Goal: Contribute content: Contribute content

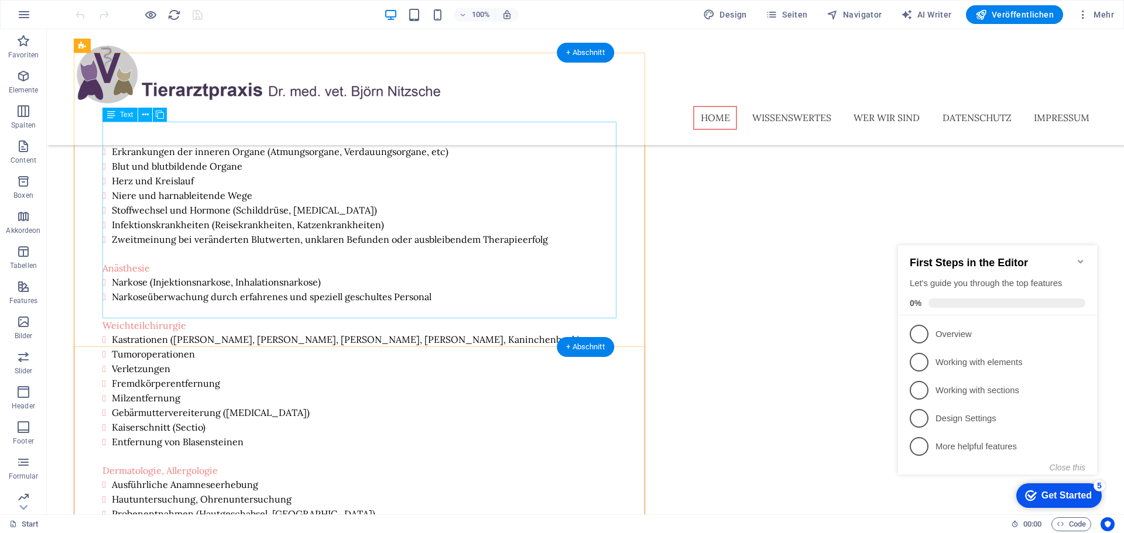
scroll to position [3747, 0]
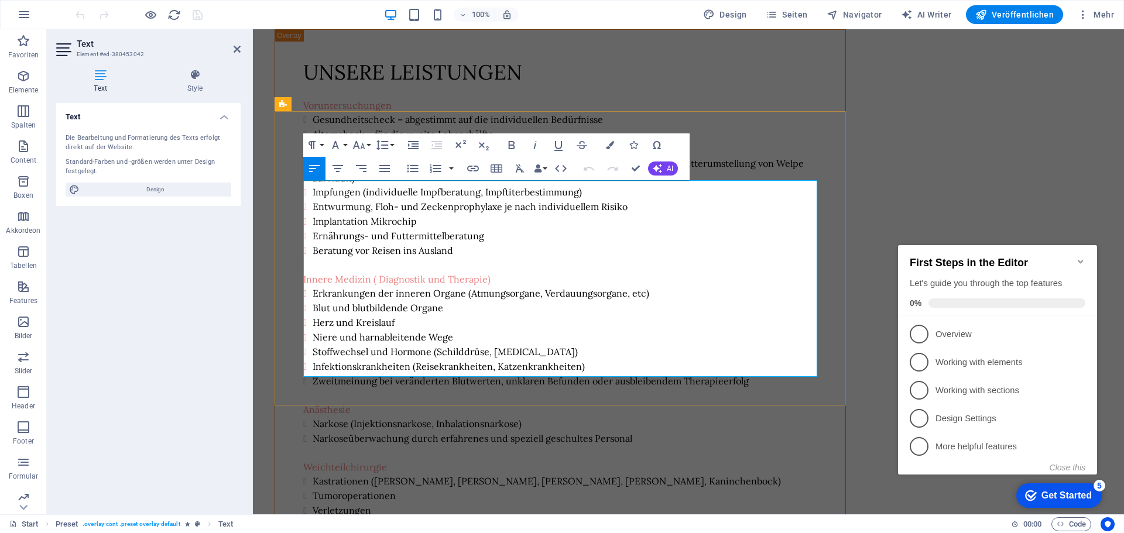
drag, startPoint x: 664, startPoint y: 303, endPoint x: 496, endPoint y: 227, distance: 184.5
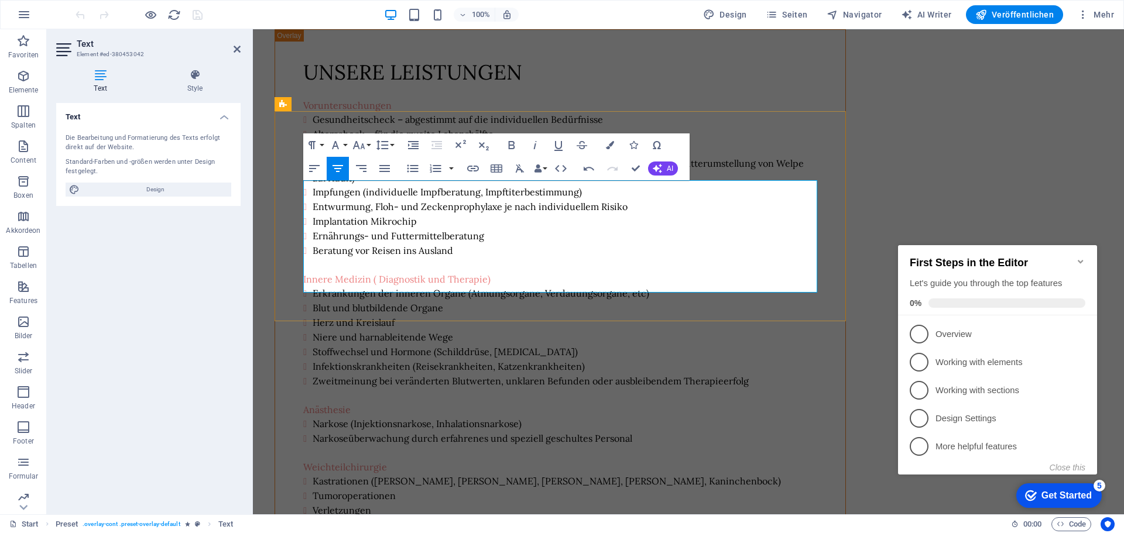
drag, startPoint x: 605, startPoint y: 239, endPoint x: 557, endPoint y: 246, distance: 48.6
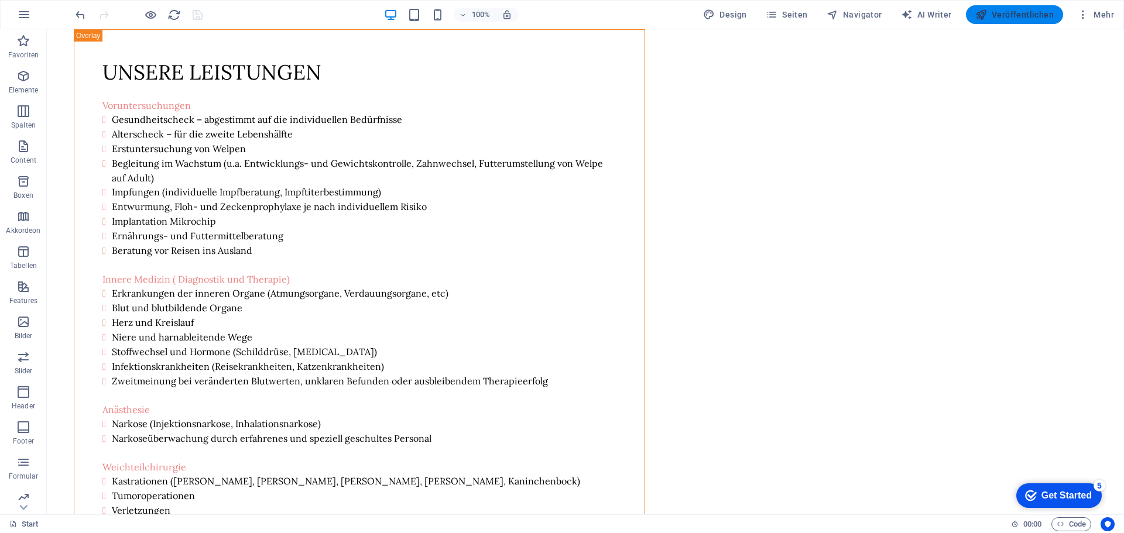
click at [570, 29] on span "Veröffentlichen" at bounding box center [313, 43] width 514 height 29
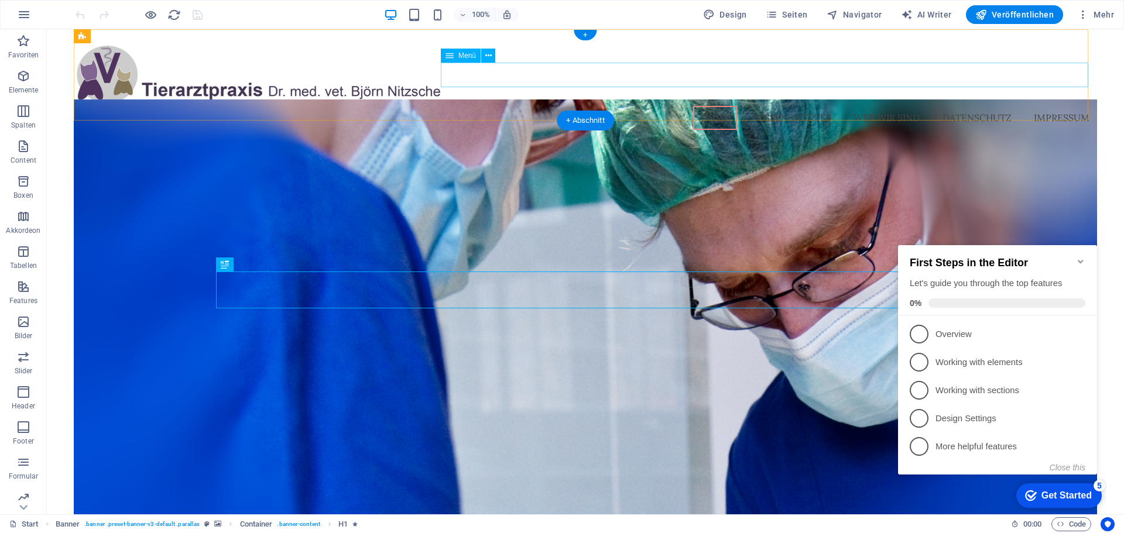
click at [773, 106] on nav "Home Wissenswertes Wer wir sind Datenschutz Impressum" at bounding box center [585, 118] width 1023 height 25
select select "5"
select select
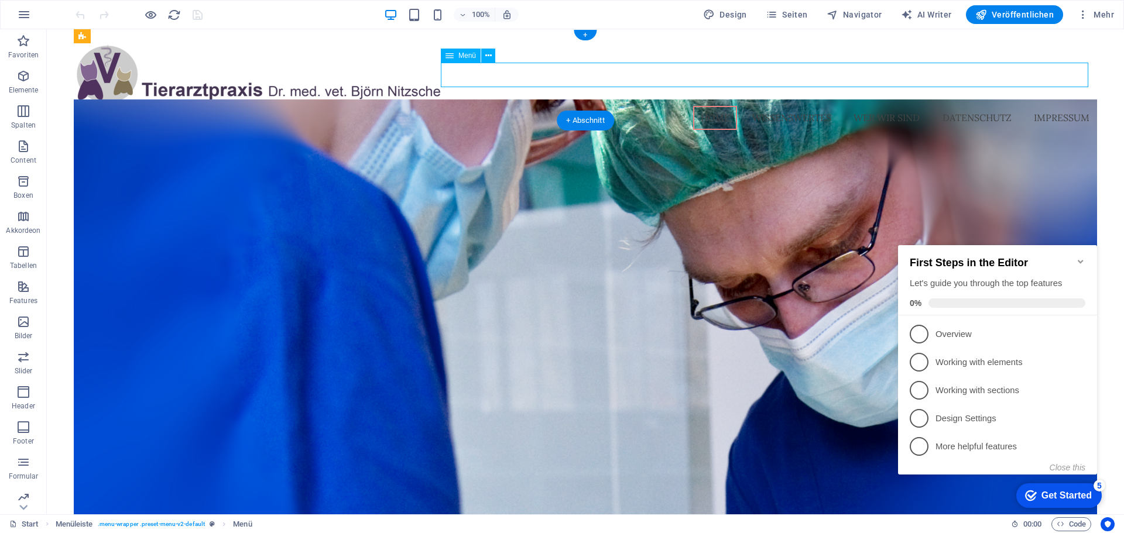
select select "3"
select select
select select "2"
select select
select select "1"
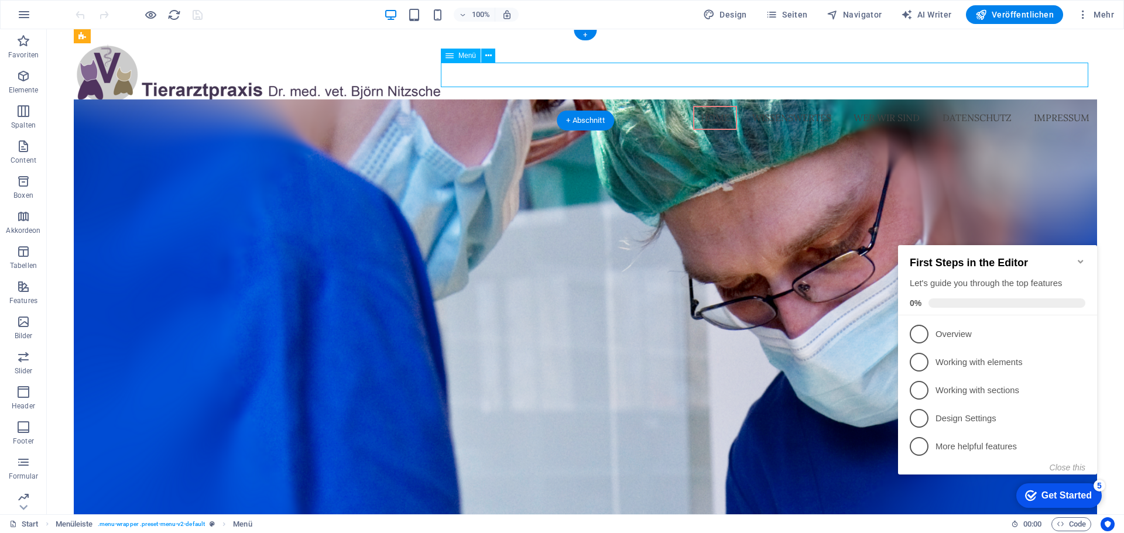
select select
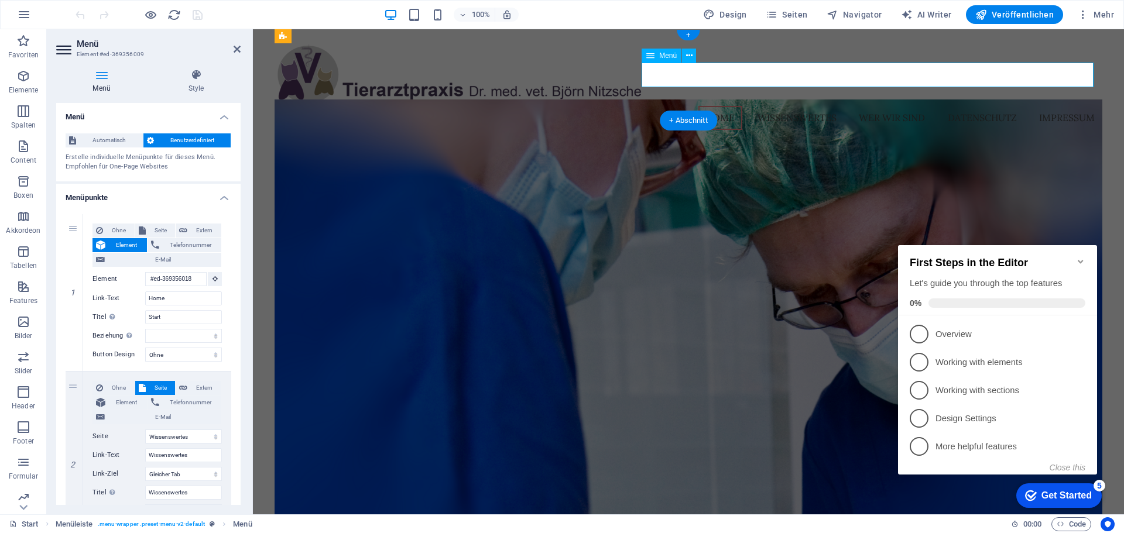
click at [773, 106] on nav "Home Wissenswertes Wer wir sind Datenschutz Impressum" at bounding box center [689, 118] width 828 height 25
click at [792, 106] on nav "Home Wissenswertes Wer wir sind Datenschutz Impressum" at bounding box center [689, 118] width 828 height 25
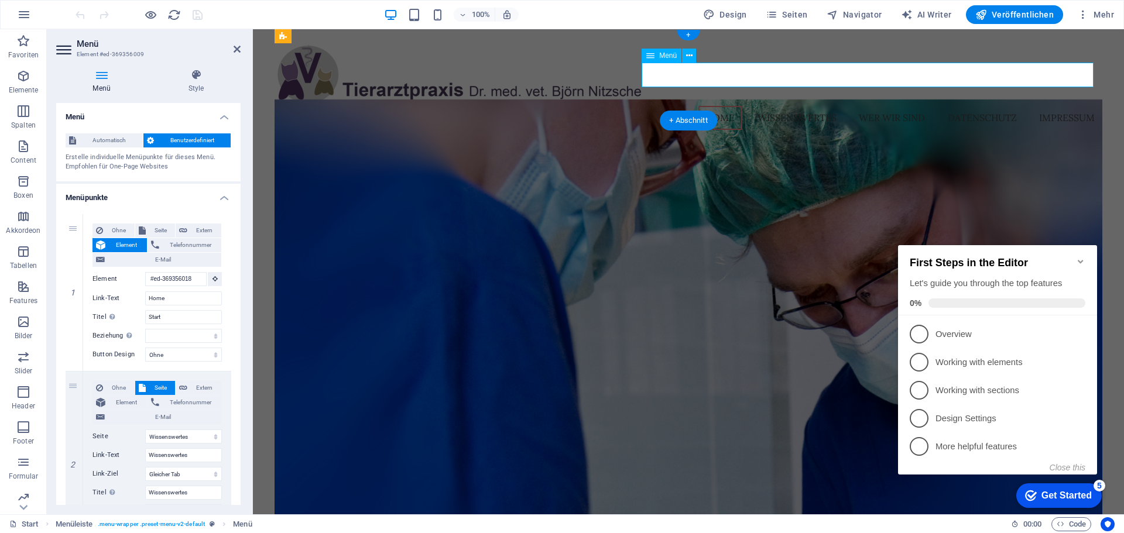
click at [792, 106] on nav "Home Wissenswertes Wer wir sind Datenschutz Impressum" at bounding box center [689, 118] width 828 height 25
click at [805, 106] on nav "Home Wissenswertes Wer wir sind Datenschutz Impressum" at bounding box center [689, 118] width 828 height 25
click at [788, 106] on nav "Home Wissenswertes Wer wir sind Datenschutz Impressum" at bounding box center [689, 118] width 828 height 25
click at [759, 106] on nav "Home Wissenswertes Wer wir sind Datenschutz Impressum" at bounding box center [689, 118] width 828 height 25
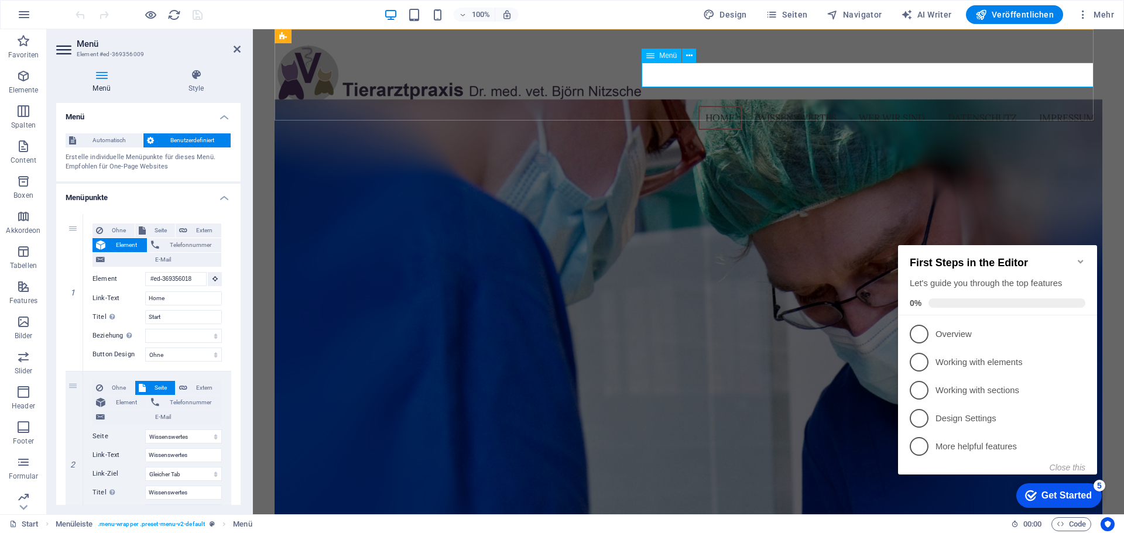
click at [759, 106] on nav "Home Wissenswertes Wer wir sind Datenschutz Impressum" at bounding box center [689, 118] width 828 height 25
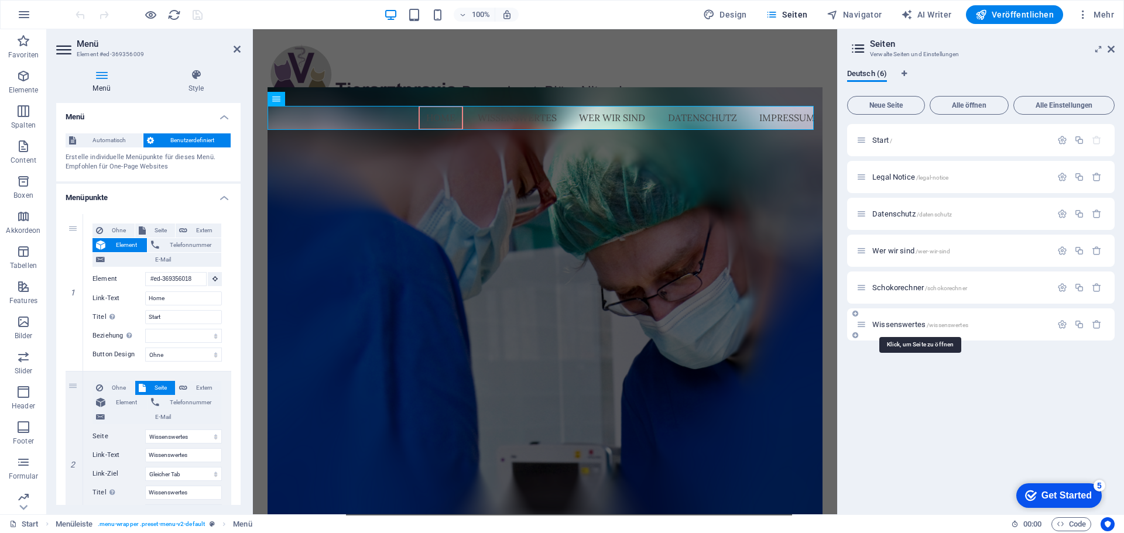
click at [882, 324] on span "Wissenswertes /wissenswertes" at bounding box center [920, 324] width 96 height 9
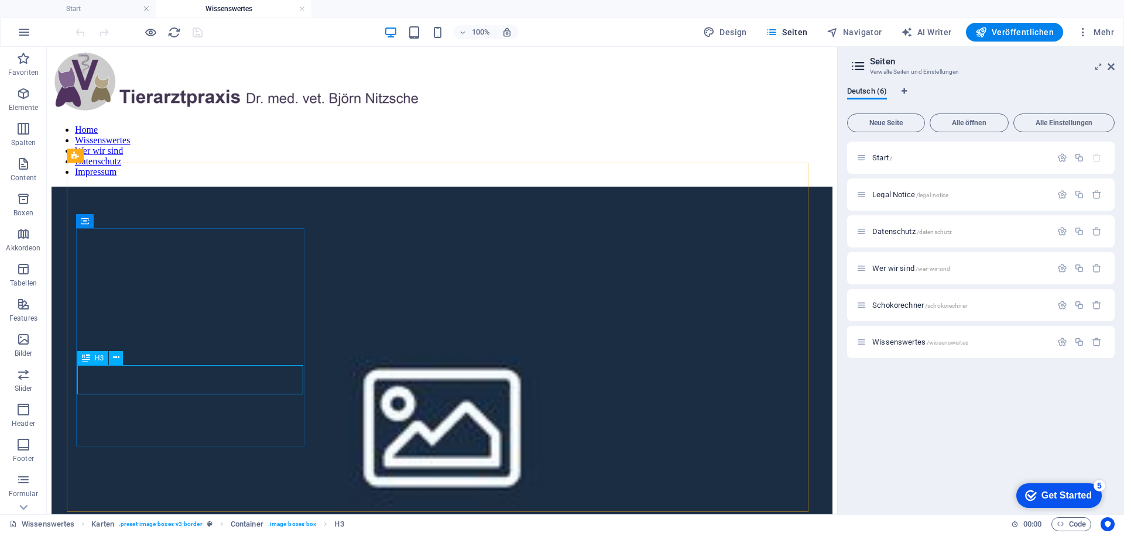
click at [82, 358] on icon at bounding box center [86, 358] width 8 height 14
click at [148, 327] on figure at bounding box center [442, 422] width 781 height 471
click at [17, 345] on icon "button" at bounding box center [23, 340] width 14 height 14
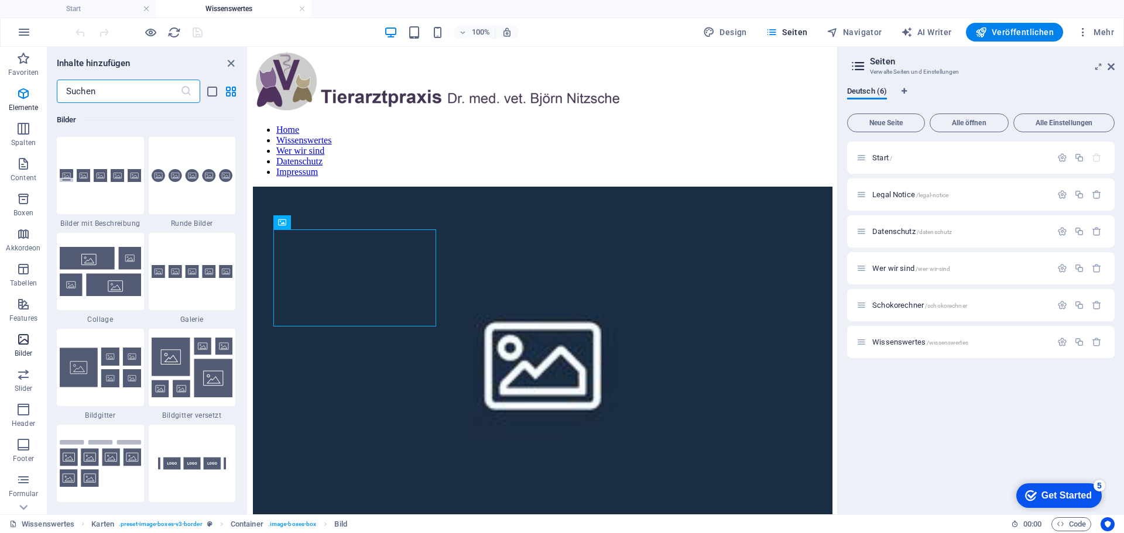
scroll to position [5936, 0]
click at [402, 305] on figure at bounding box center [543, 362] width 580 height 351
click at [307, 224] on icon at bounding box center [303, 222] width 8 height 14
click at [303, 236] on figure at bounding box center [543, 362] width 580 height 351
click at [302, 224] on icon at bounding box center [303, 222] width 8 height 14
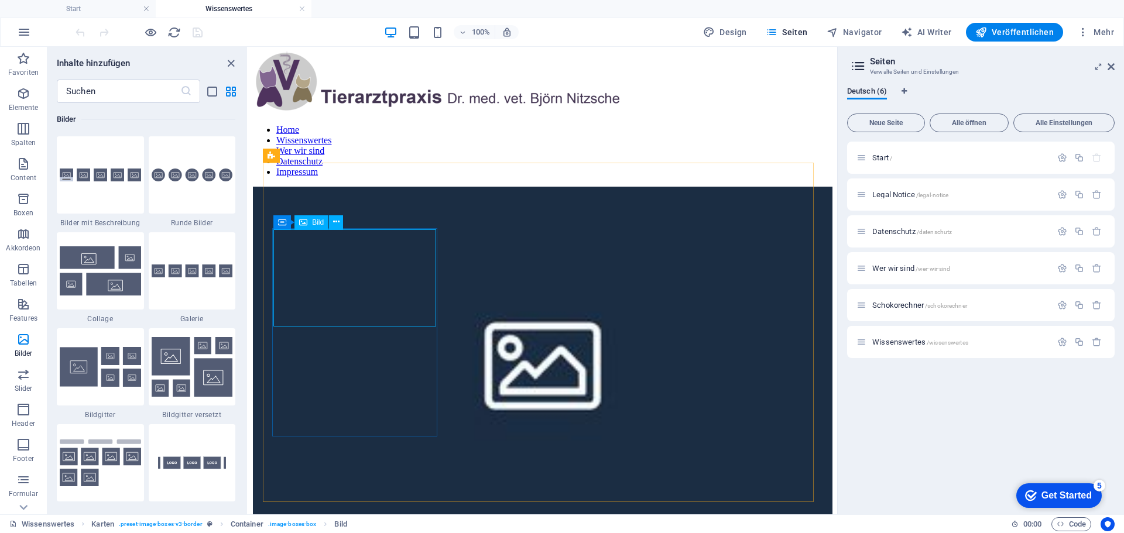
click at [302, 224] on icon at bounding box center [303, 222] width 8 height 14
click at [302, 224] on div "Bild" at bounding box center [311, 222] width 34 height 14
select select "%"
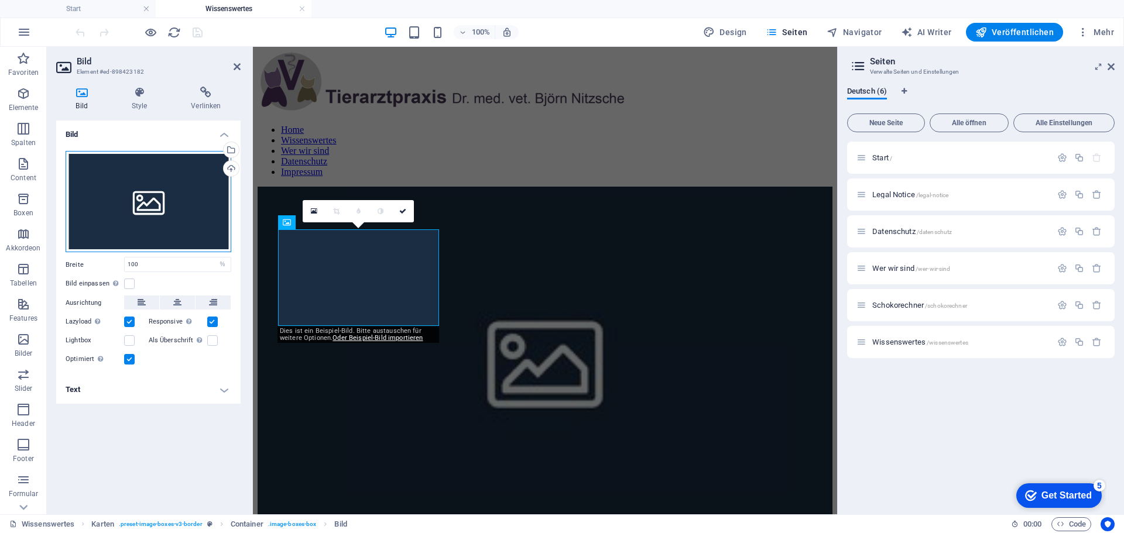
click at [135, 219] on div "Ziehe Dateien zum Hochladen hierher oder klicke hier, um aus Dateien oder koste…" at bounding box center [149, 202] width 166 height 102
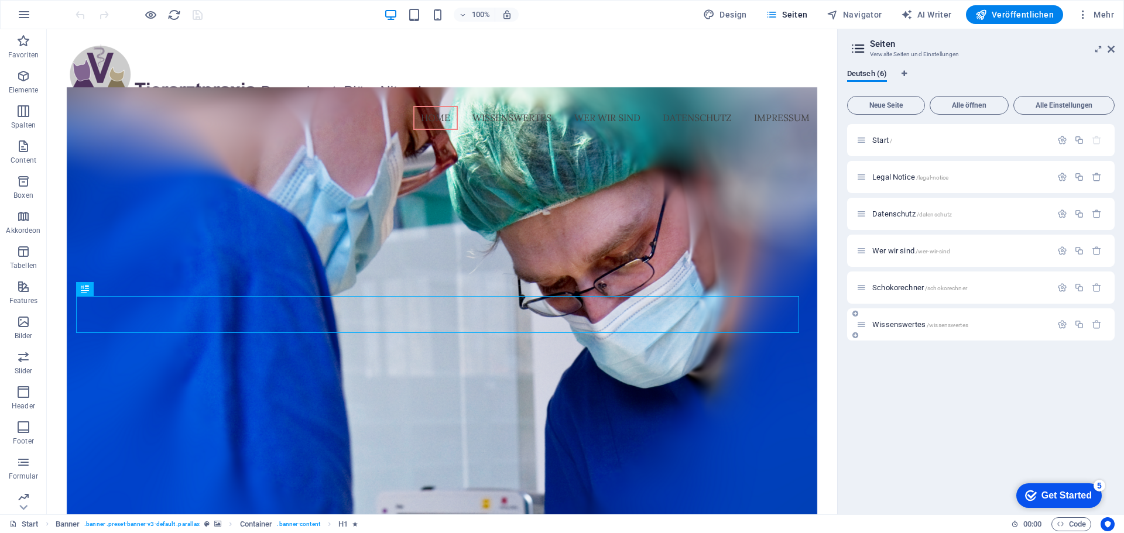
click at [864, 323] on icon at bounding box center [862, 325] width 10 height 10
click at [893, 333] on div "Wissenswertes /wissenswertes" at bounding box center [981, 325] width 268 height 32
click at [900, 327] on span "Wissenswertes /wissenswertes" at bounding box center [920, 324] width 96 height 9
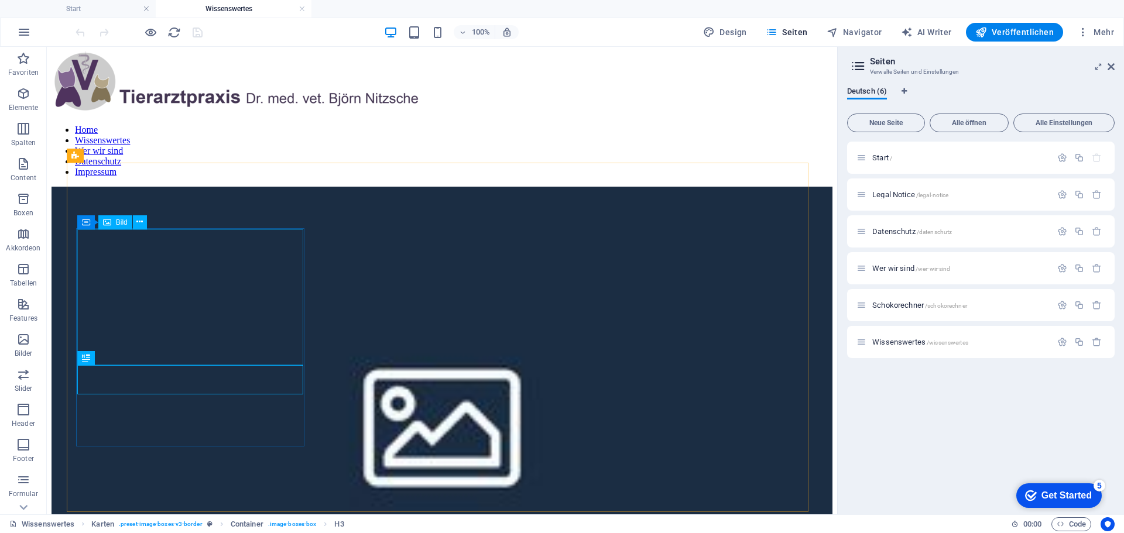
click at [112, 221] on div "Bild" at bounding box center [115, 222] width 34 height 14
click at [108, 235] on figure at bounding box center [442, 422] width 781 height 471
select select "%"
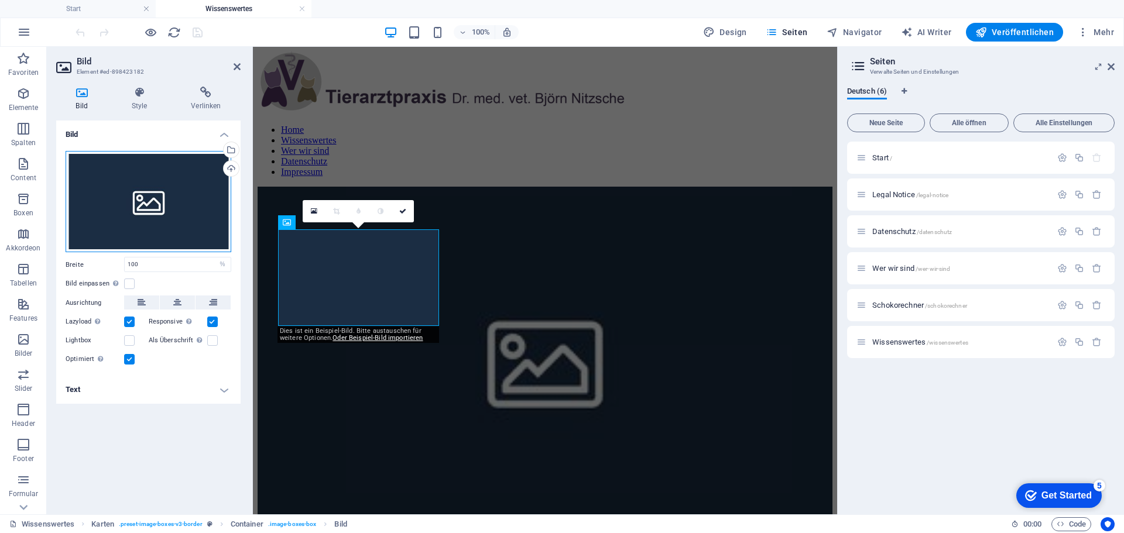
click at [124, 213] on div "Ziehe Dateien zum Hochladen hierher oder klicke hier, um aus Dateien oder koste…" at bounding box center [149, 202] width 166 height 102
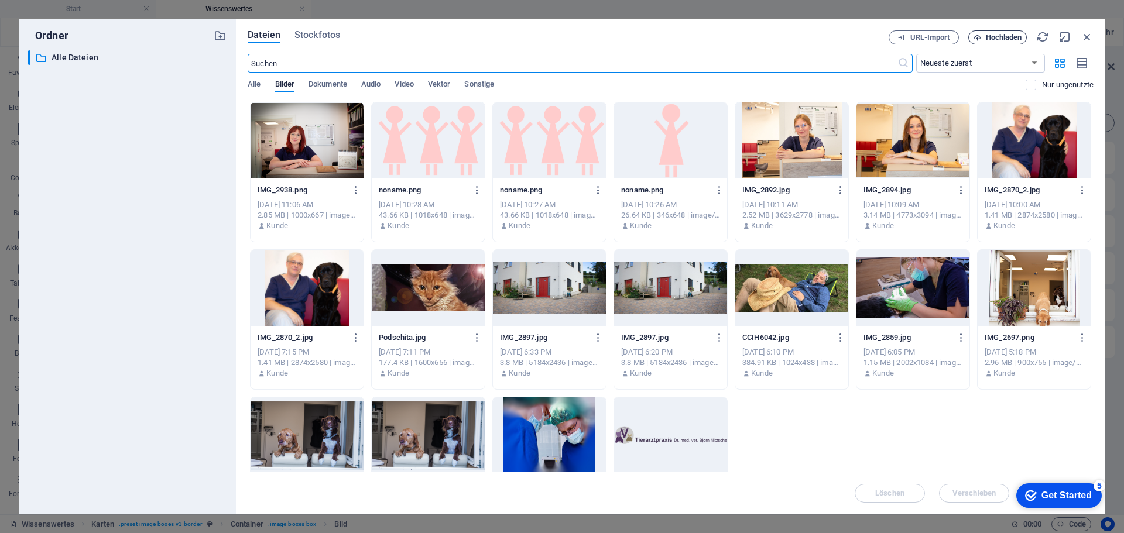
click at [1008, 37] on span "Hochladen" at bounding box center [1004, 37] width 36 height 7
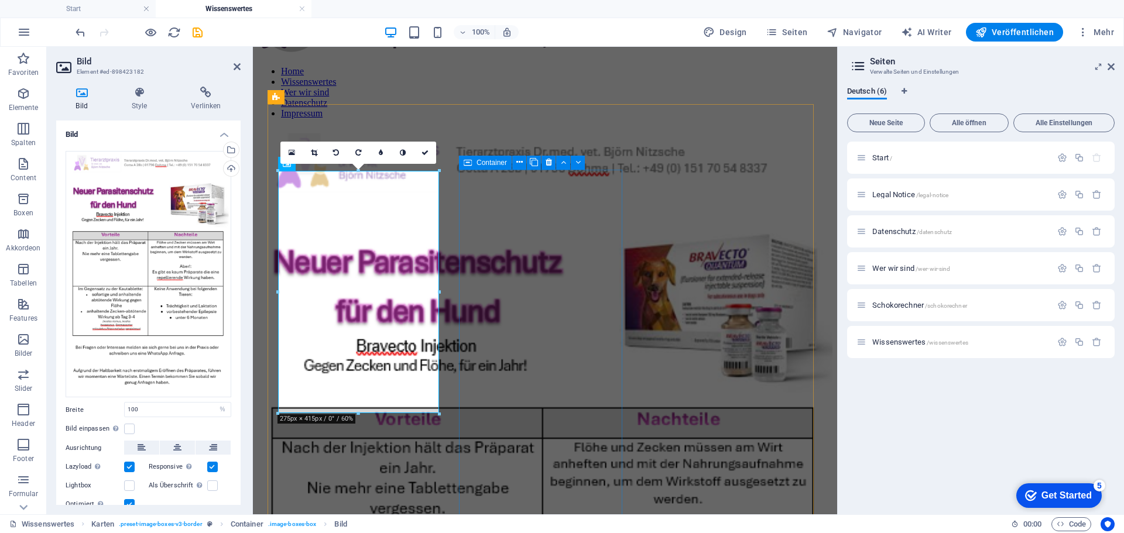
scroll to position [117, 0]
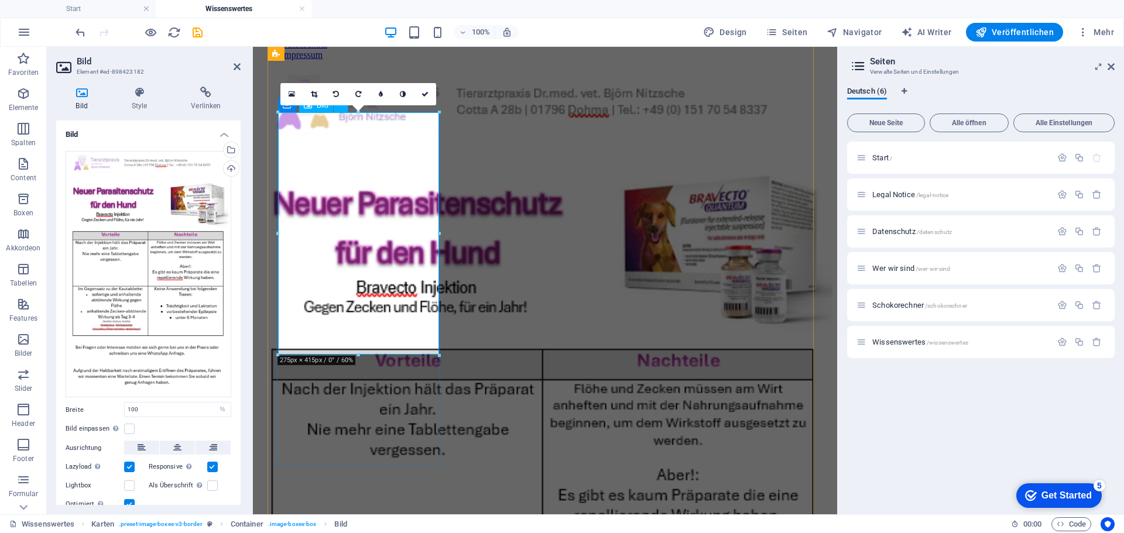
drag, startPoint x: 611, startPoint y: 400, endPoint x: 368, endPoint y: 301, distance: 262.3
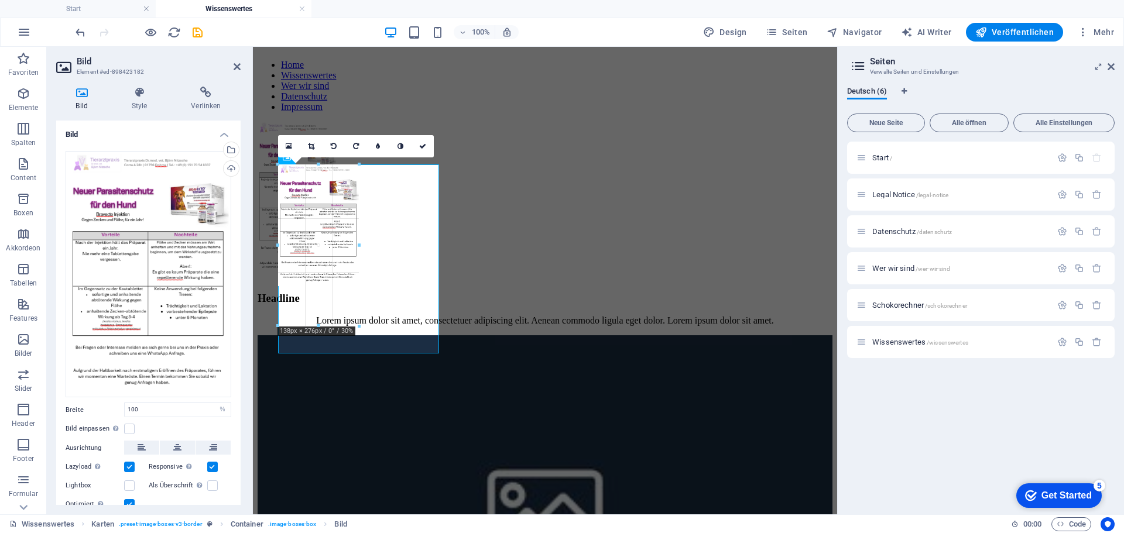
scroll to position [65, 0]
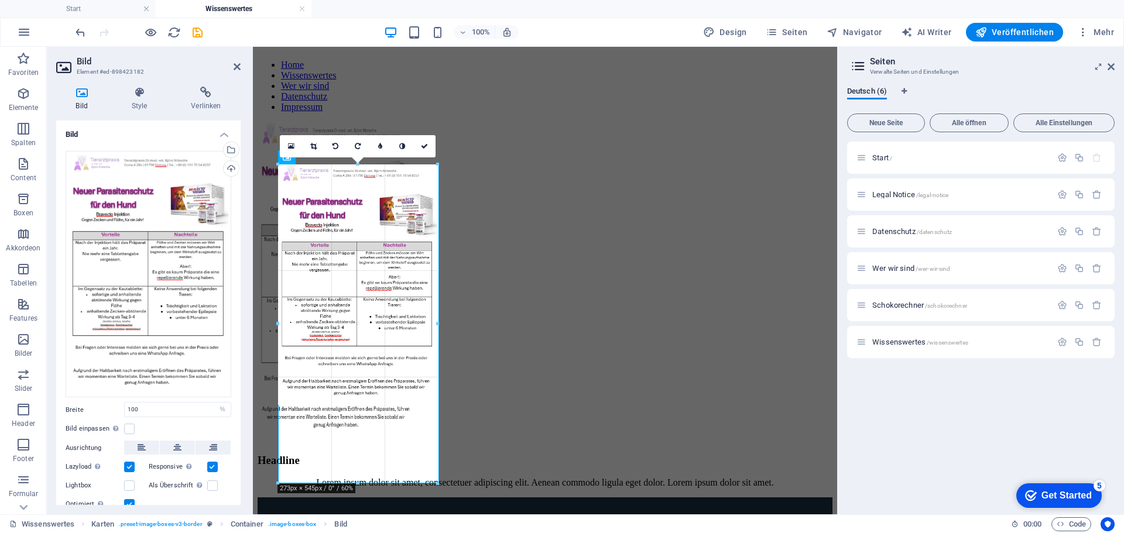
click at [440, 429] on div at bounding box center [541, 378] width 546 height 561
type input "272"
select select "px"
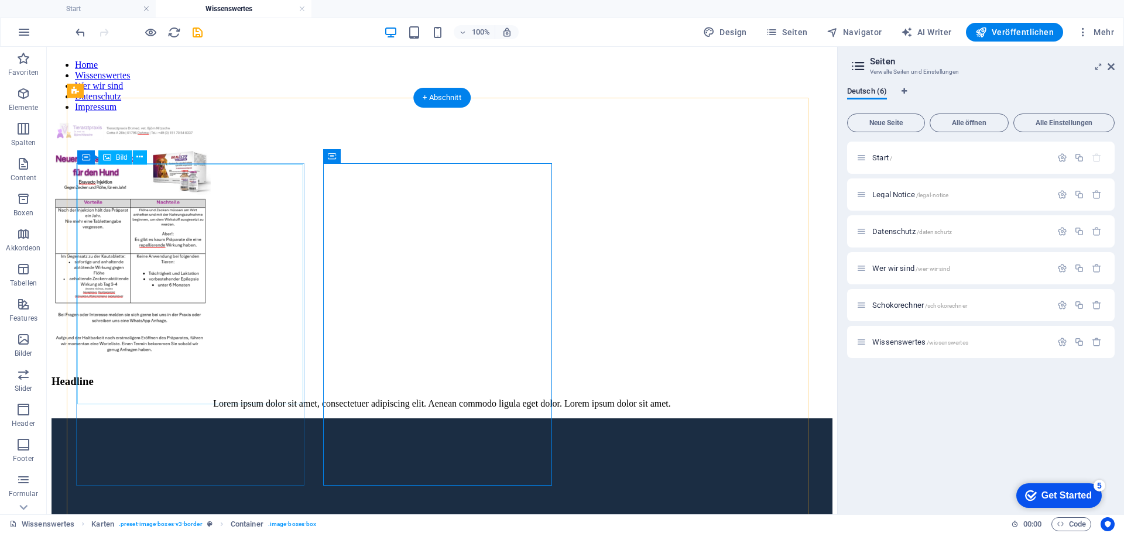
click at [193, 314] on figure at bounding box center [442, 243] width 781 height 242
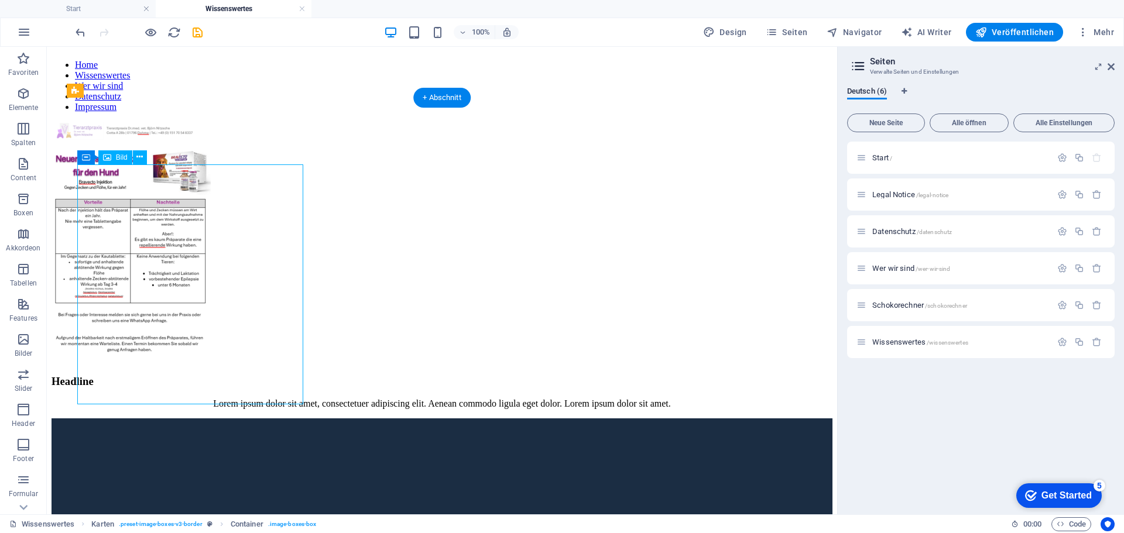
click at [193, 314] on figure at bounding box center [442, 243] width 781 height 242
select select "px"
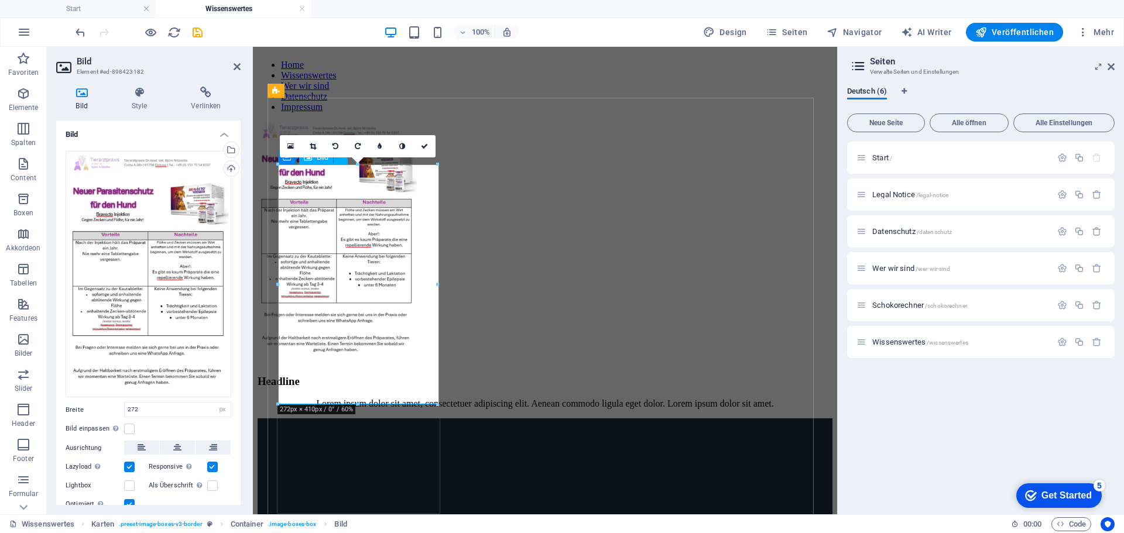
click at [399, 364] on figure at bounding box center [545, 243] width 575 height 242
click at [426, 409] on div "Lorem ipsum dolor sit amet, consectetuer adipiscing elit. Aenean commodo ligula…" at bounding box center [545, 404] width 575 height 11
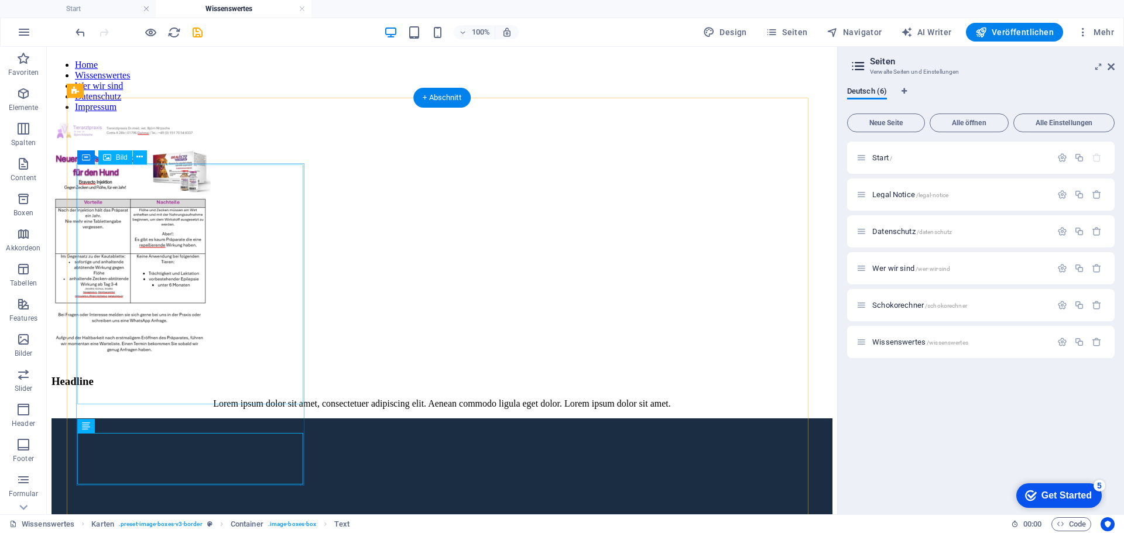
click at [205, 294] on figure at bounding box center [442, 243] width 781 height 242
click at [116, 159] on span "Bild" at bounding box center [122, 157] width 12 height 7
click at [113, 187] on figure at bounding box center [442, 243] width 781 height 242
select select "px"
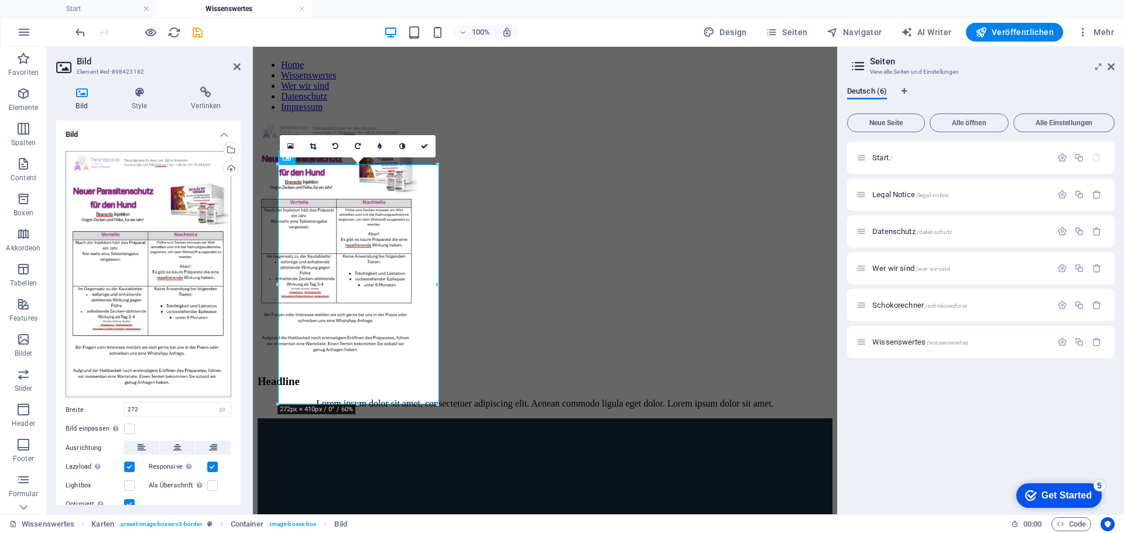
scroll to position [40, 0]
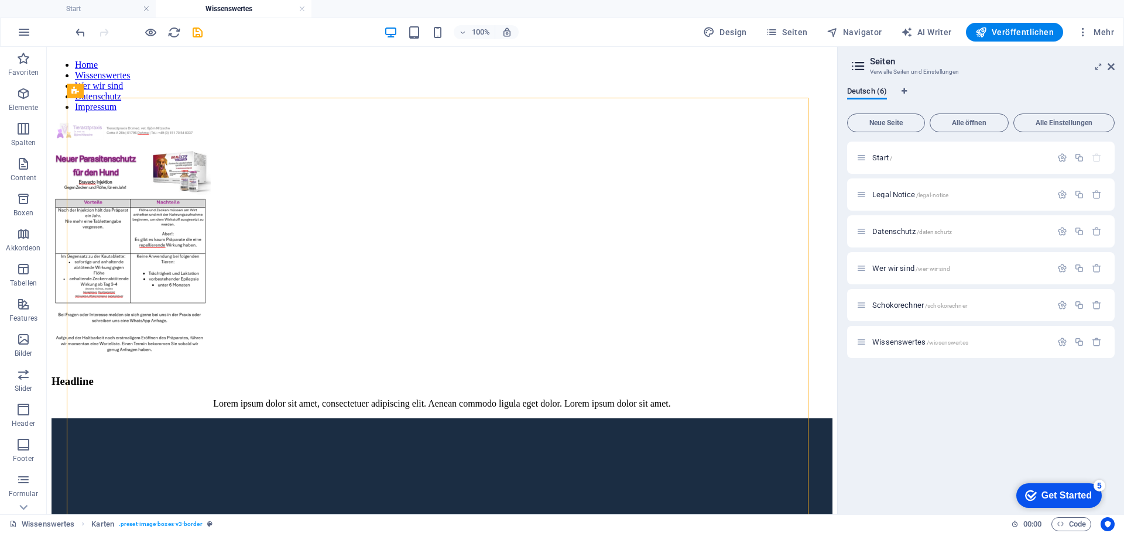
click at [201, 30] on icon "save" at bounding box center [197, 32] width 13 height 13
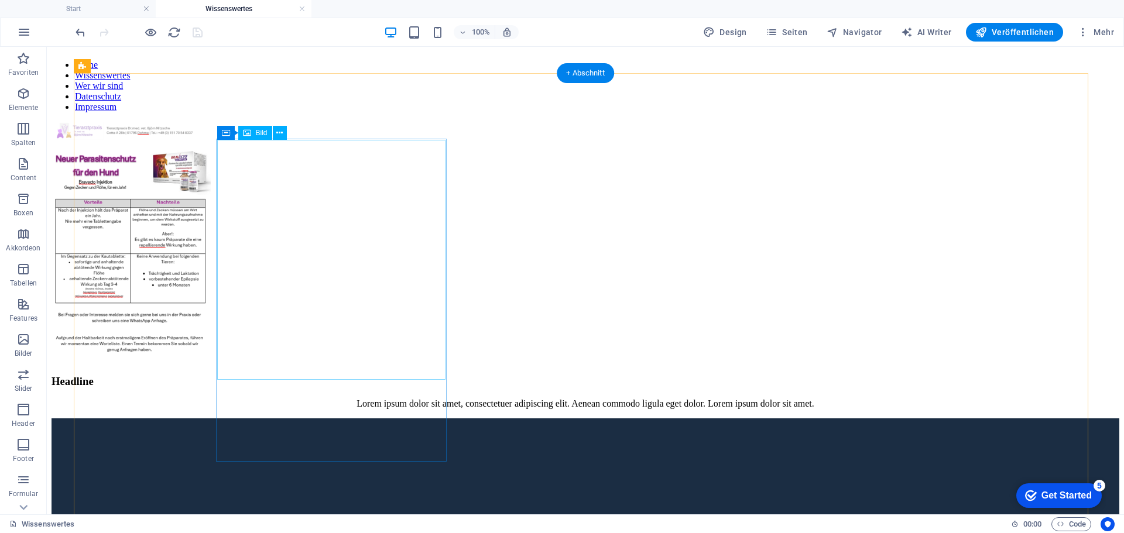
click at [320, 240] on figure at bounding box center [586, 243] width 1068 height 242
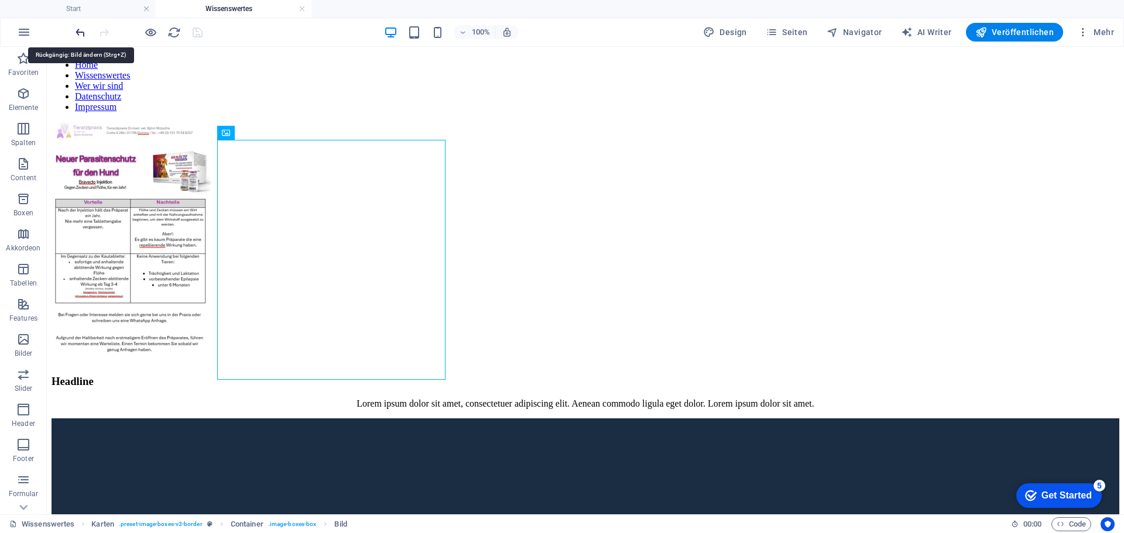
click at [78, 29] on icon "undo" at bounding box center [80, 32] width 13 height 13
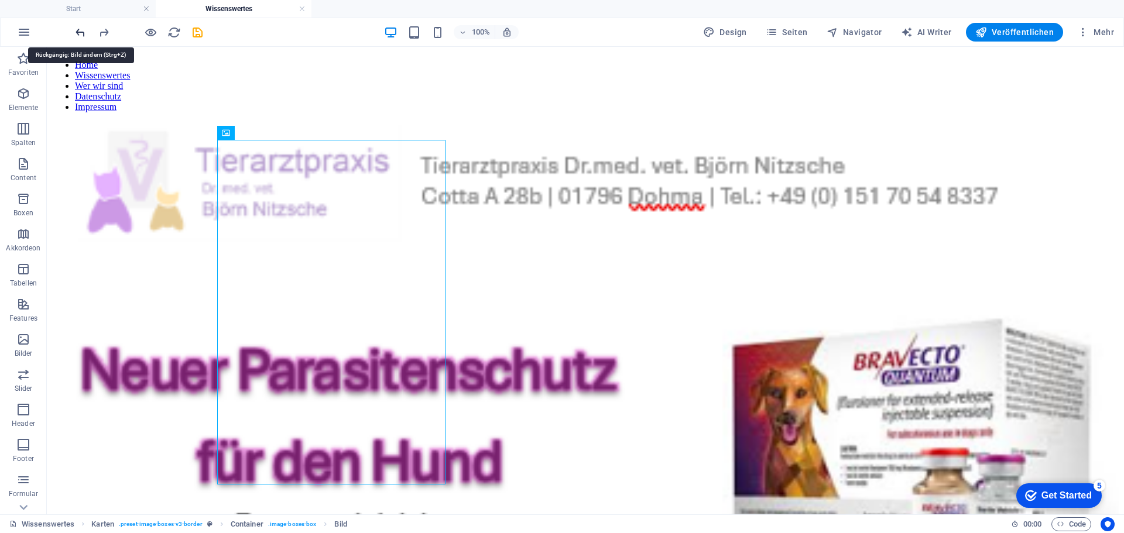
click at [78, 29] on icon "undo" at bounding box center [80, 32] width 13 height 13
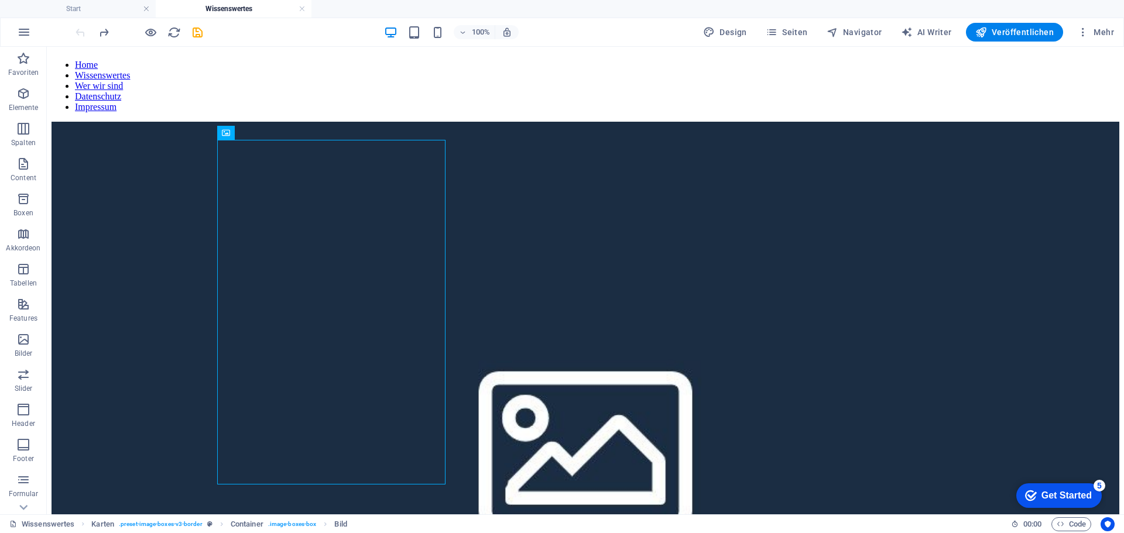
scroll to position [2, 0]
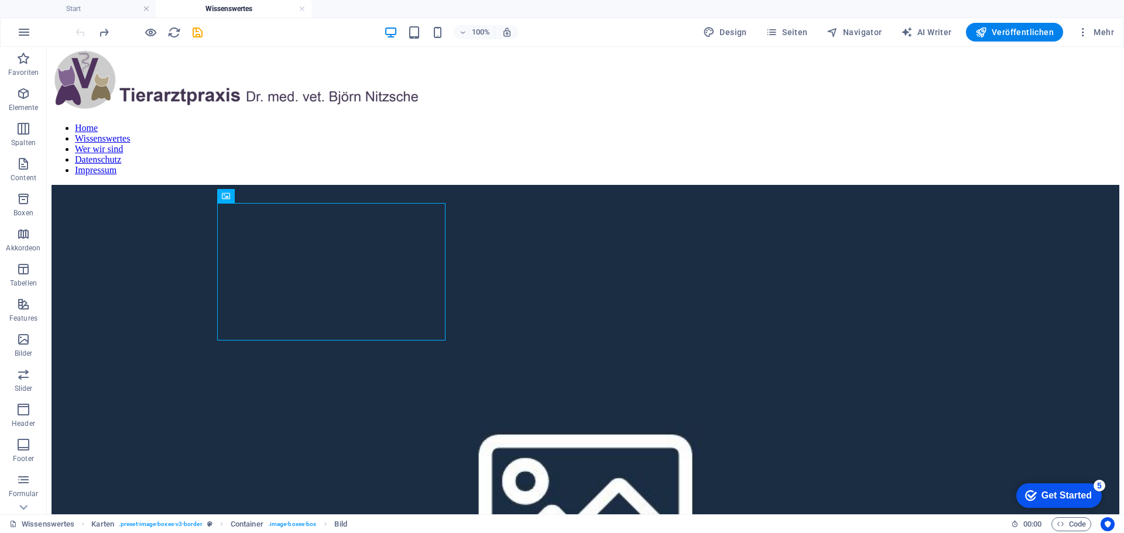
click at [204, 34] on div "100% Design Seiten Navigator AI Writer Veröffentlichen Mehr" at bounding box center [596, 32] width 1046 height 19
click at [196, 33] on icon "save" at bounding box center [197, 32] width 13 height 13
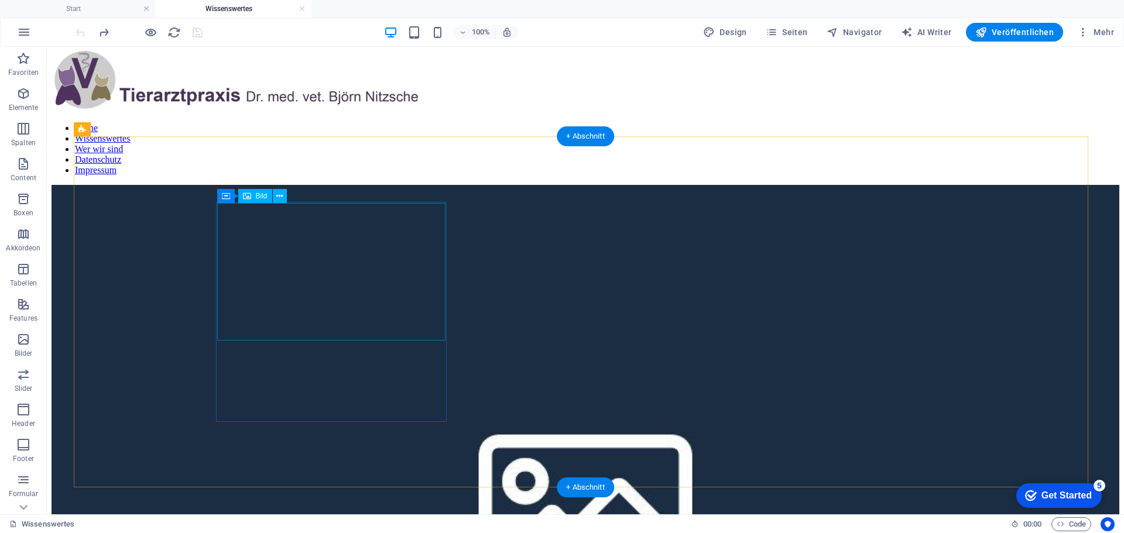
click at [312, 276] on figure at bounding box center [586, 506] width 1068 height 643
click at [253, 193] on div "Bild" at bounding box center [255, 196] width 34 height 14
click at [260, 234] on figure at bounding box center [586, 506] width 1068 height 643
select select "%"
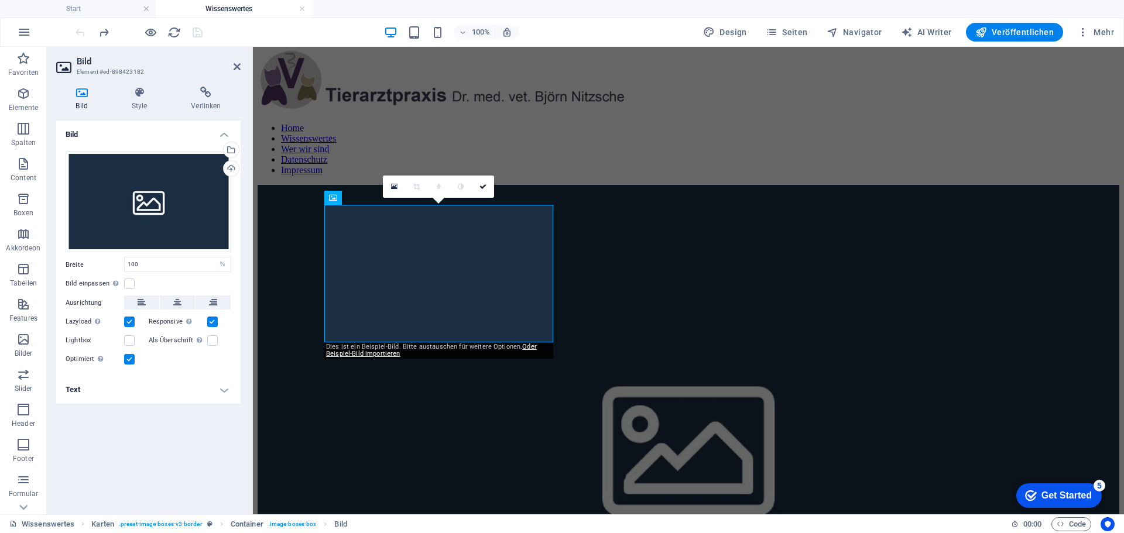
scroll to position [0, 0]
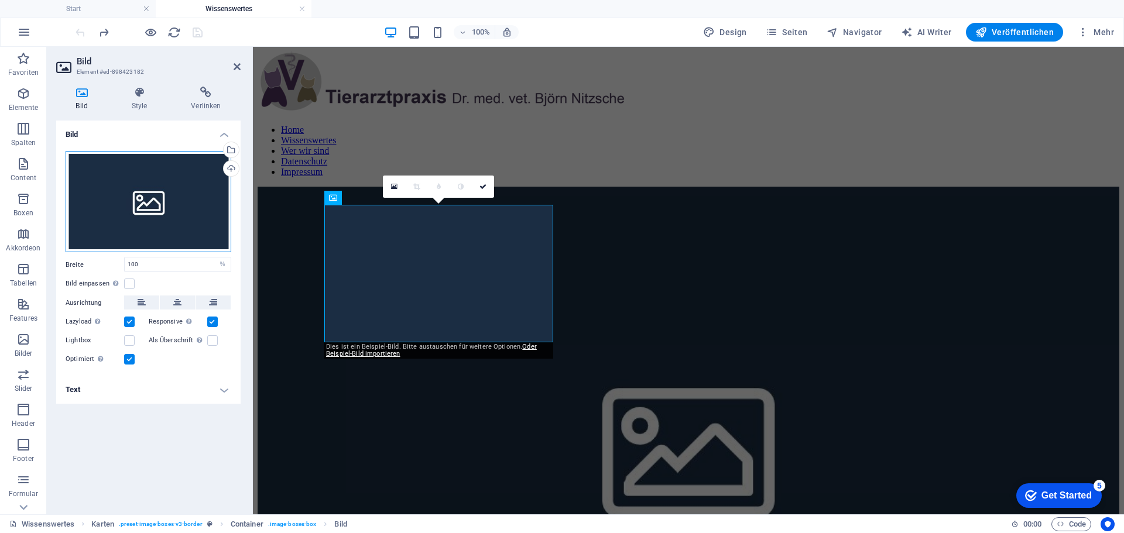
click at [129, 203] on div "Ziehe Dateien zum Hochladen hierher oder klicke hier, um aus Dateien oder koste…" at bounding box center [149, 202] width 166 height 102
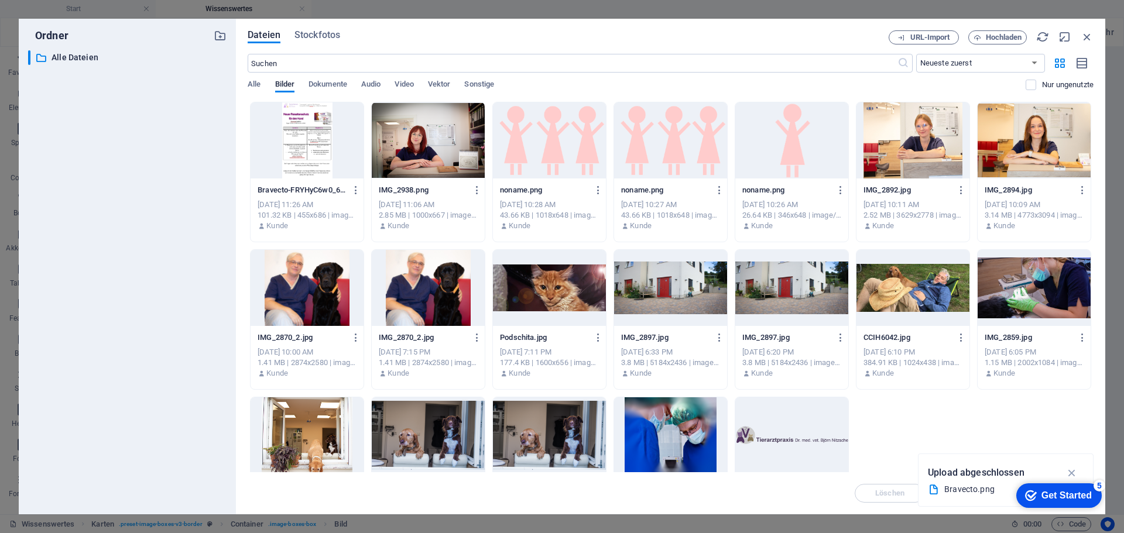
click at [129, 203] on div "​ Alle Dateien Alle Dateien" at bounding box center [127, 277] width 198 height 455
click at [295, 148] on div at bounding box center [307, 140] width 113 height 76
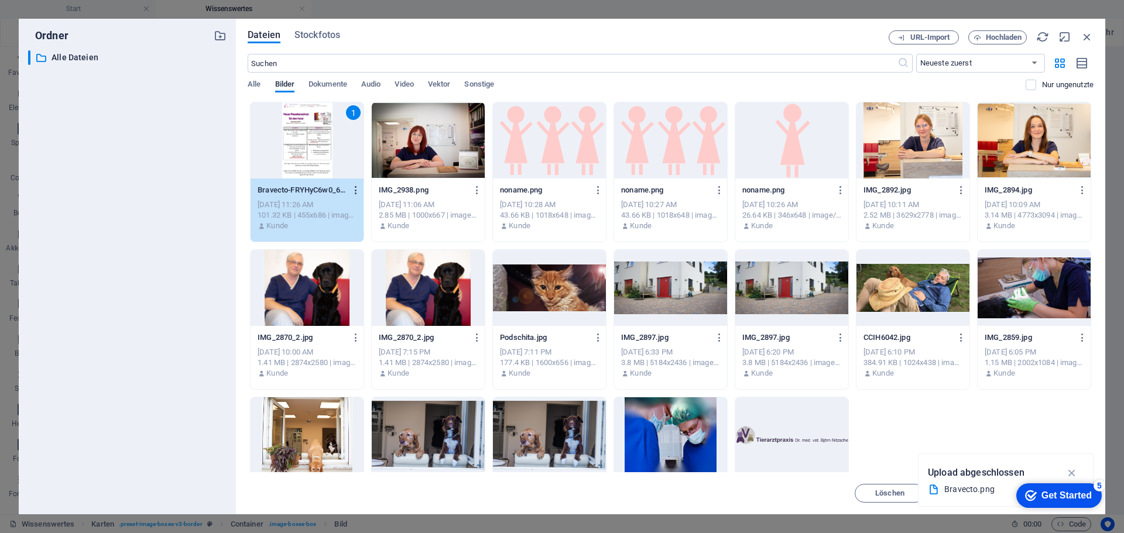
click at [354, 187] on icon "button" at bounding box center [356, 190] width 11 height 11
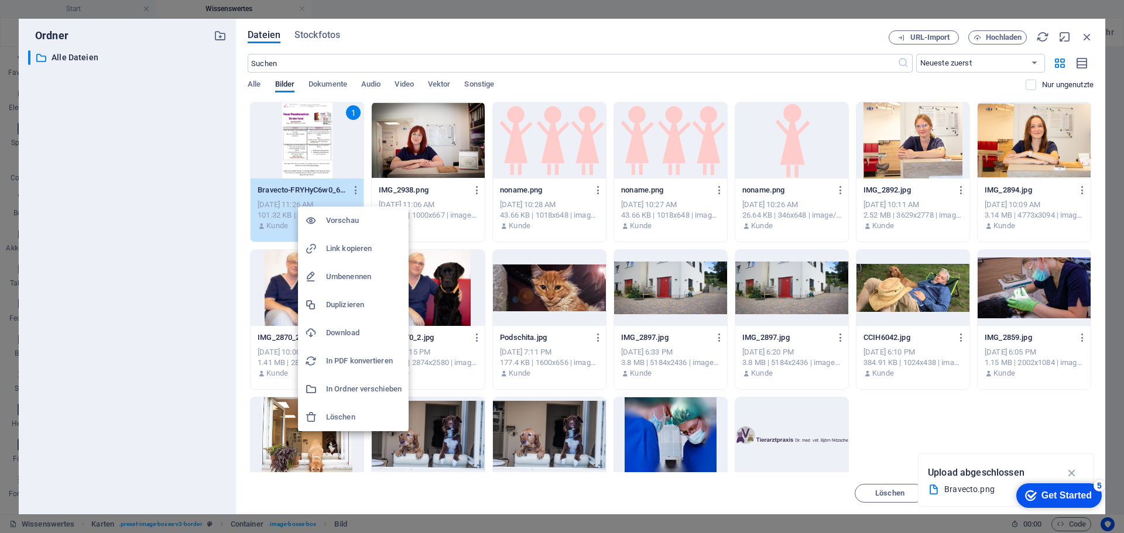
click at [334, 417] on h6 "Löschen" at bounding box center [364, 417] width 76 height 14
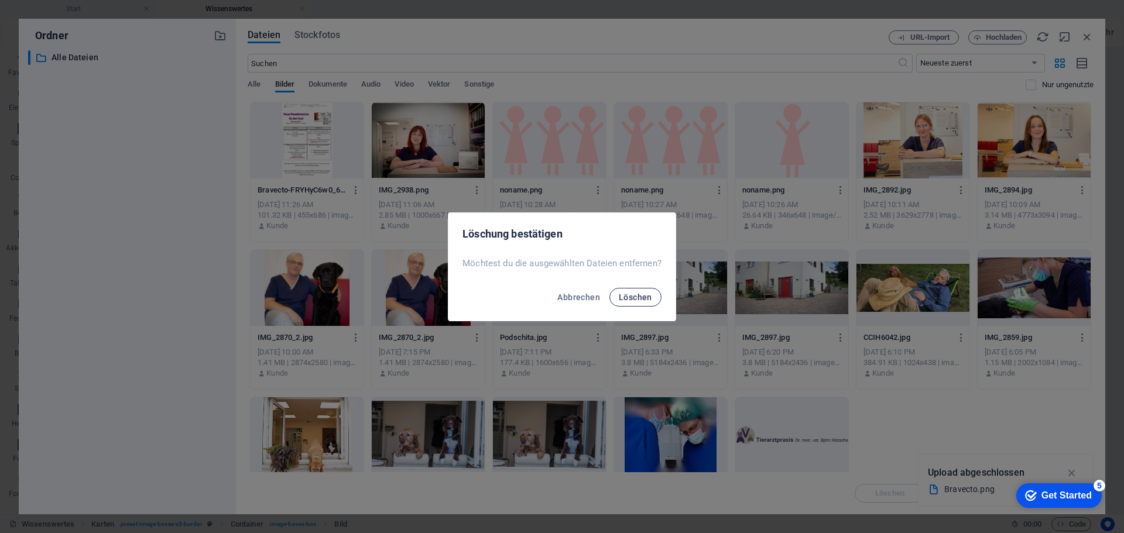
click at [640, 299] on span "Löschen" at bounding box center [635, 297] width 33 height 9
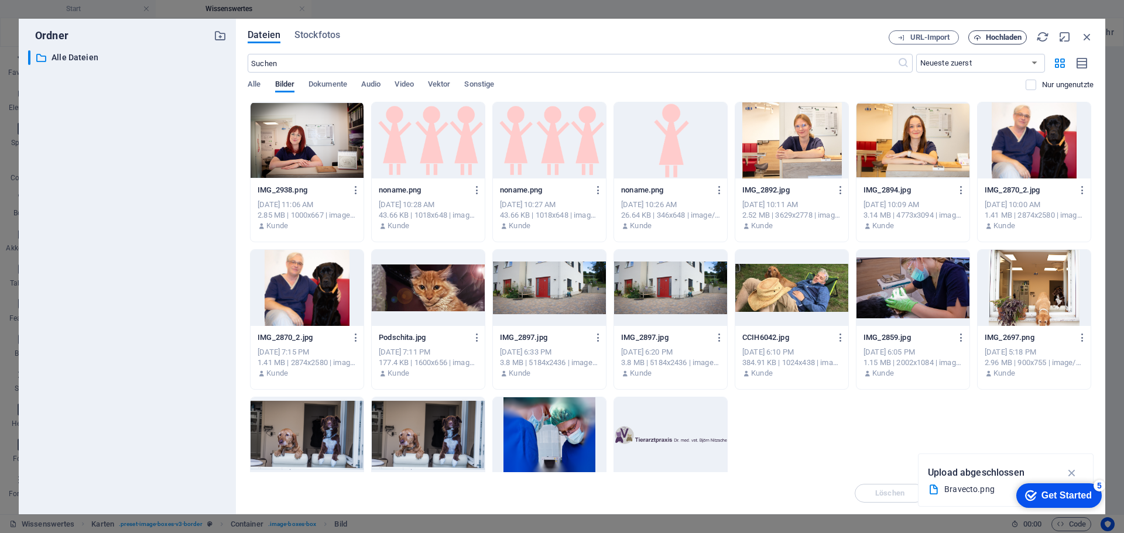
click at [986, 40] on span "Hochladen" at bounding box center [1004, 37] width 36 height 7
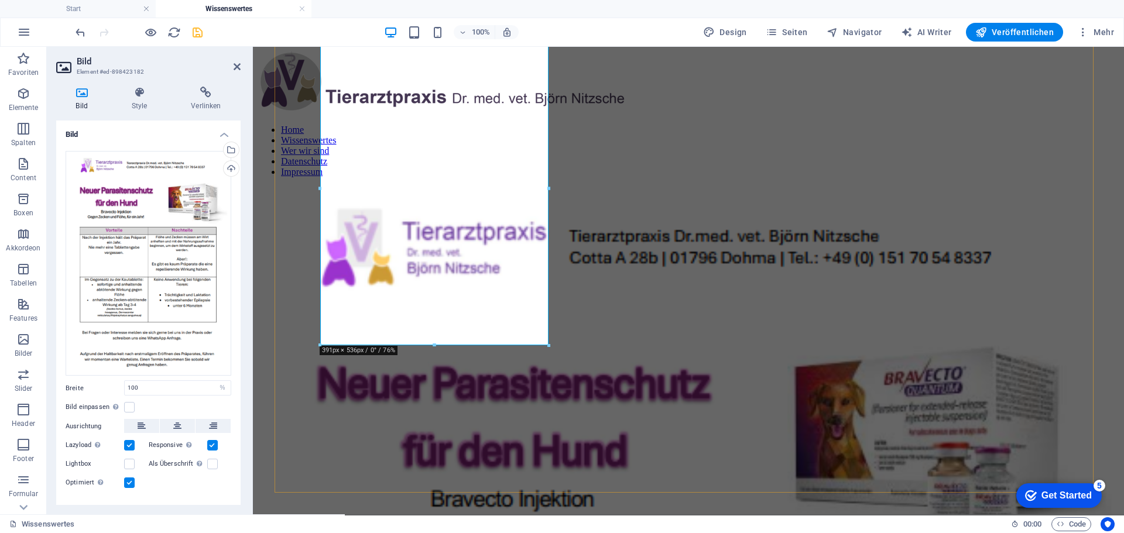
scroll to position [173, 0]
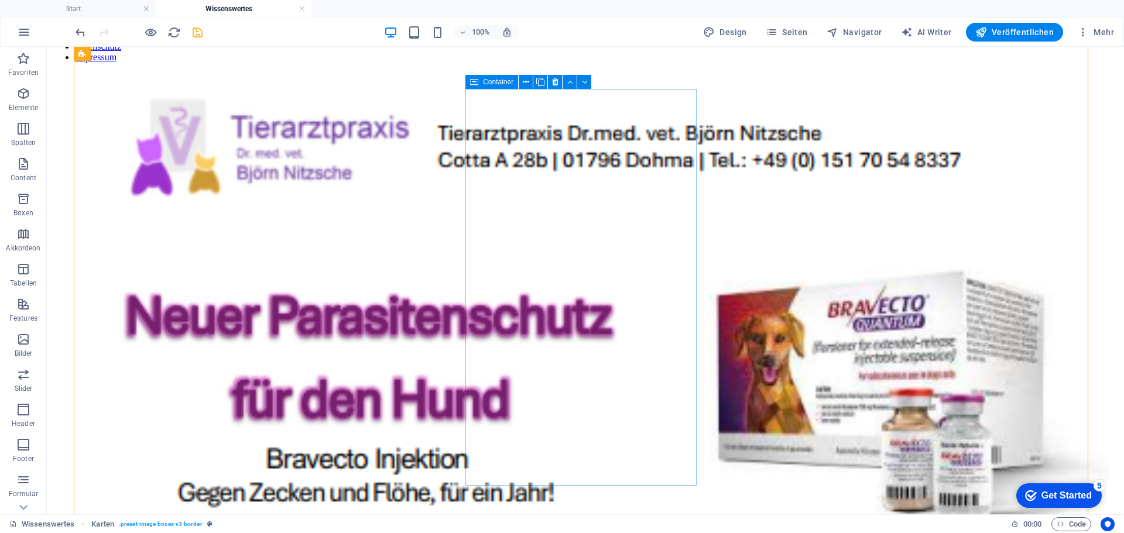
scroll to position [56, 0]
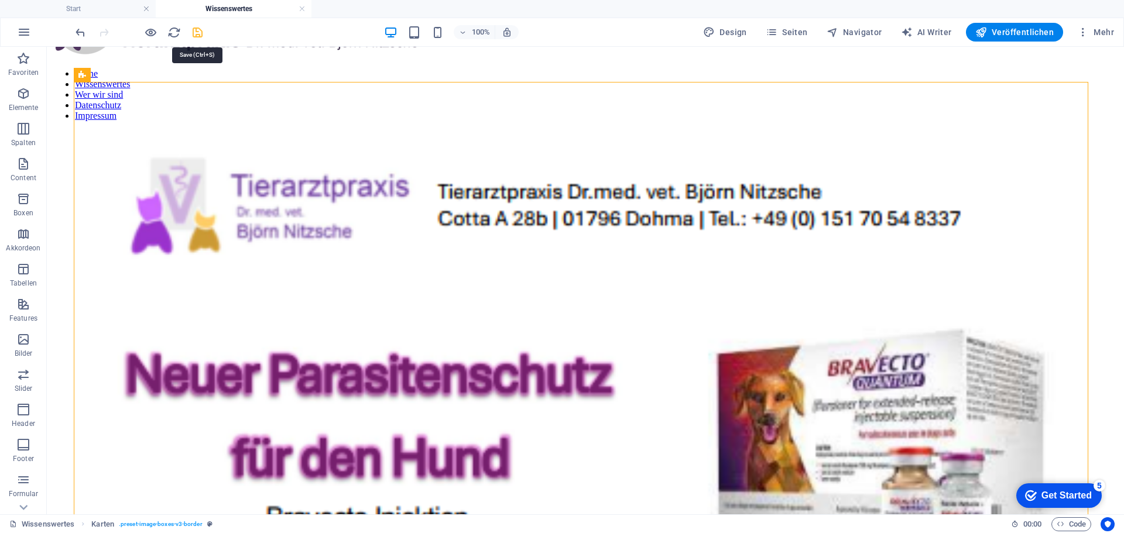
click at [199, 28] on icon "save" at bounding box center [197, 32] width 13 height 13
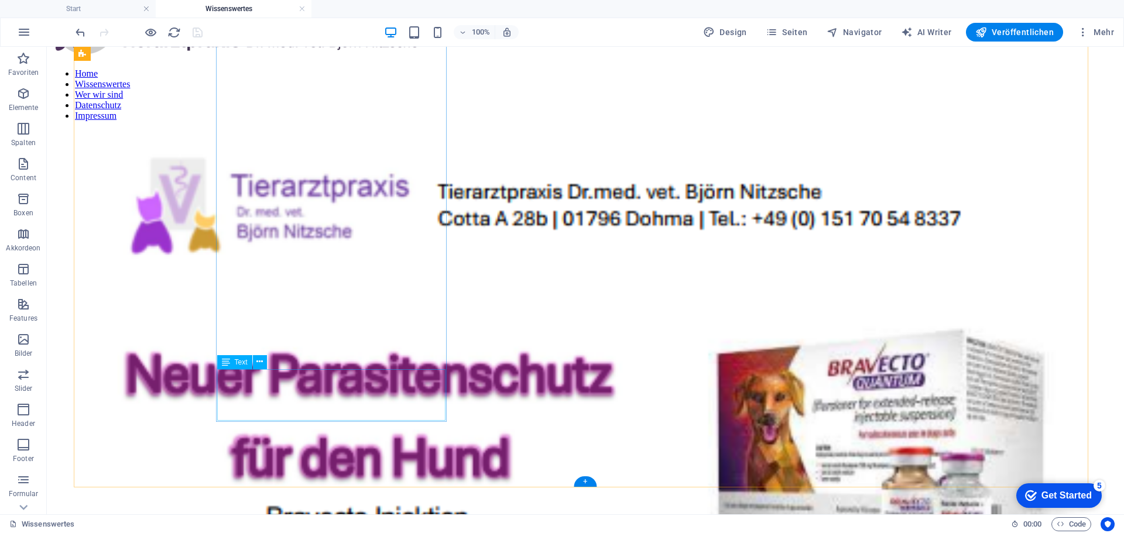
scroll to position [179, 0]
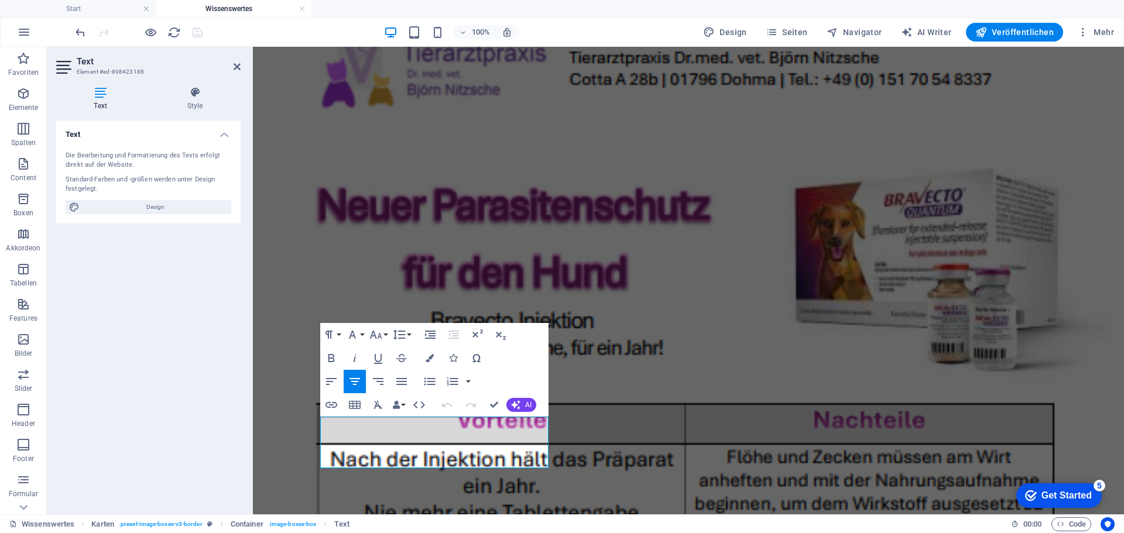
scroll to position [131, 0]
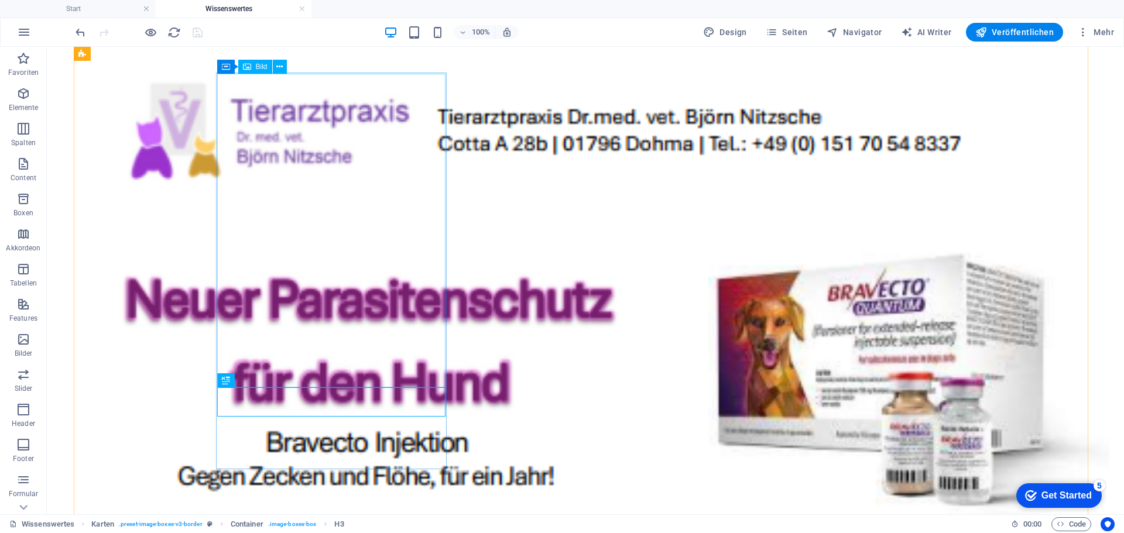
select select "%"
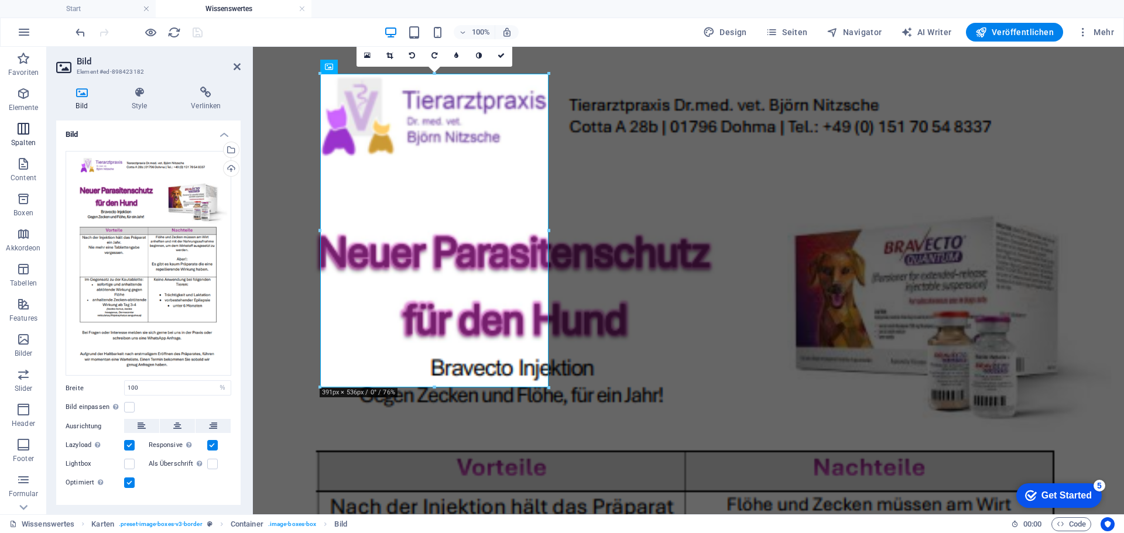
click at [31, 131] on span "Spalten" at bounding box center [23, 136] width 47 height 28
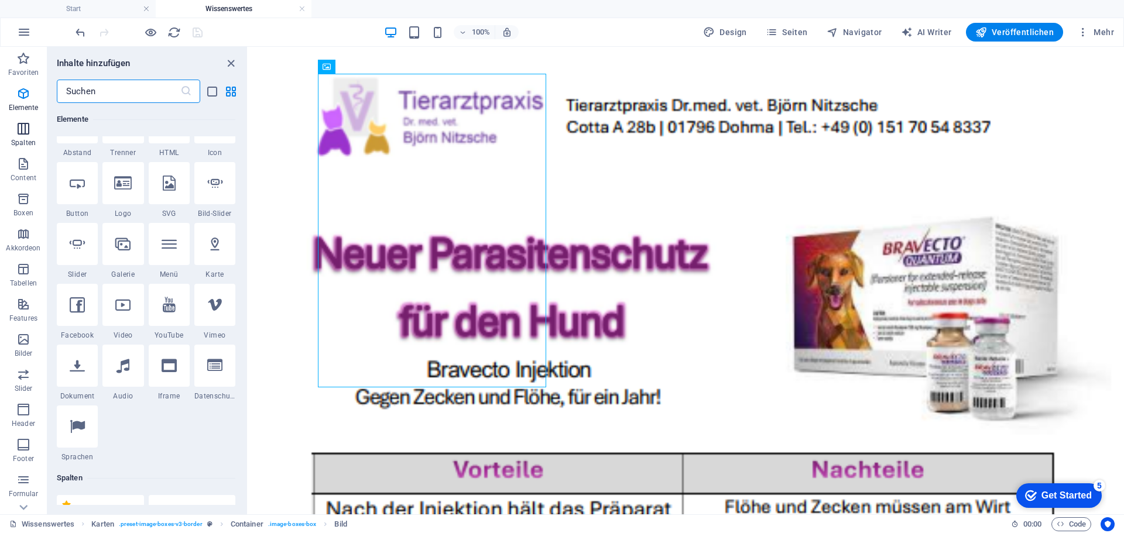
scroll to position [580, 0]
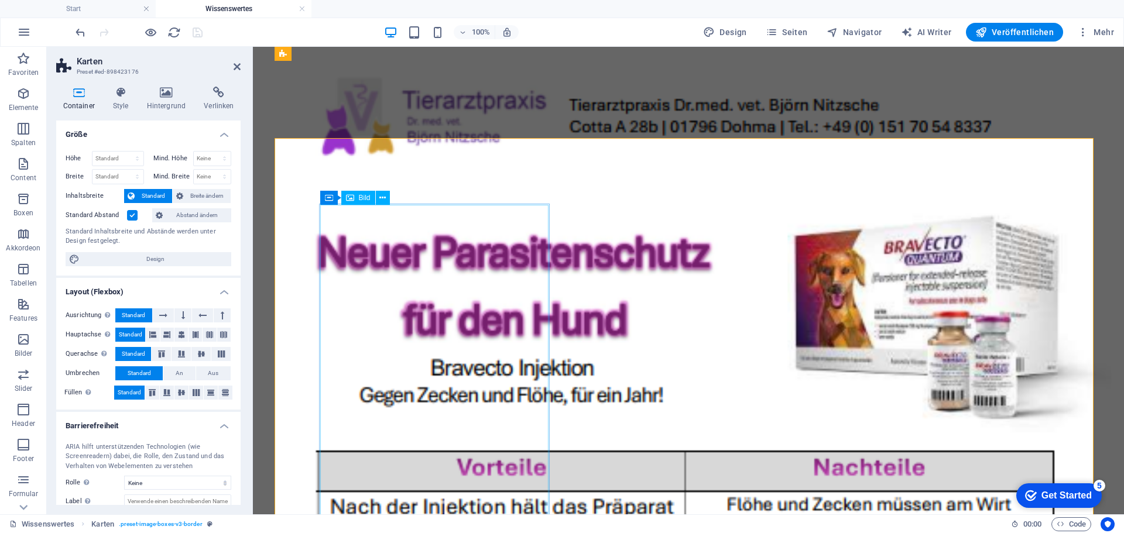
scroll to position [0, 0]
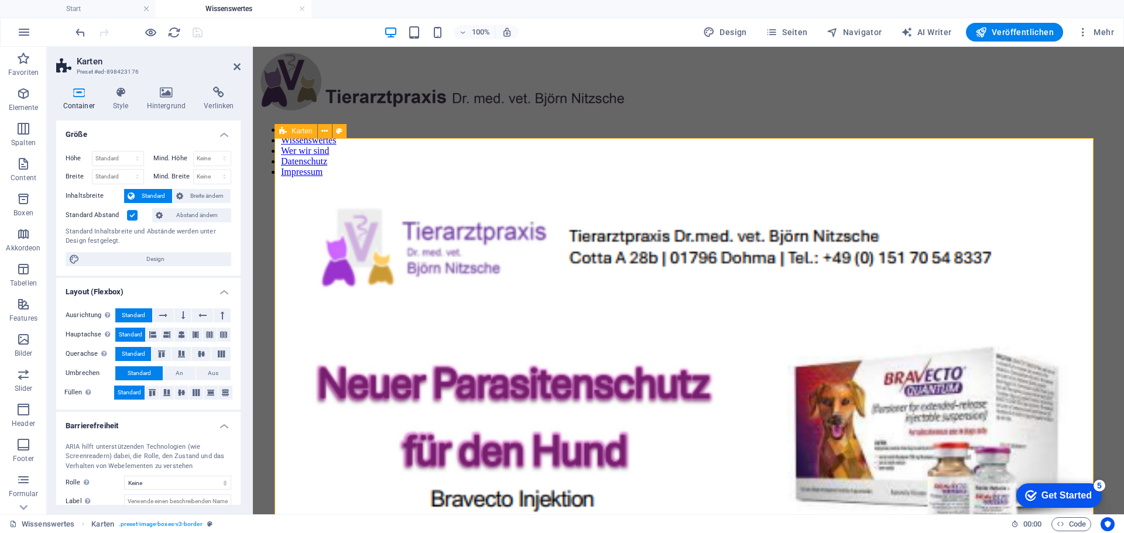
click at [28, 164] on icon "button" at bounding box center [23, 164] width 14 height 14
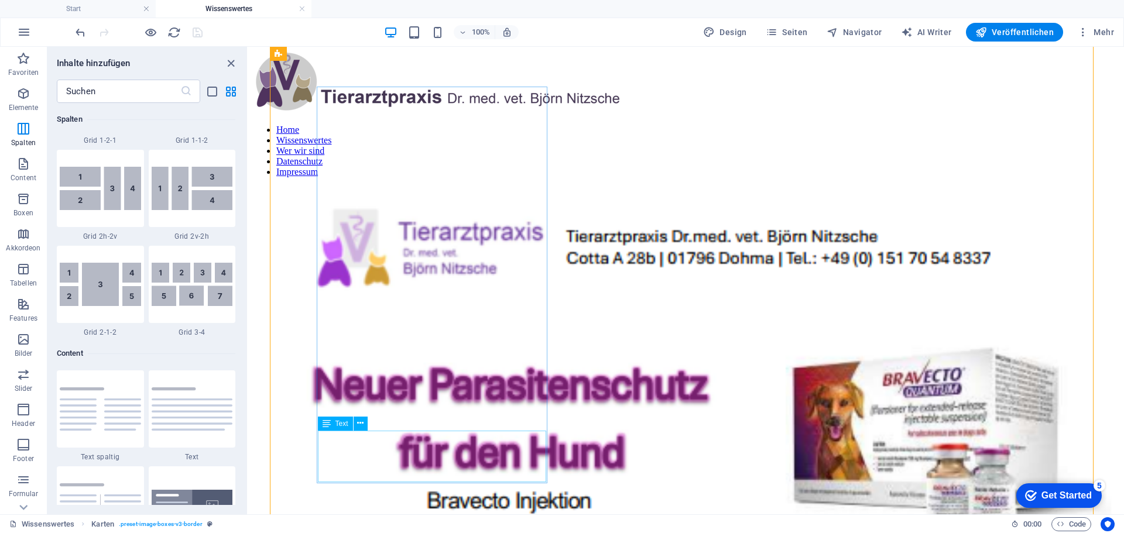
scroll to position [117, 0]
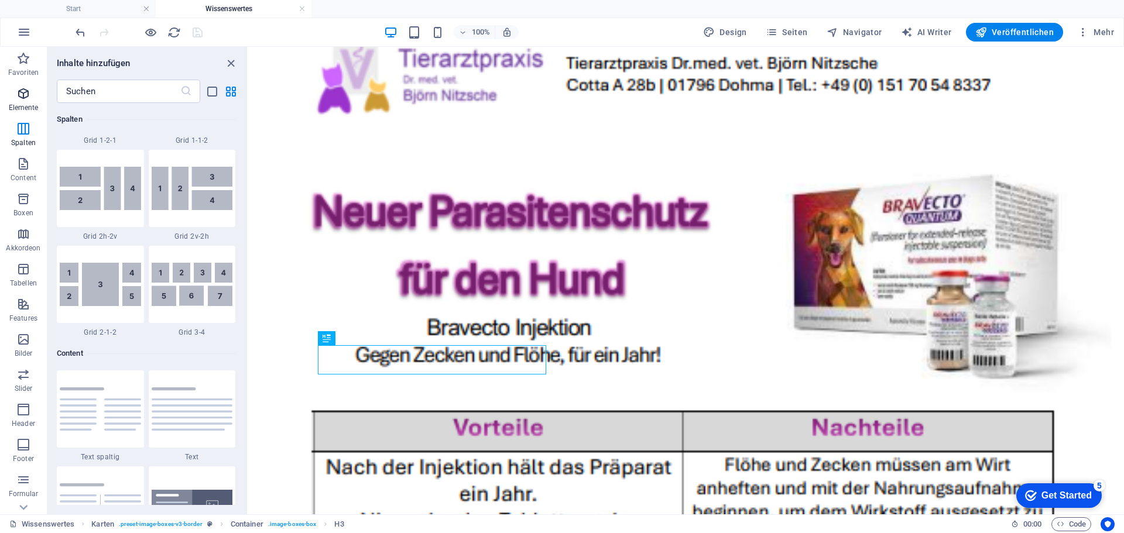
click at [27, 97] on icon "button" at bounding box center [23, 94] width 14 height 14
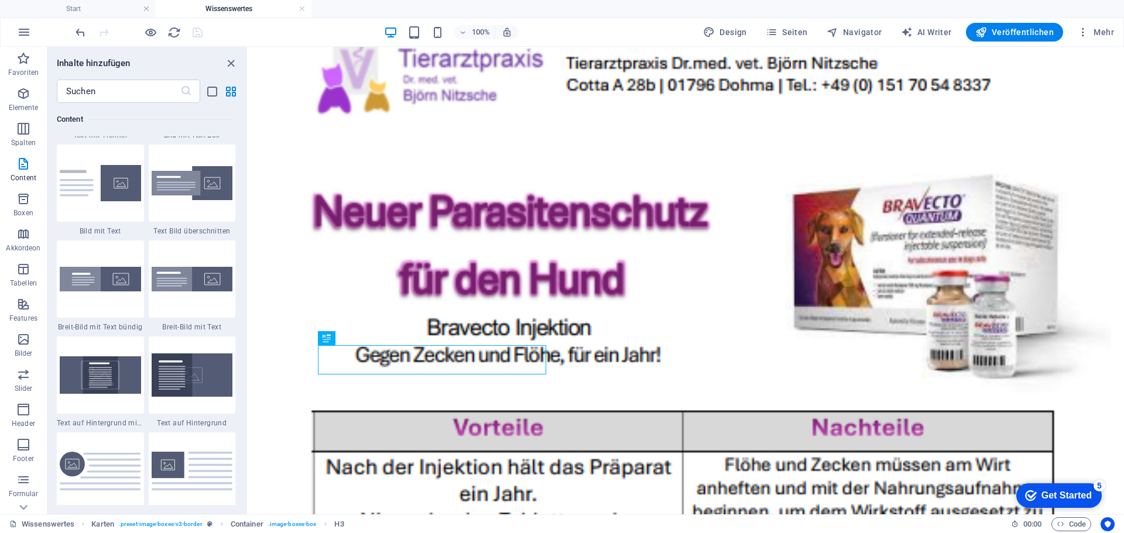
scroll to position [2408, 0]
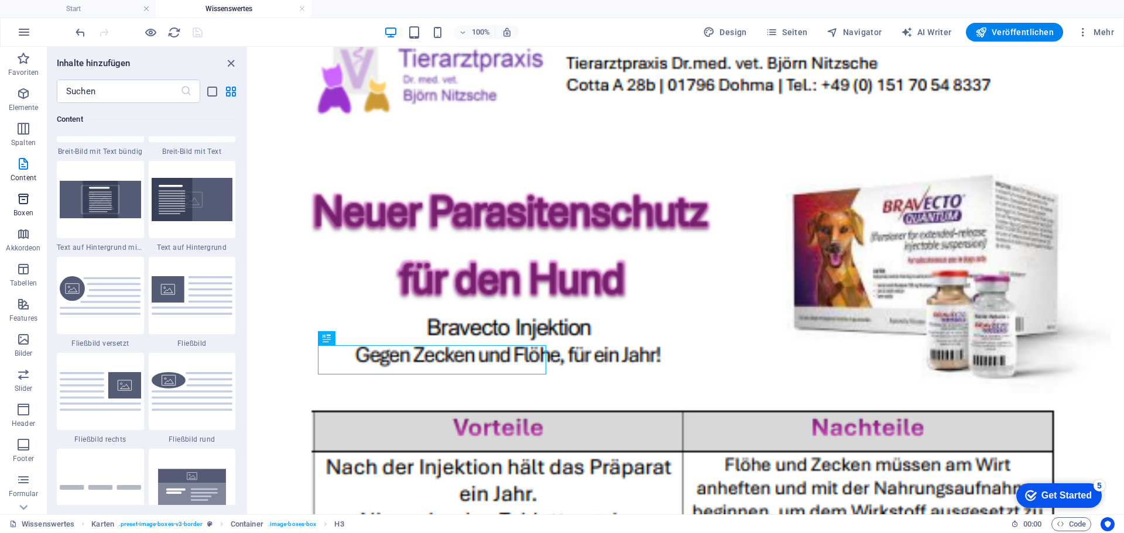
click at [20, 200] on icon "button" at bounding box center [23, 199] width 14 height 14
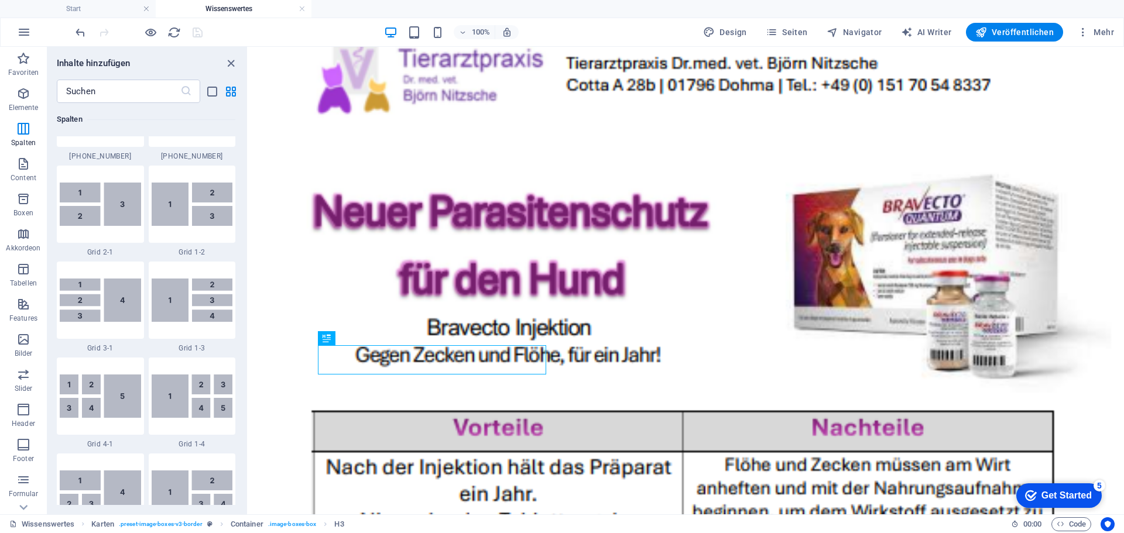
scroll to position [1356, 0]
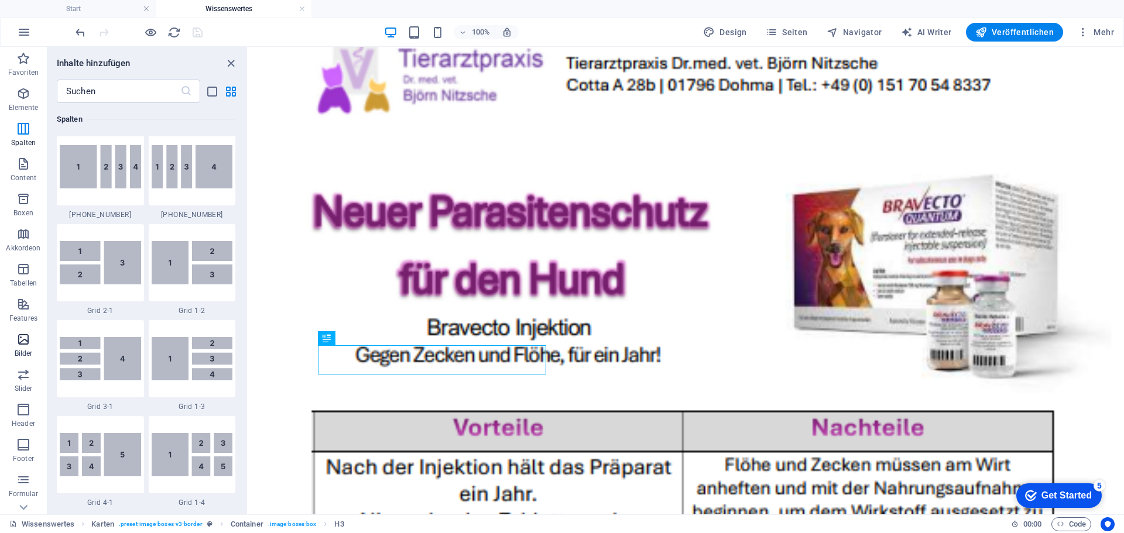
click at [18, 337] on icon "button" at bounding box center [23, 340] width 14 height 14
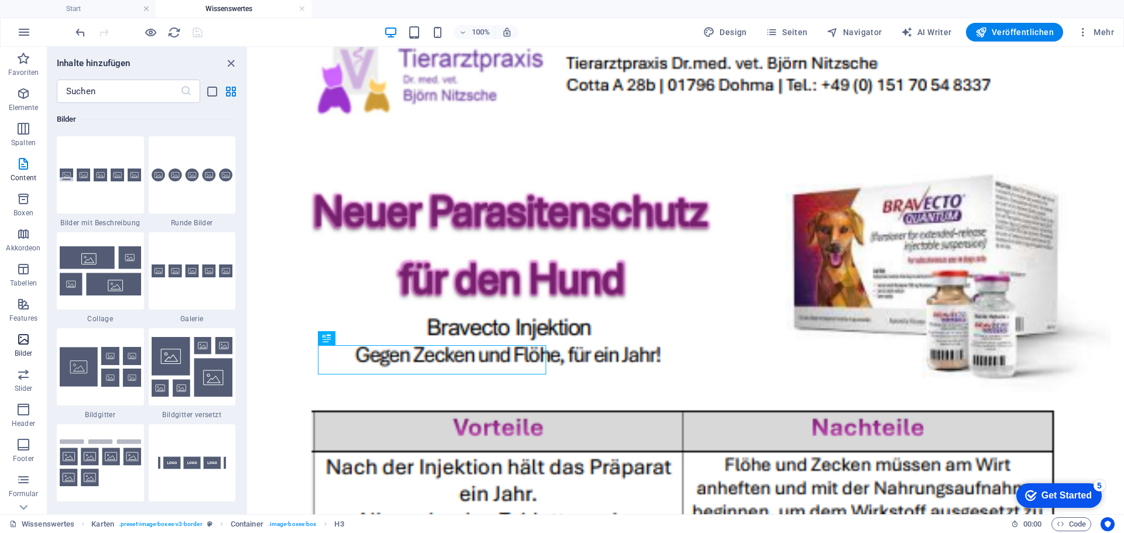
scroll to position [5936, 0]
click at [91, 194] on div at bounding box center [100, 174] width 87 height 77
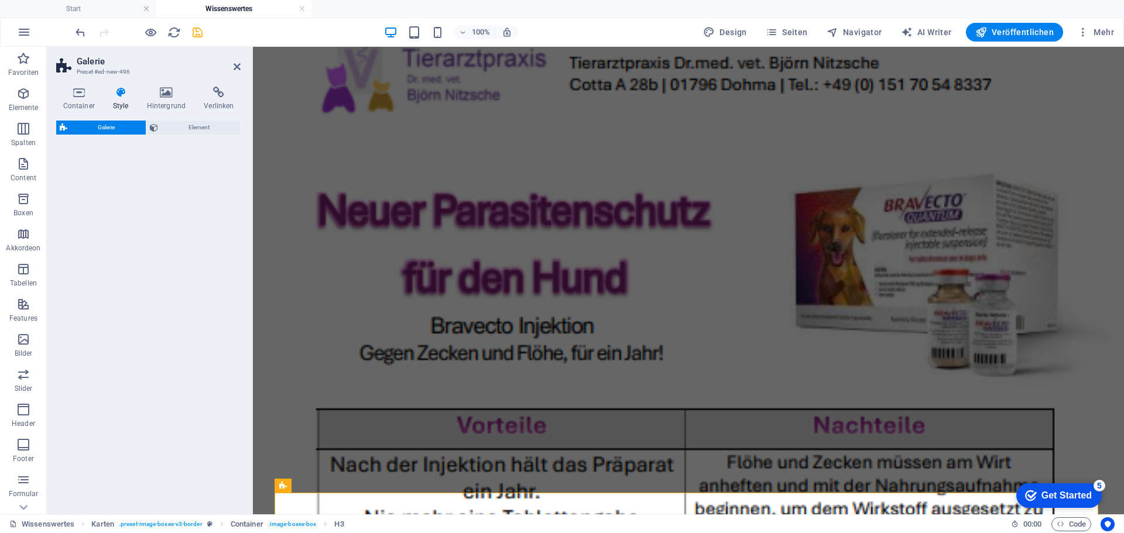
select select "rem"
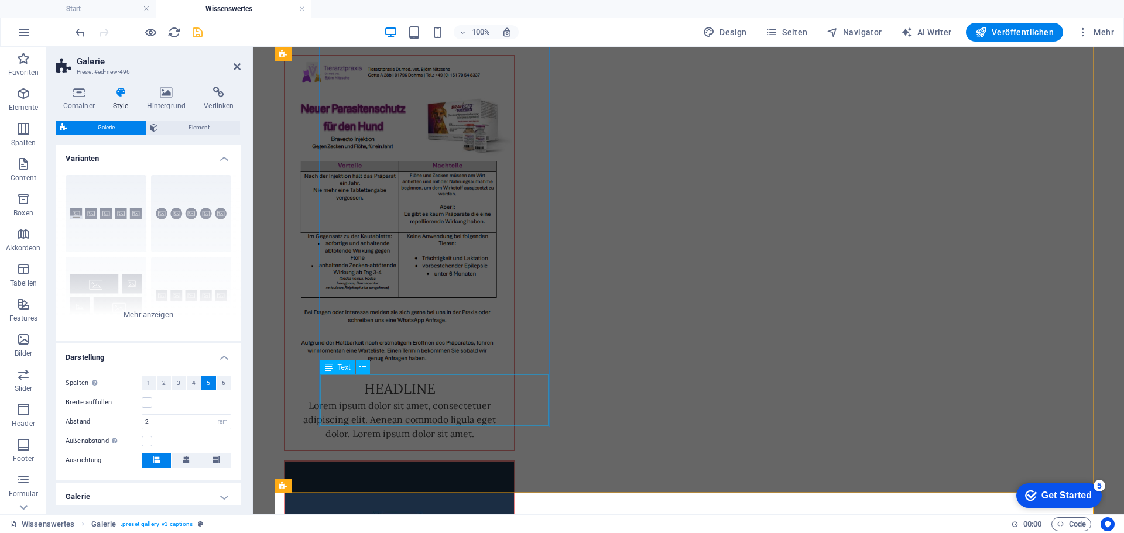
scroll to position [322, 0]
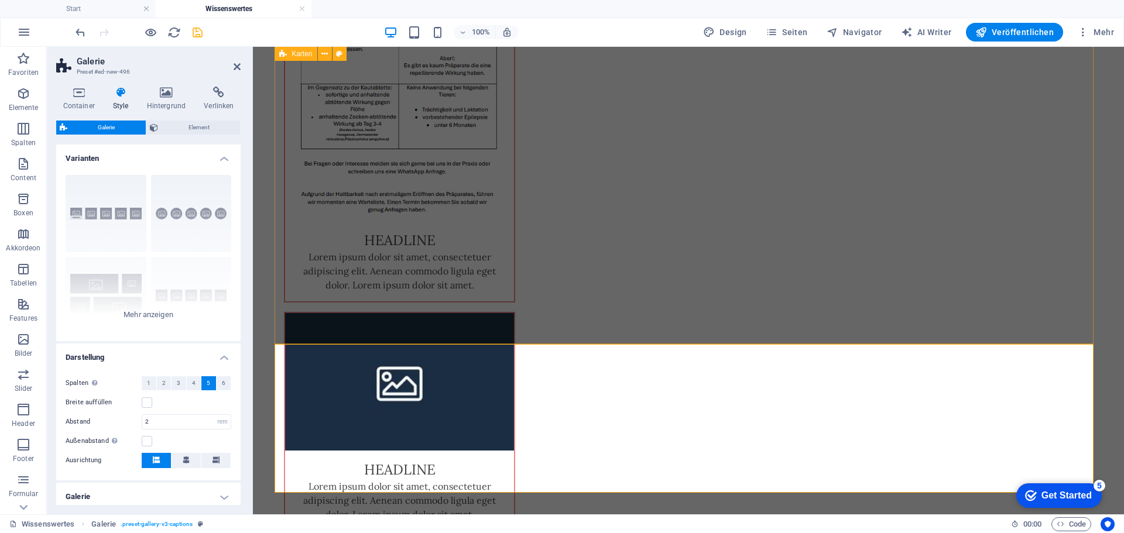
click at [593, 311] on div "Headline Lorem ipsum dolor sit amet, consectetuer adipiscing elit. Aenean commo…" at bounding box center [689, 334] width 828 height 987
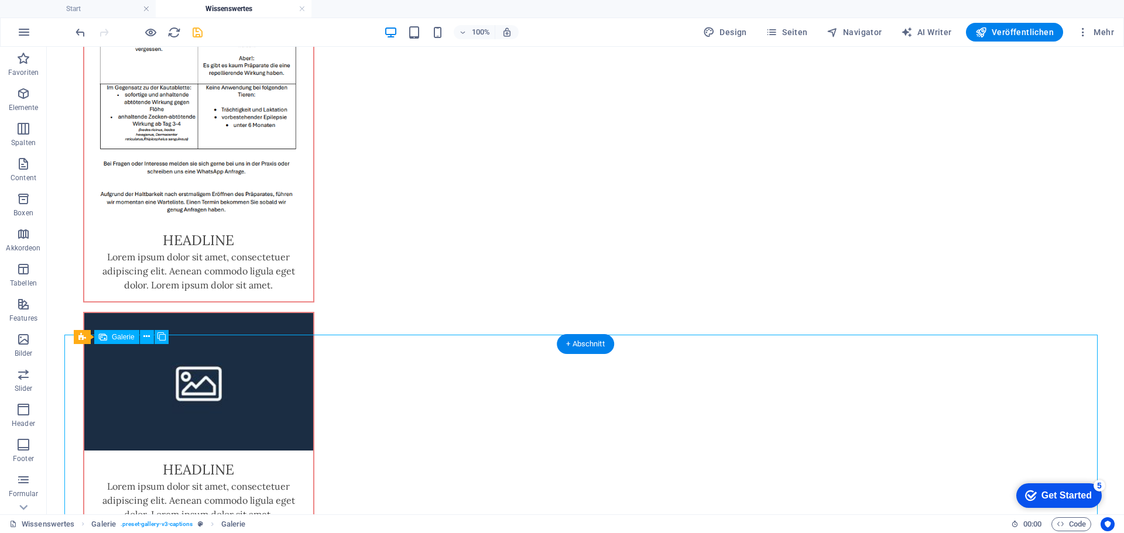
select select "4"
select select "px"
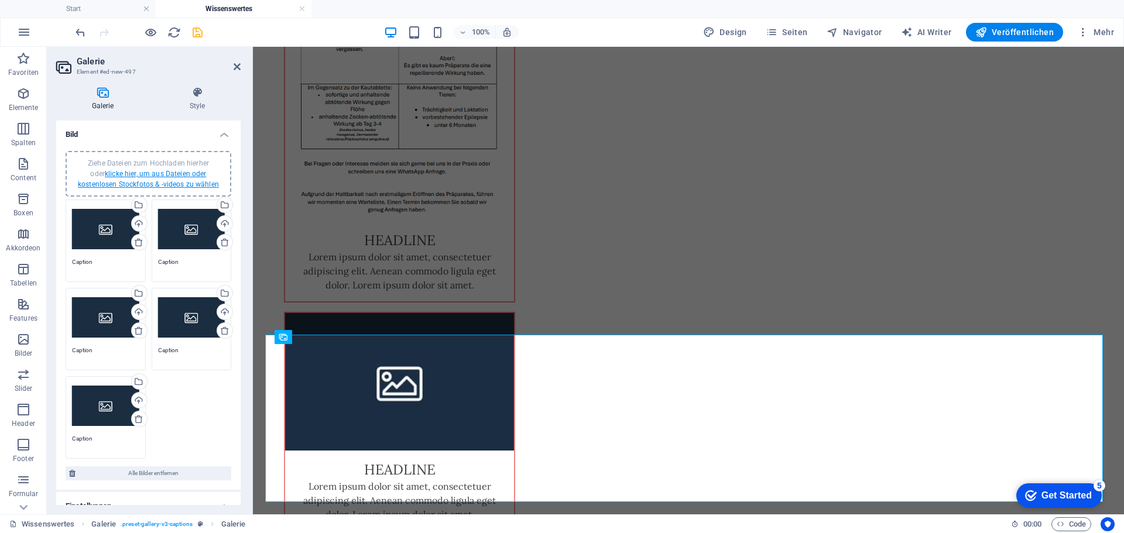
click at [132, 175] on link "klicke hier, um aus Dateien oder kostenlosen Stockfotos & -videos zu wählen" at bounding box center [148, 179] width 141 height 19
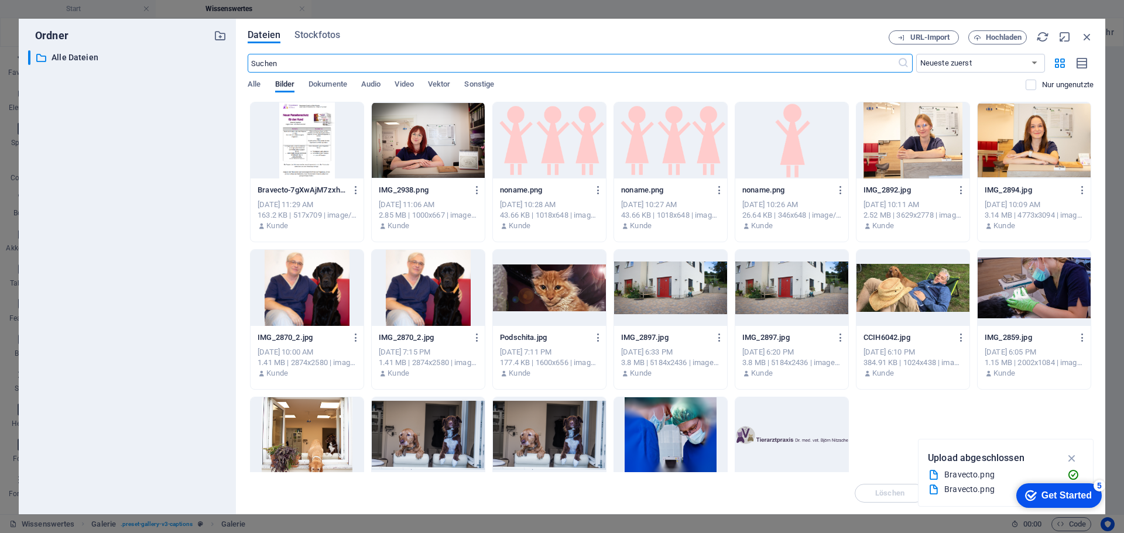
scroll to position [220, 0]
click at [302, 143] on div at bounding box center [307, 140] width 113 height 76
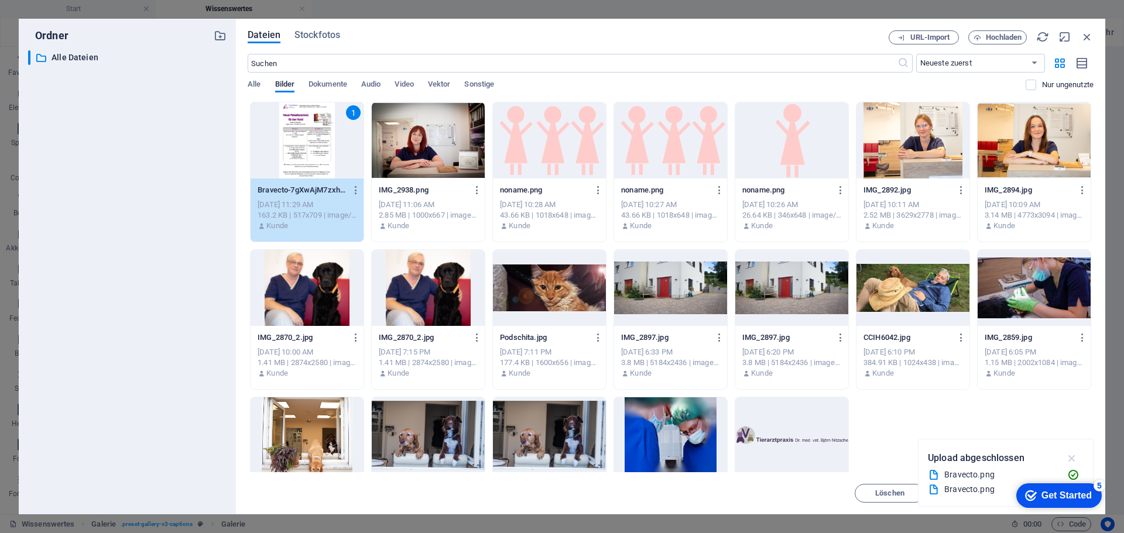
click at [1073, 460] on icon "button" at bounding box center [1072, 458] width 13 height 13
click at [294, 145] on div "1" at bounding box center [307, 140] width 113 height 76
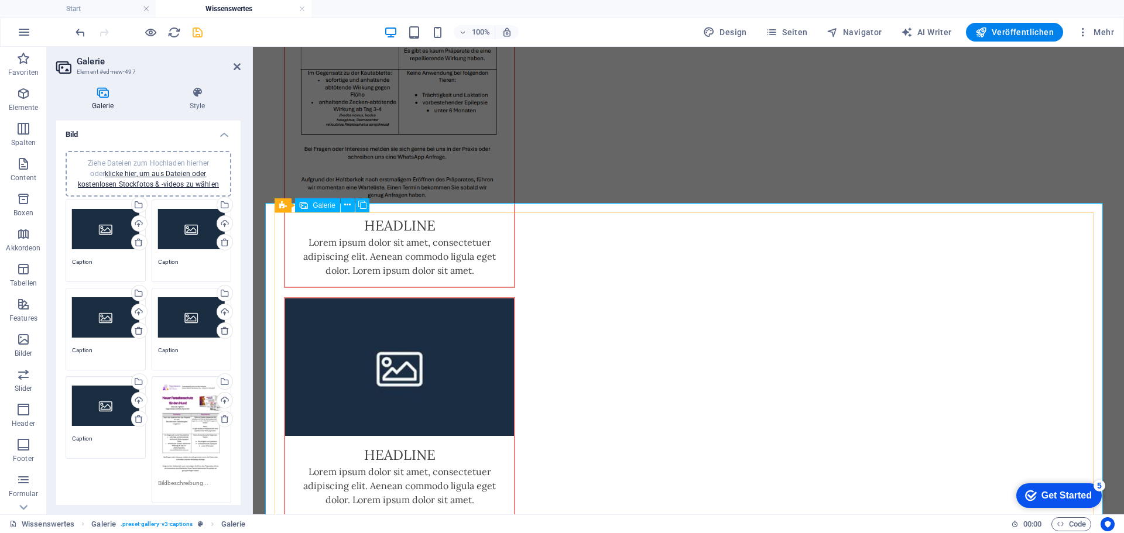
scroll to position [454, 0]
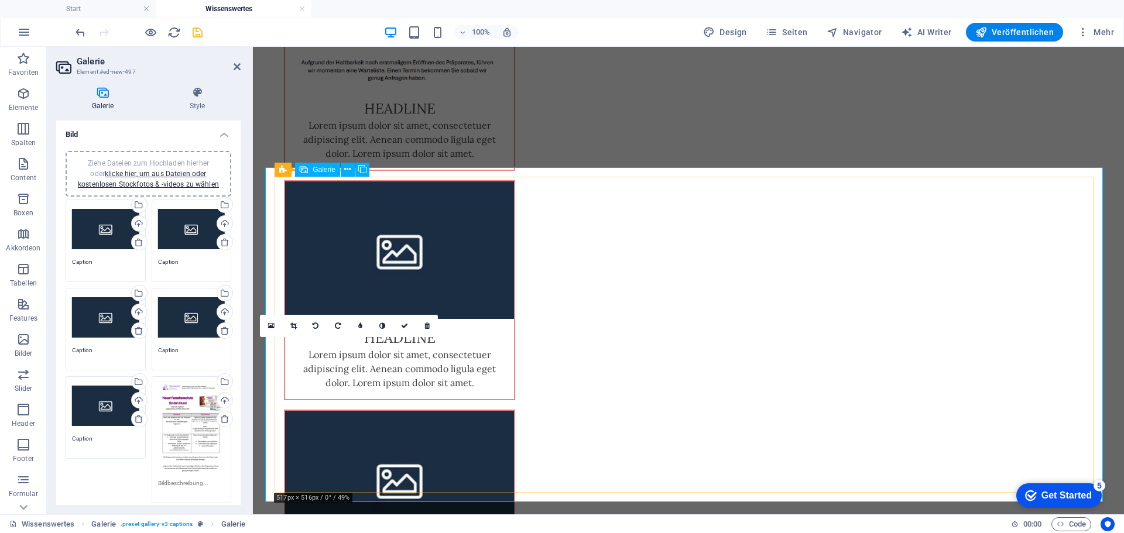
scroll to position [489, 0]
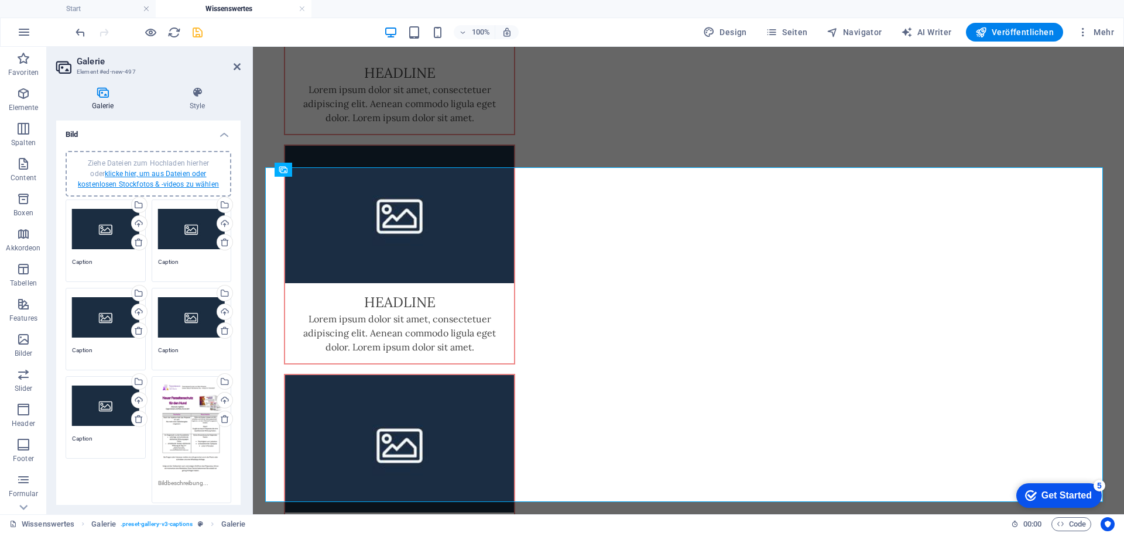
click at [138, 173] on link "klicke hier, um aus Dateien oder kostenlosen Stockfotos & -videos zu wählen" at bounding box center [148, 179] width 141 height 19
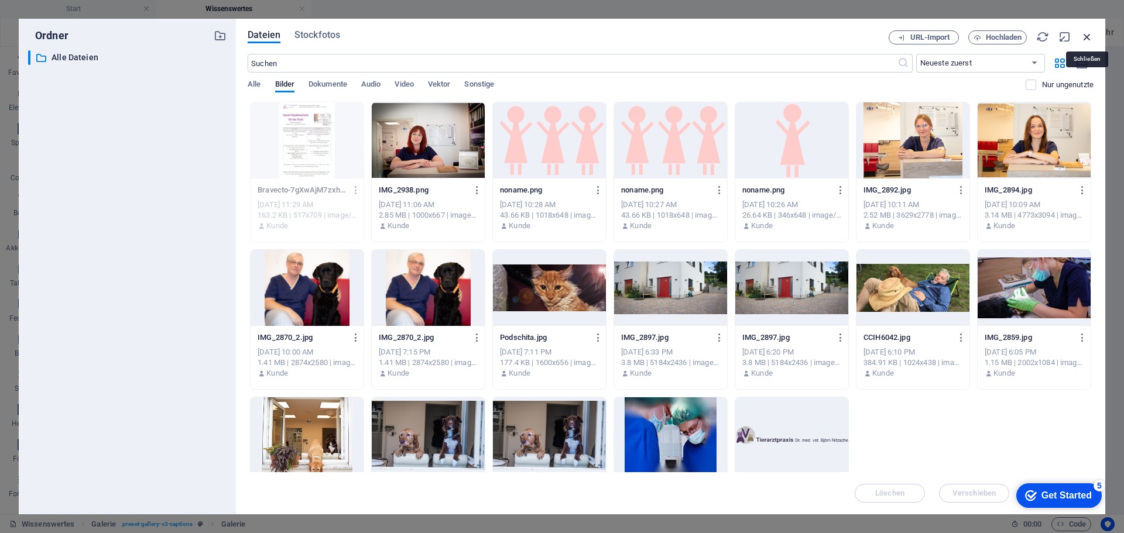
click at [1084, 39] on icon "button" at bounding box center [1087, 36] width 13 height 13
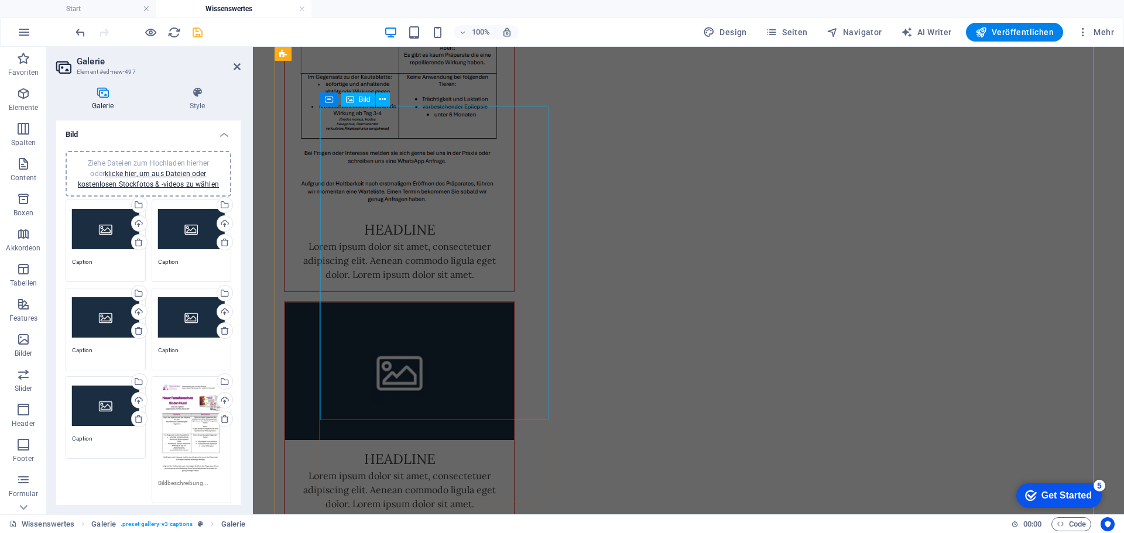
scroll to position [40, 0]
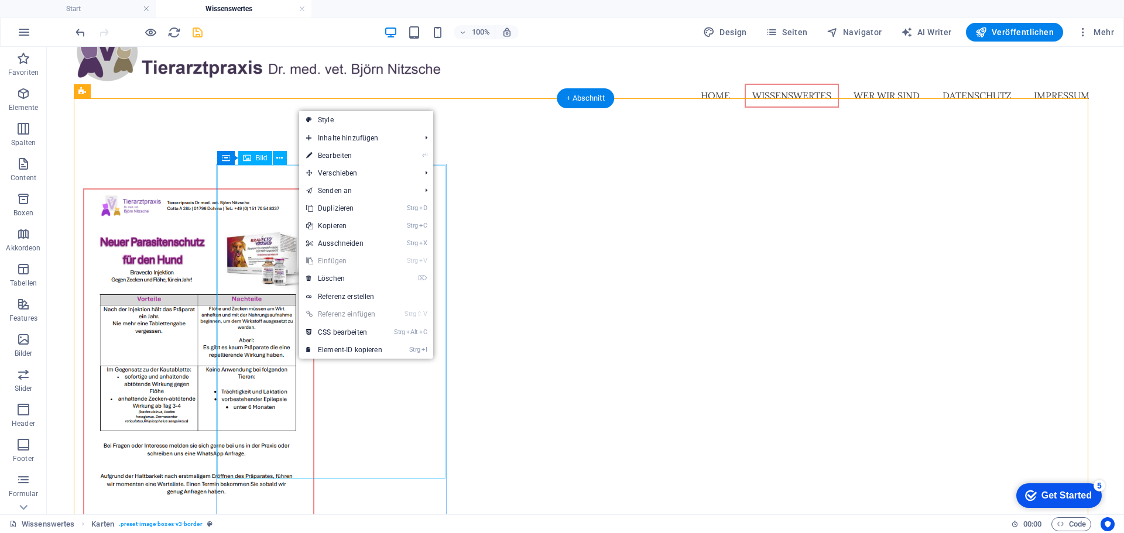
click at [265, 190] on figure at bounding box center [198, 347] width 229 height 314
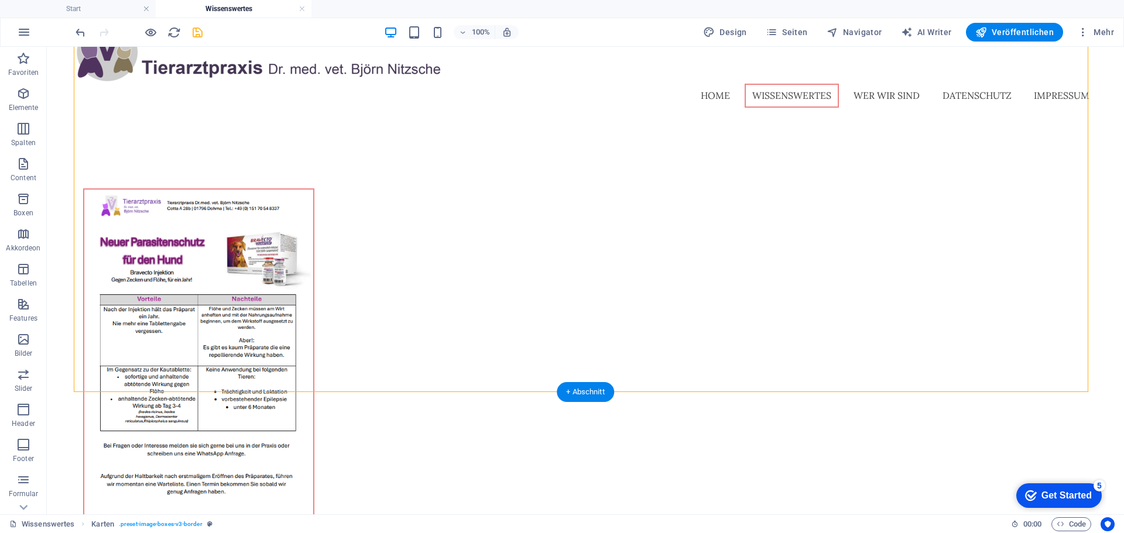
scroll to position [333, 0]
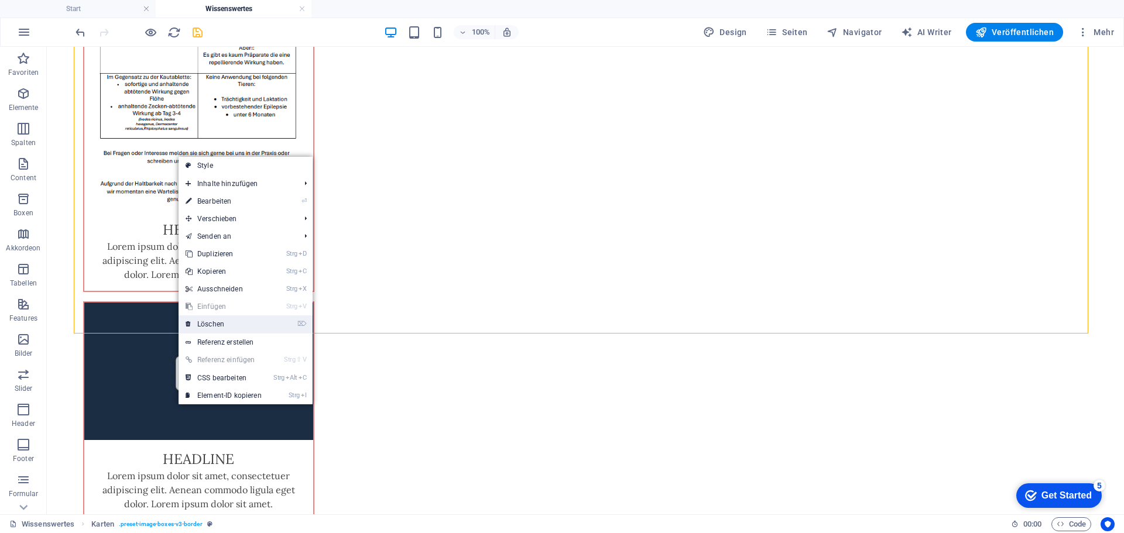
click at [224, 317] on link "⌦ Löschen" at bounding box center [224, 325] width 90 height 18
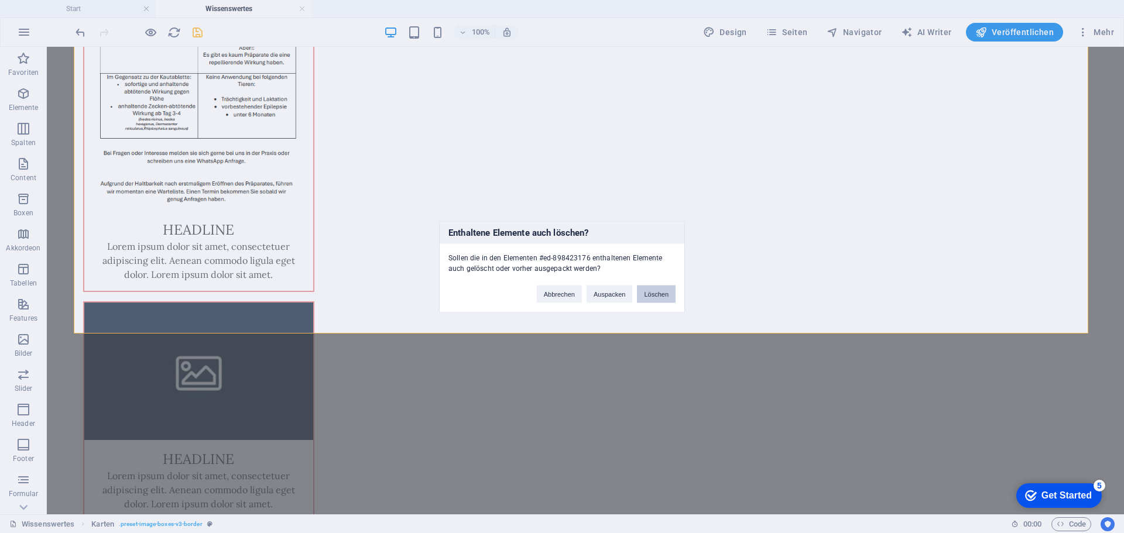
click at [654, 291] on button "Löschen" at bounding box center [656, 294] width 39 height 18
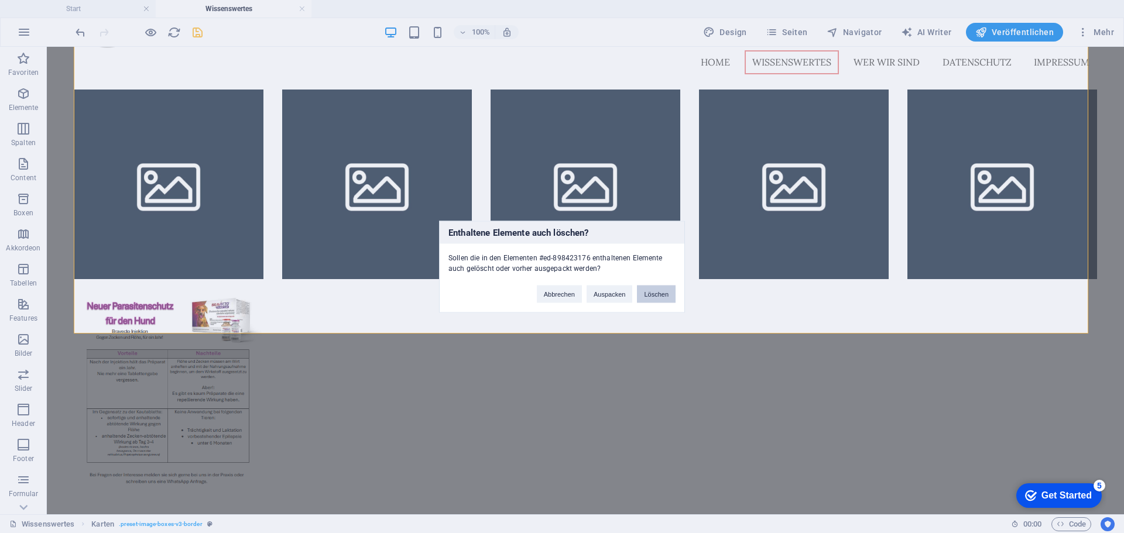
scroll to position [0, 0]
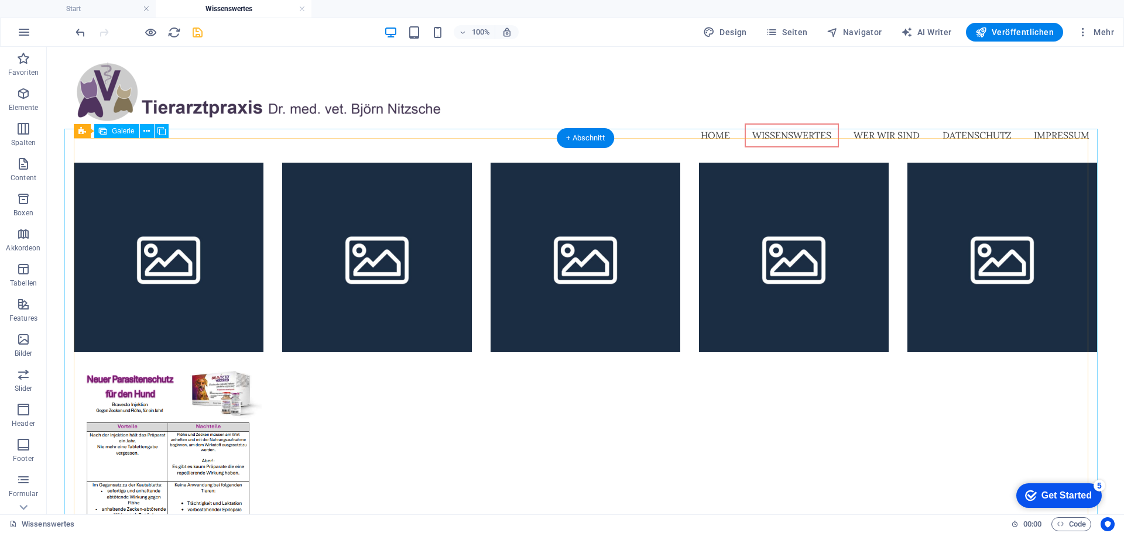
click at [237, 441] on li at bounding box center [169, 466] width 190 height 190
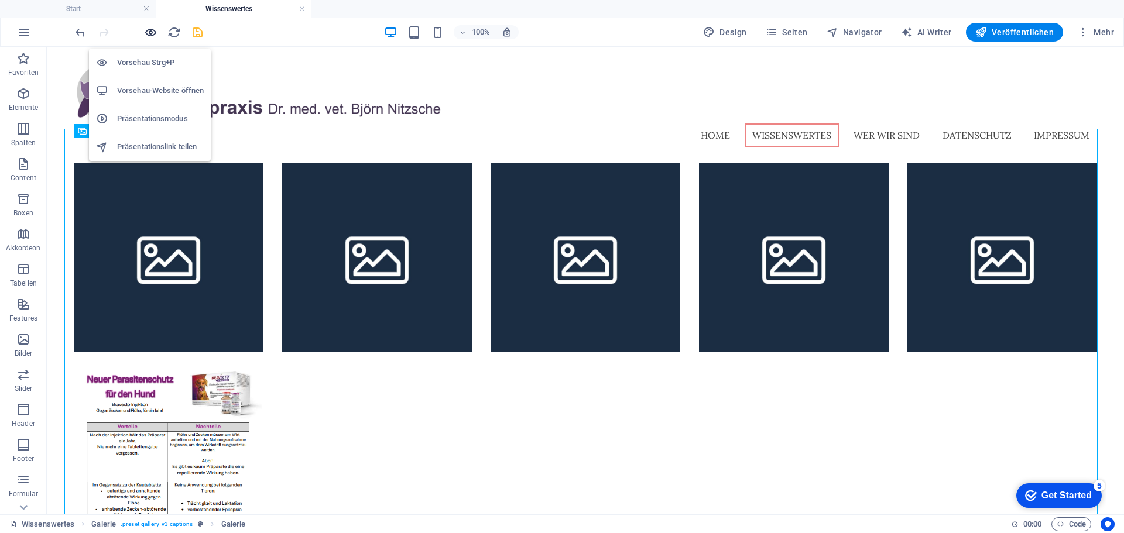
click at [149, 28] on icon "button" at bounding box center [150, 32] width 13 height 13
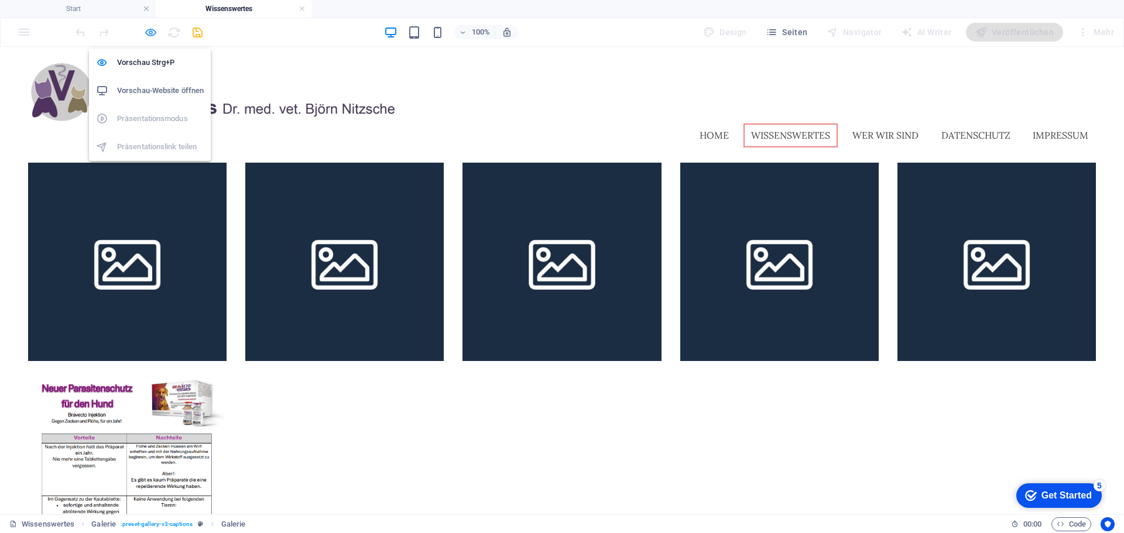
click at [152, 33] on icon "button" at bounding box center [150, 32] width 13 height 13
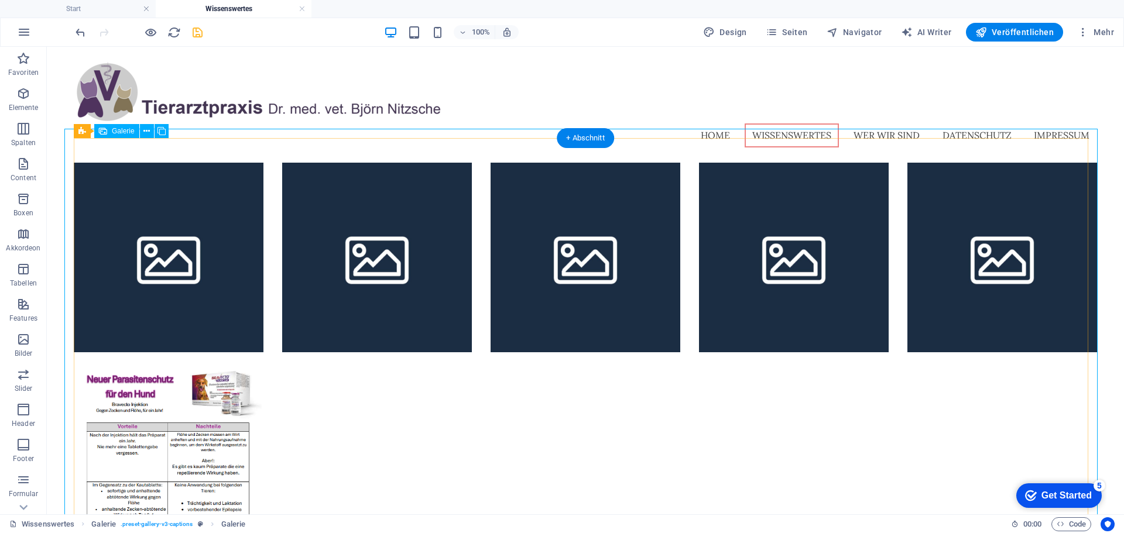
click at [194, 244] on li at bounding box center [169, 258] width 190 height 190
click at [191, 220] on li at bounding box center [169, 258] width 190 height 190
select select "4"
select select "px"
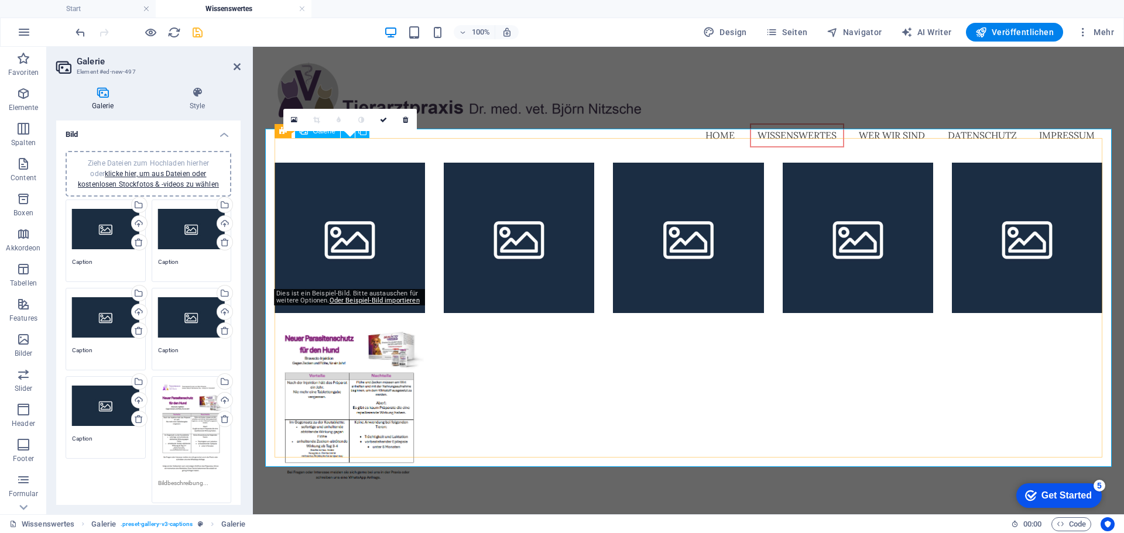
click at [310, 200] on li at bounding box center [350, 238] width 150 height 150
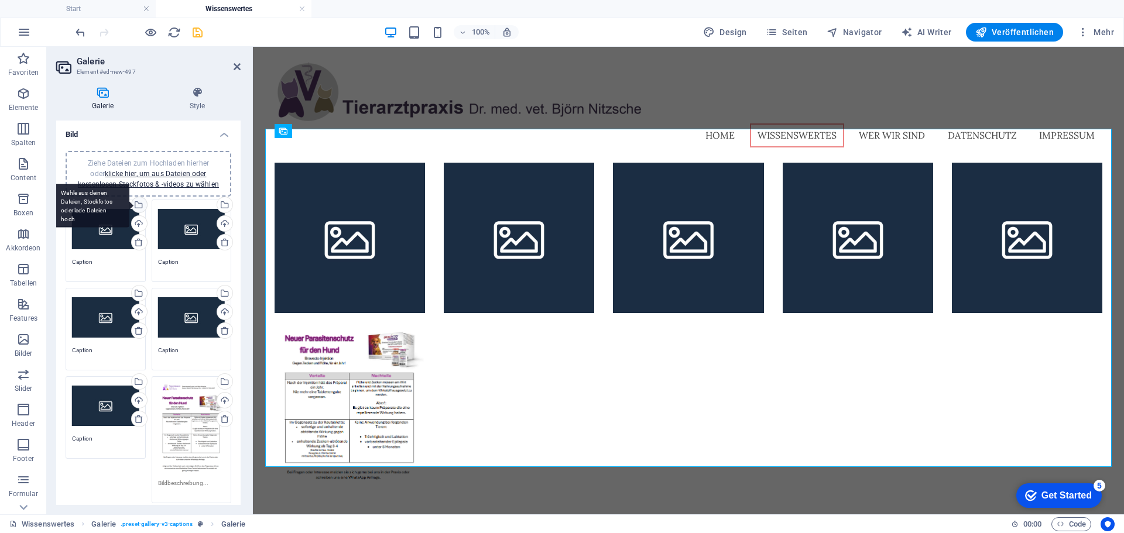
click at [93, 203] on div "Wähle aus deinen Dateien, Stockfotos oder lade Dateien hoch" at bounding box center [91, 206] width 76 height 44
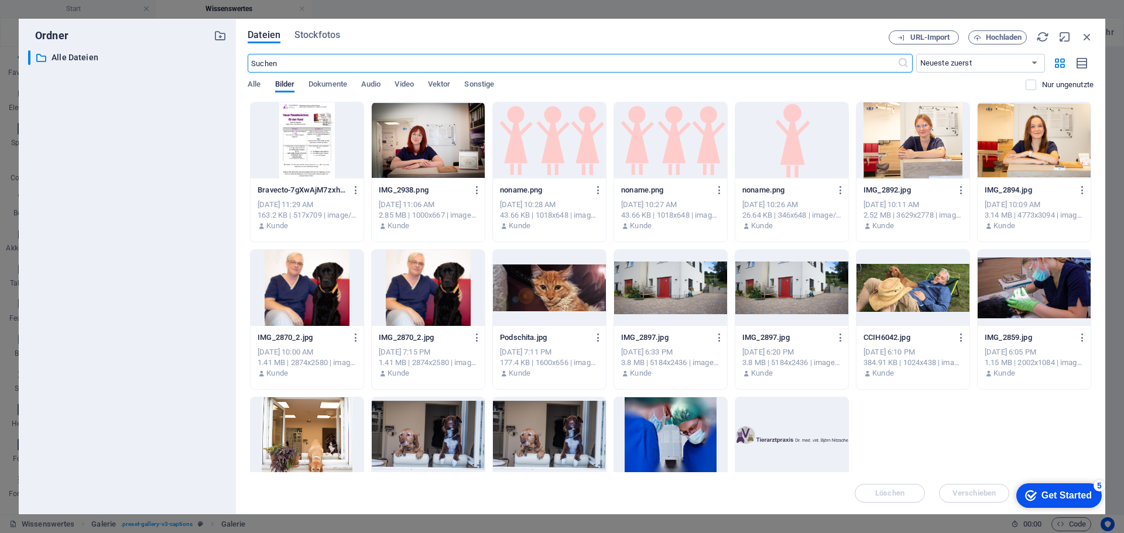
click at [328, 152] on div at bounding box center [307, 140] width 113 height 76
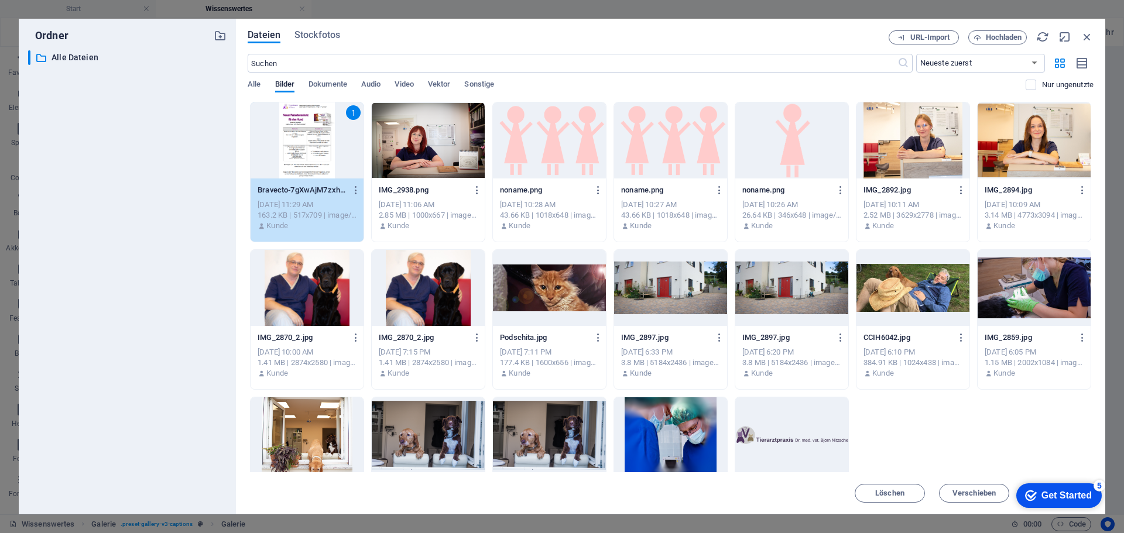
click at [307, 139] on div "1" at bounding box center [307, 140] width 113 height 76
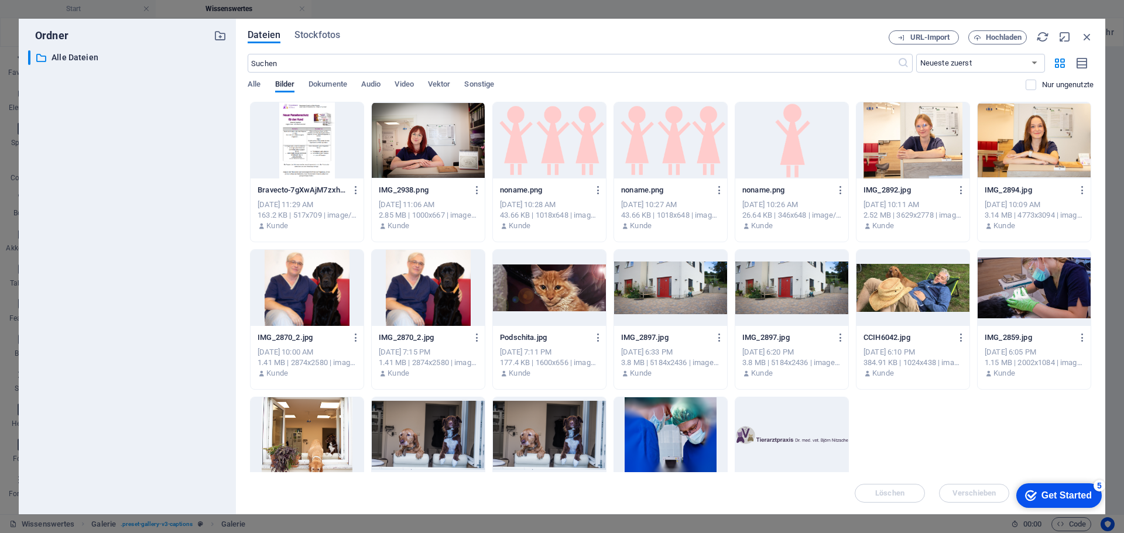
click at [307, 139] on div at bounding box center [307, 140] width 113 height 76
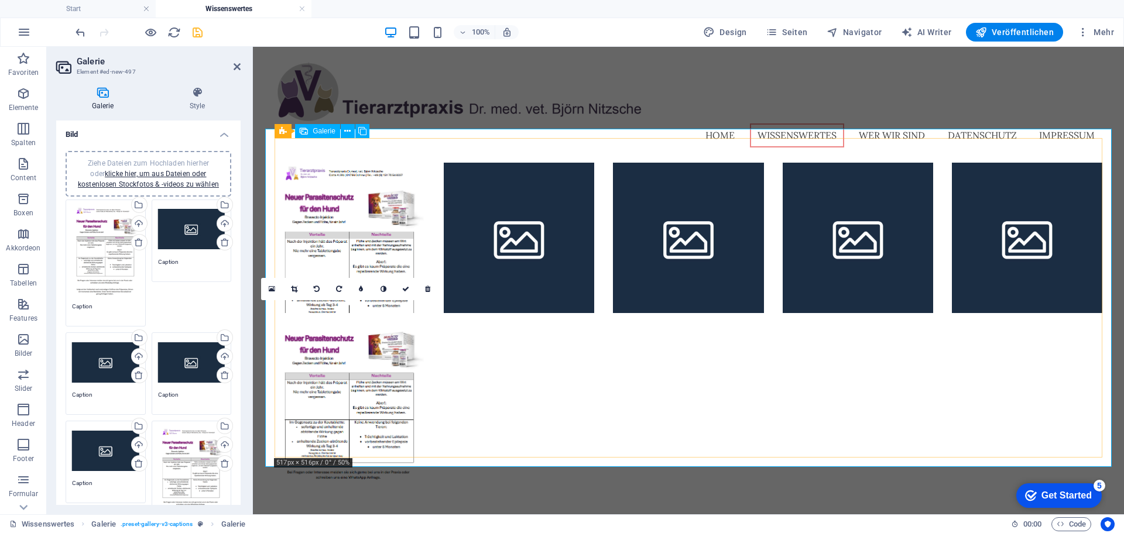
click at [338, 344] on li at bounding box center [350, 407] width 150 height 150
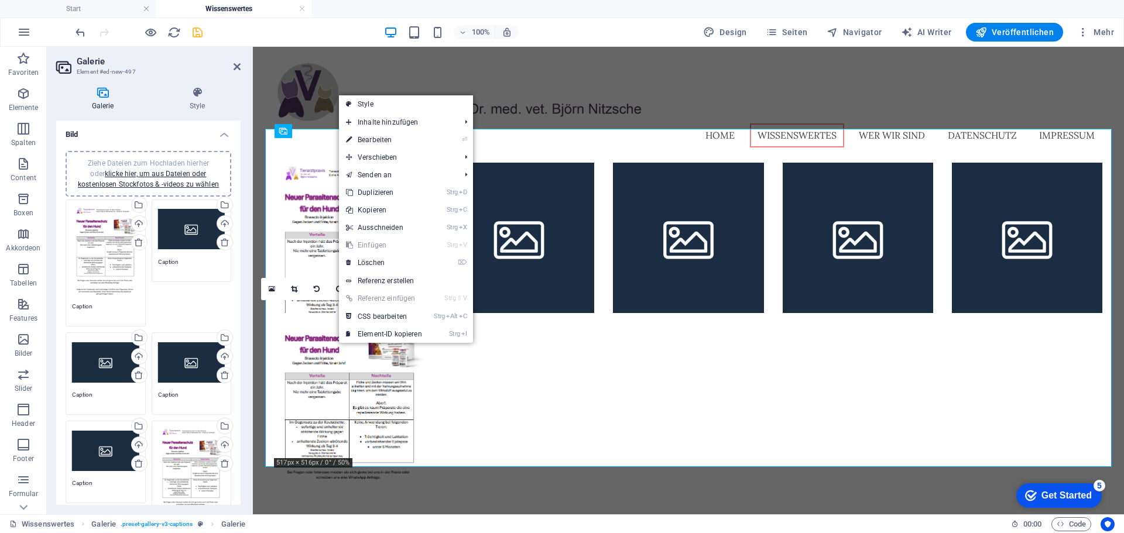
click at [376, 253] on link "Strg V Einfügen" at bounding box center [384, 246] width 90 height 18
click at [375, 261] on link "⌦ Löschen" at bounding box center [384, 263] width 90 height 18
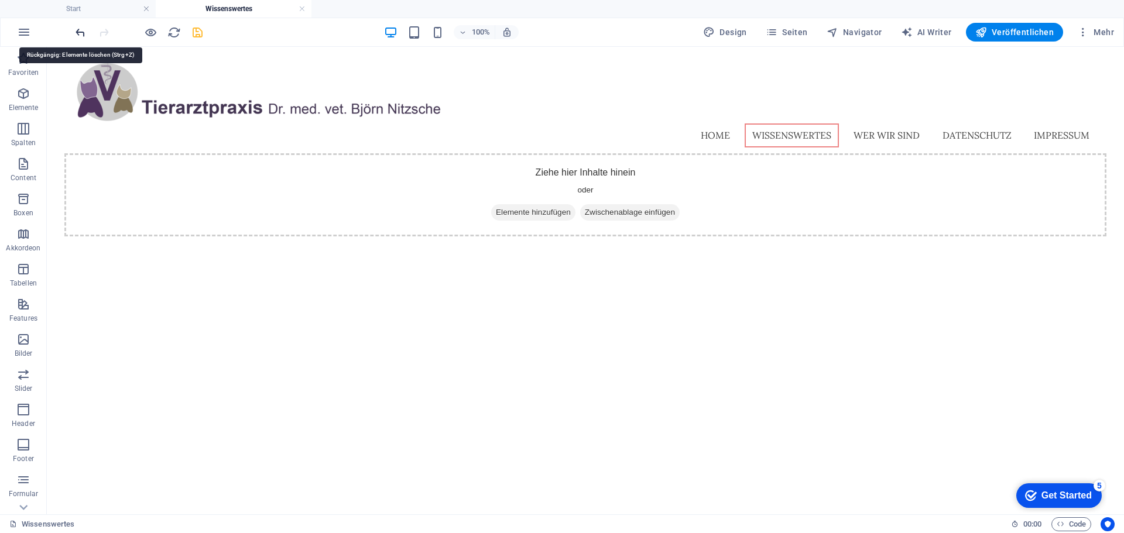
click at [77, 32] on icon "undo" at bounding box center [80, 32] width 13 height 13
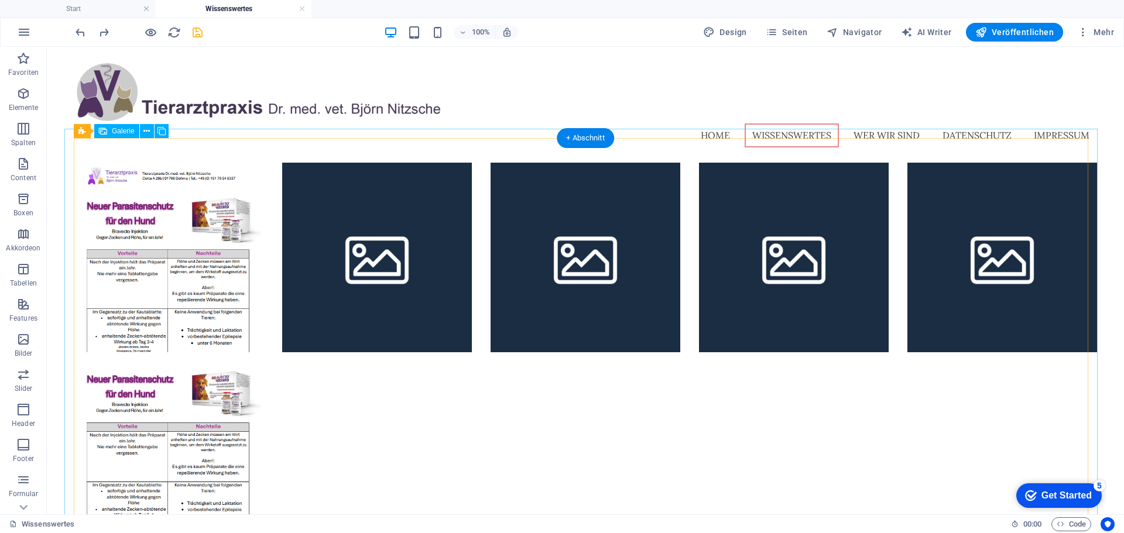
click at [200, 403] on li at bounding box center [169, 466] width 190 height 190
click at [199, 403] on li at bounding box center [169, 466] width 190 height 190
click at [191, 414] on li at bounding box center [169, 466] width 190 height 190
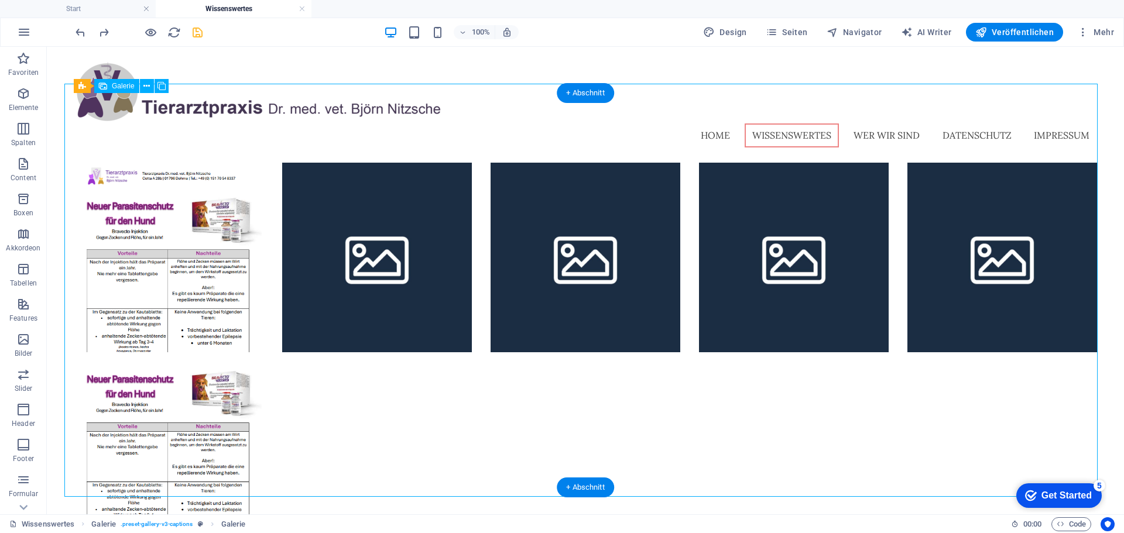
scroll to position [45, 0]
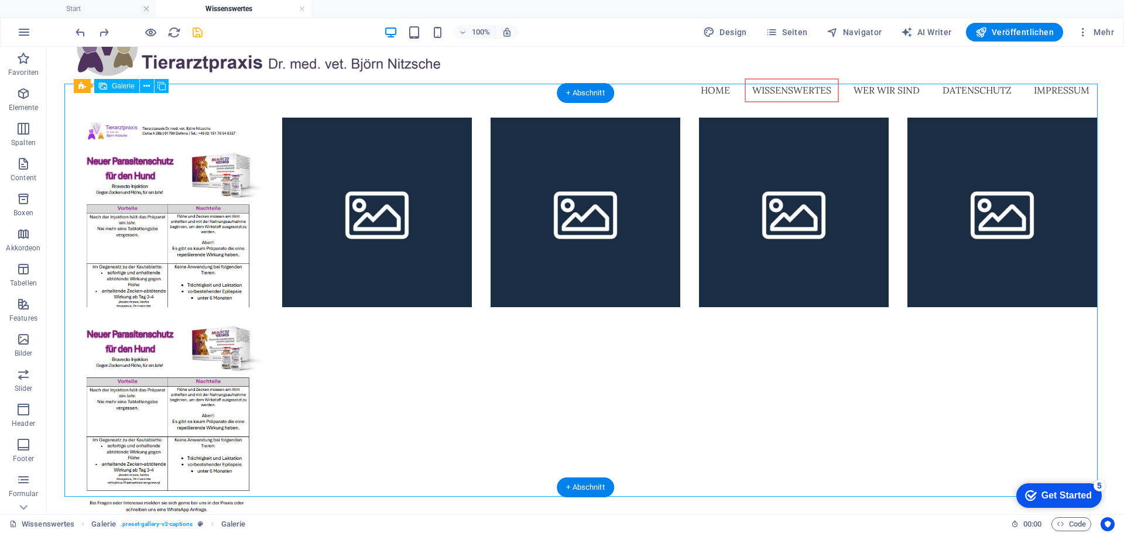
click at [204, 402] on li at bounding box center [169, 421] width 190 height 190
click at [205, 275] on li at bounding box center [169, 213] width 190 height 190
click at [492, 387] on div at bounding box center [585, 316] width 1042 height 417
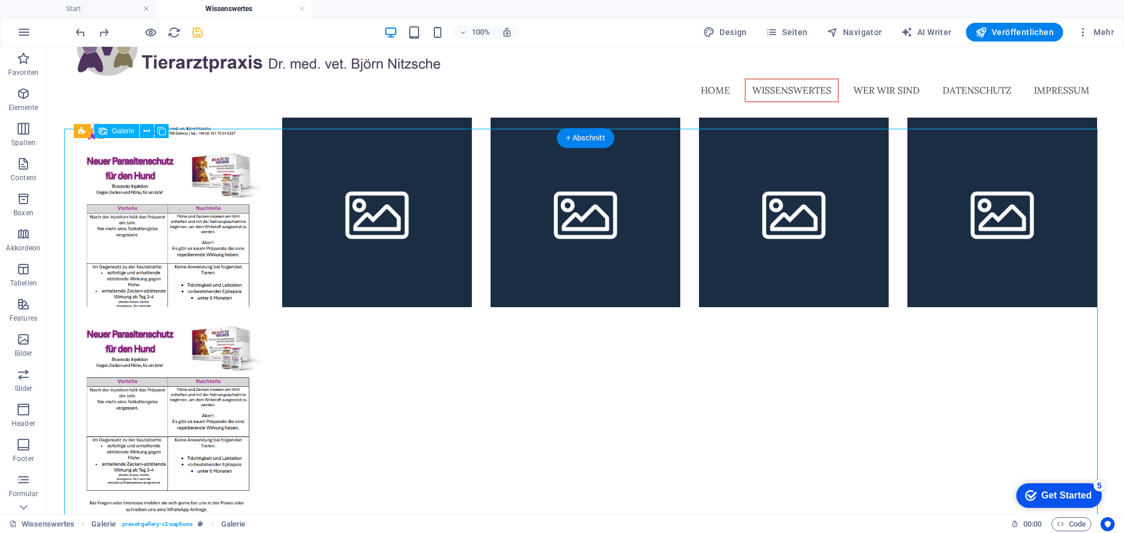
scroll to position [0, 0]
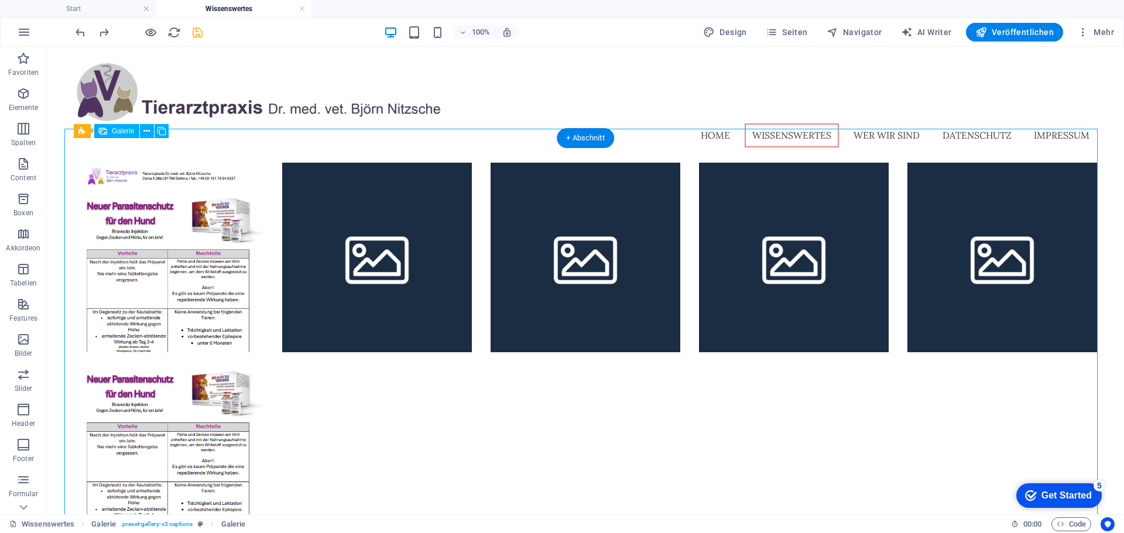
click at [221, 299] on li at bounding box center [169, 258] width 190 height 190
select select "4"
select select "px"
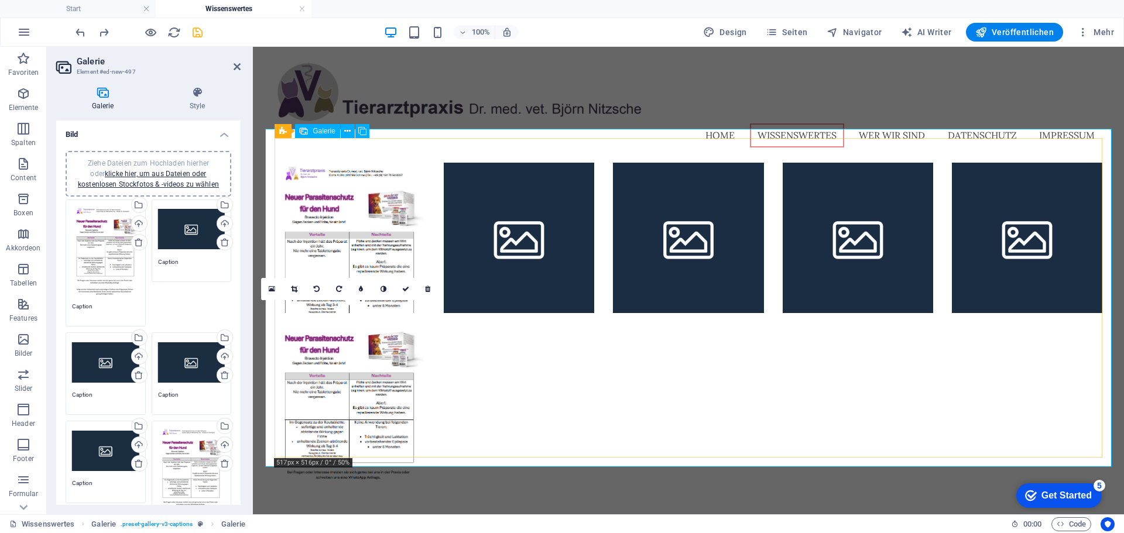
click at [392, 425] on li at bounding box center [350, 407] width 150 height 150
click at [425, 289] on icon at bounding box center [427, 289] width 5 height 7
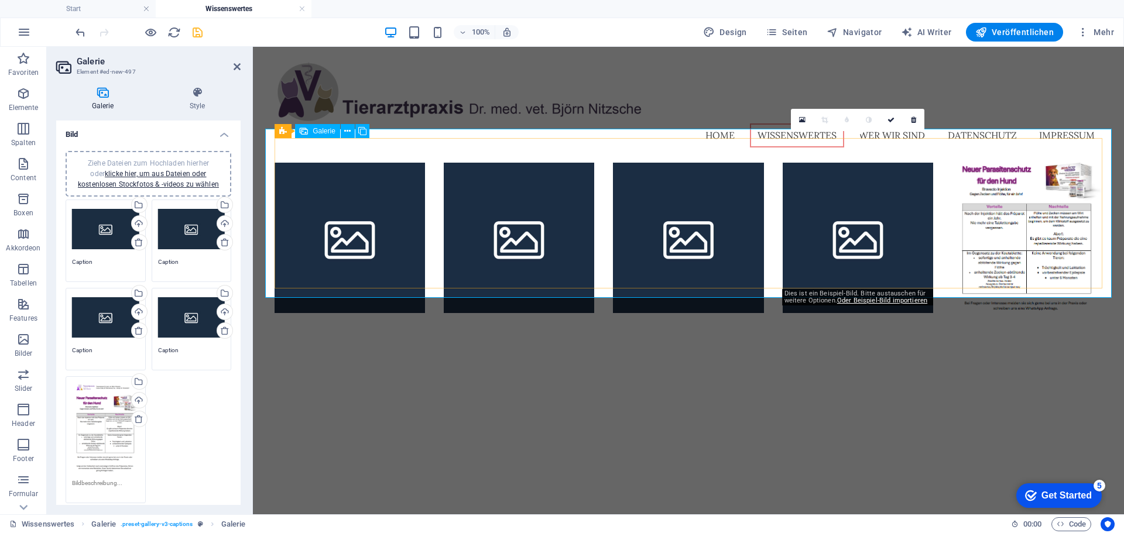
click at [801, 211] on li at bounding box center [858, 238] width 150 height 150
click at [914, 118] on icon at bounding box center [913, 120] width 5 height 7
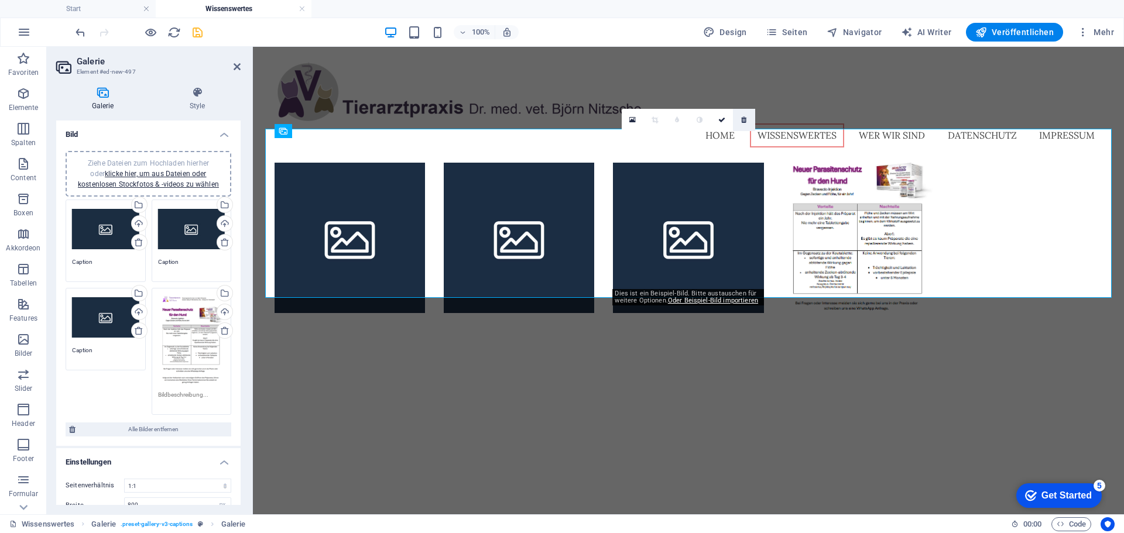
click at [746, 117] on icon at bounding box center [743, 120] width 5 height 7
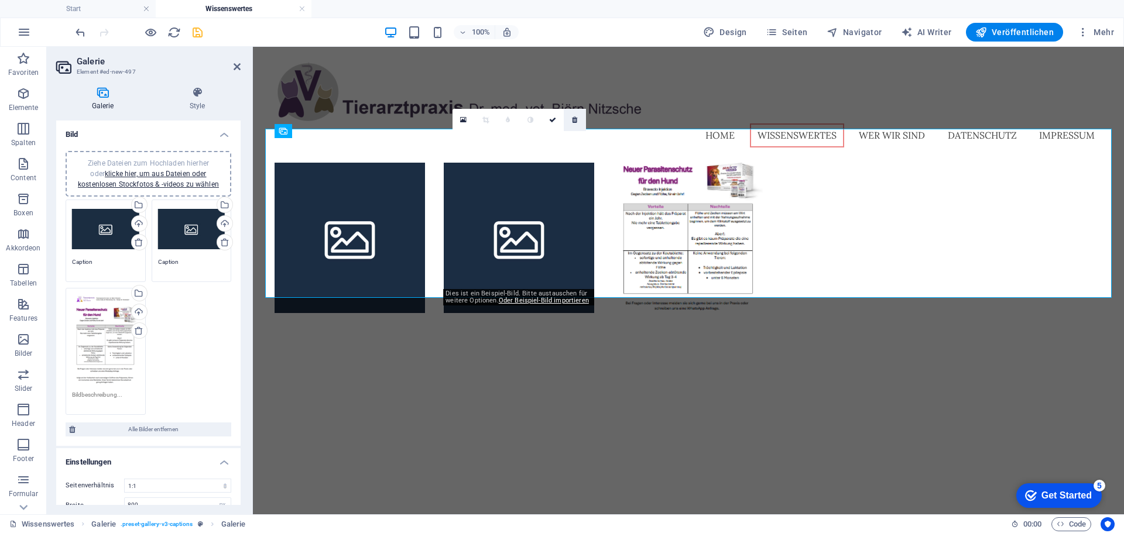
click at [575, 119] on icon at bounding box center [574, 120] width 5 height 7
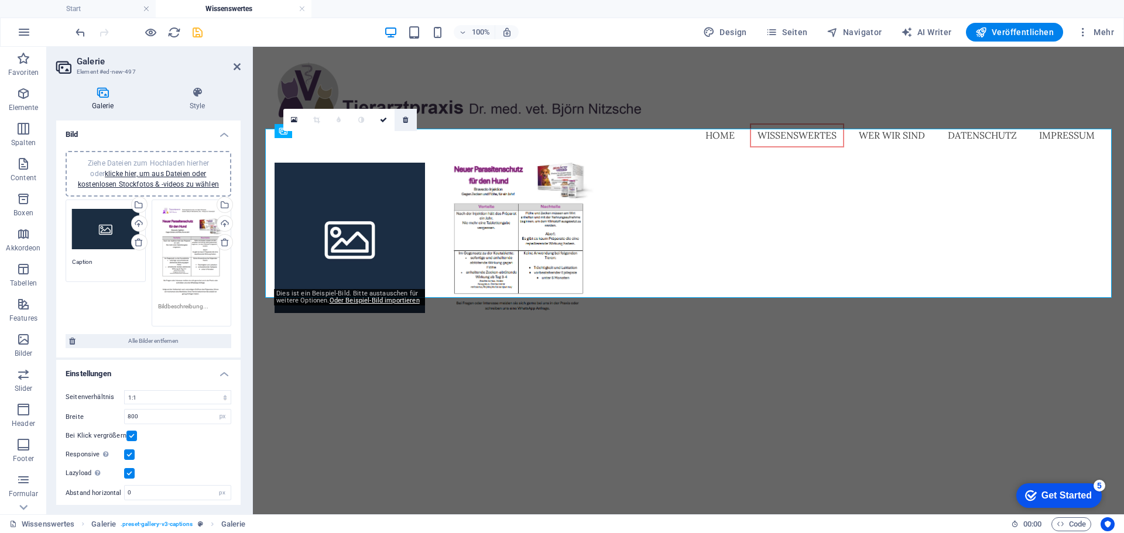
click at [406, 125] on link at bounding box center [406, 120] width 22 height 22
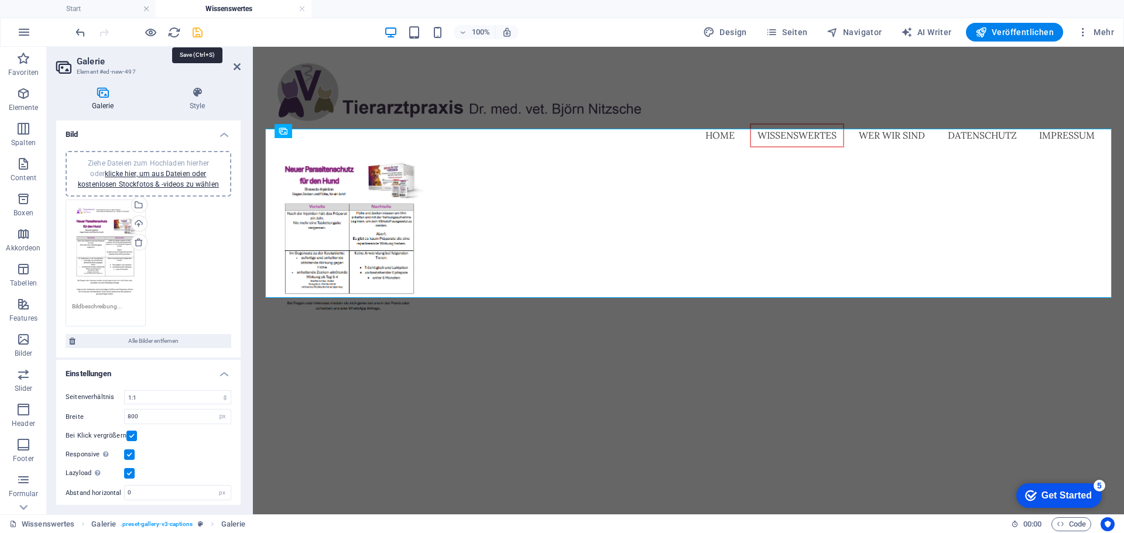
click at [193, 38] on icon "save" at bounding box center [197, 32] width 13 height 13
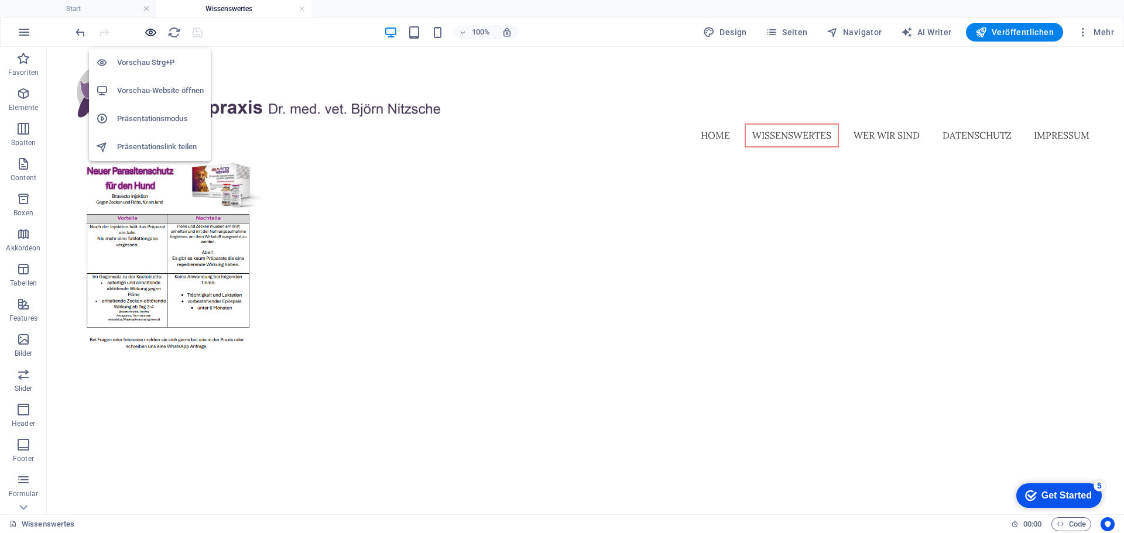
click at [152, 35] on icon "button" at bounding box center [150, 32] width 13 height 13
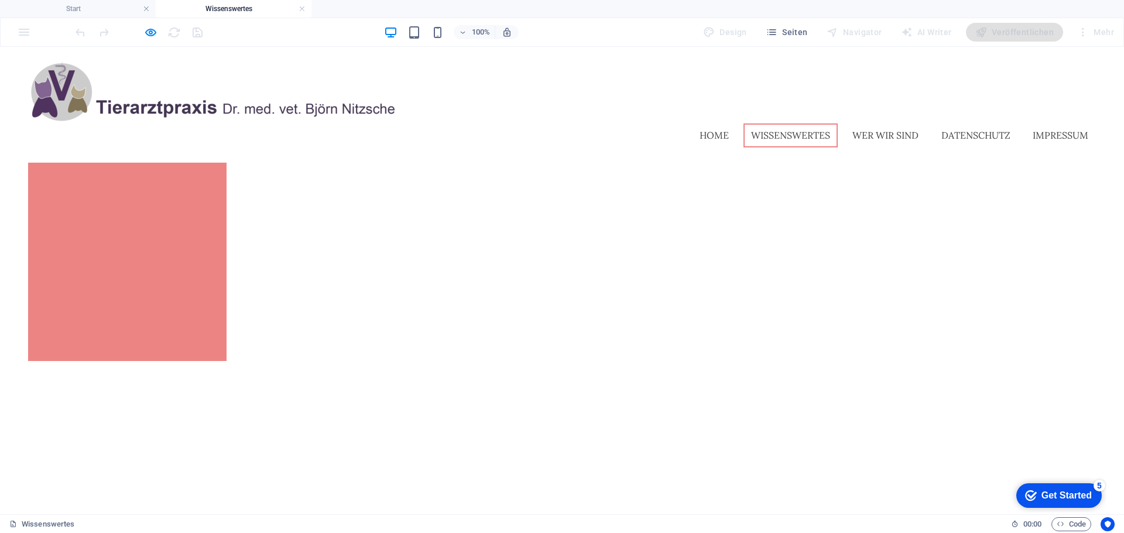
click at [143, 235] on link at bounding box center [127, 262] width 198 height 198
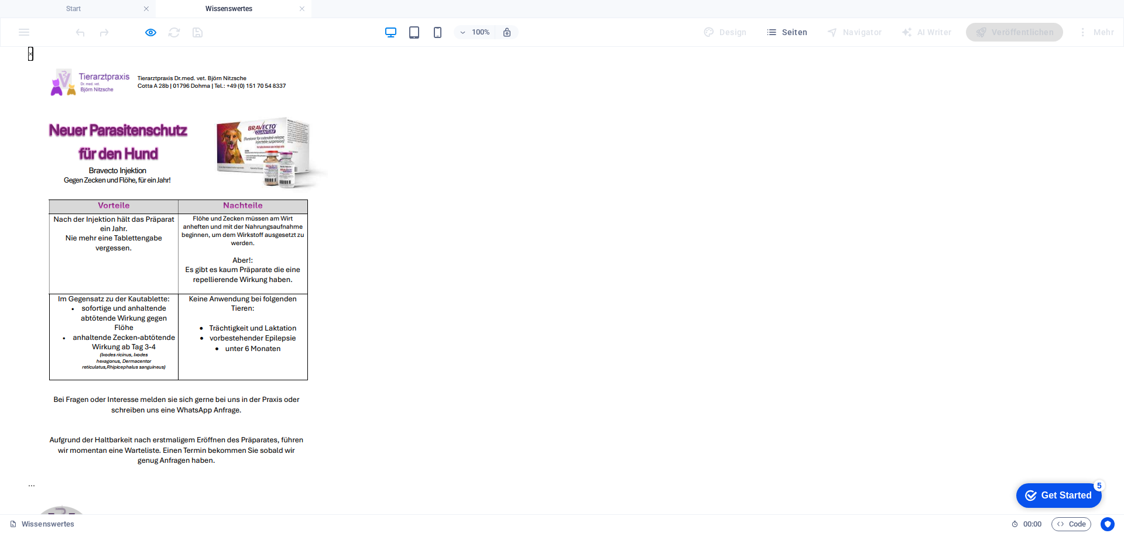
click at [33, 61] on button "×" at bounding box center [30, 54] width 5 height 14
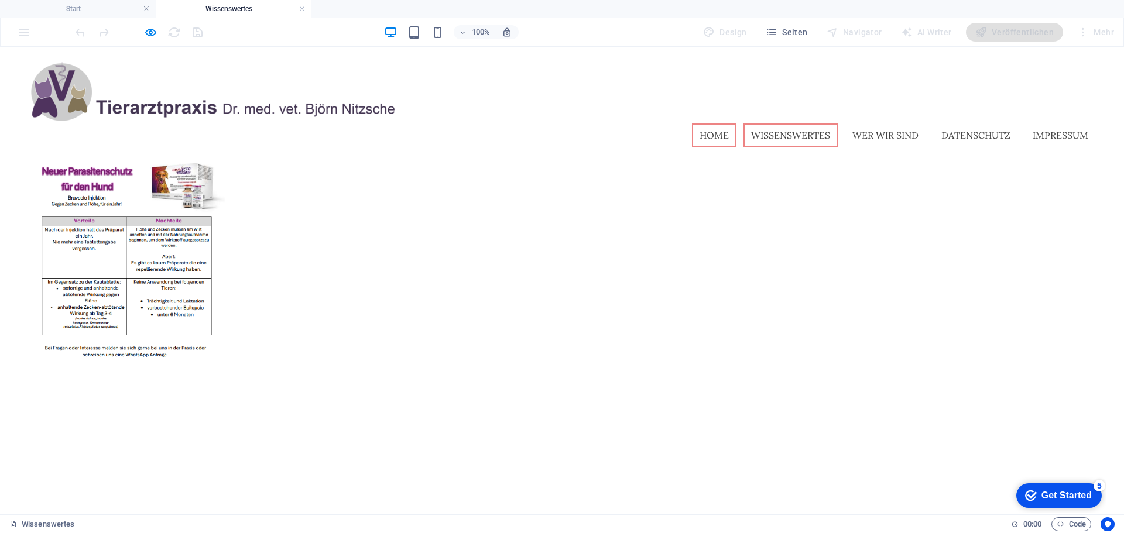
click at [711, 124] on link "Home" at bounding box center [714, 136] width 44 height 25
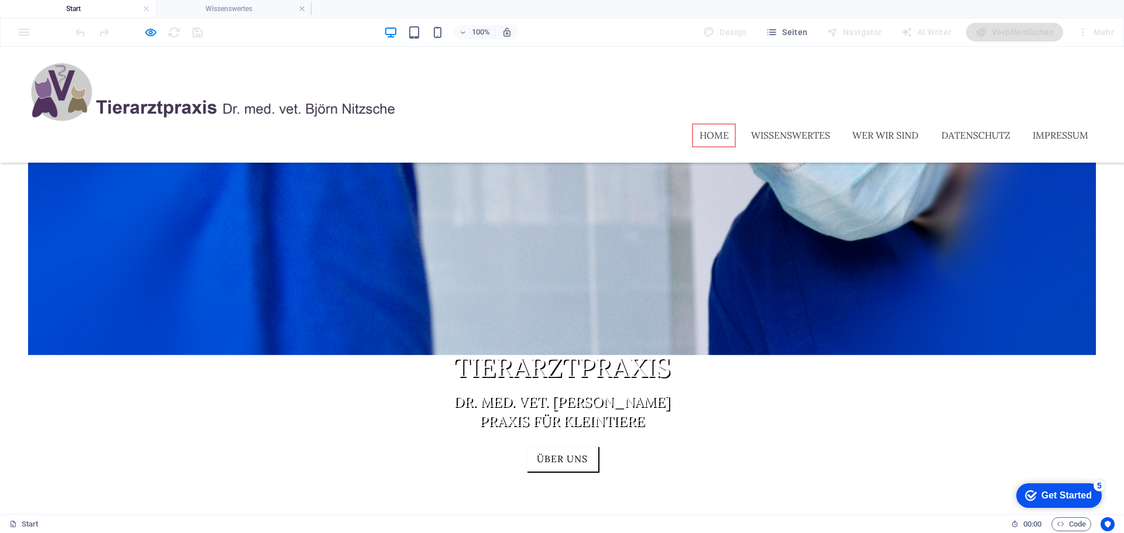
scroll to position [234, 0]
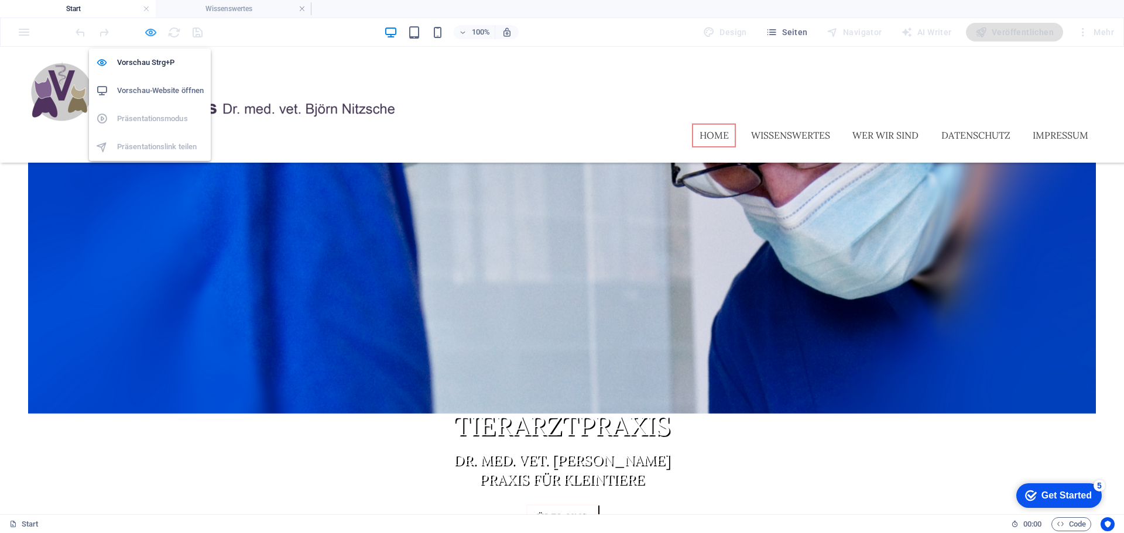
click at [0, 0] on icon "button" at bounding box center [0, 0] width 0 height 0
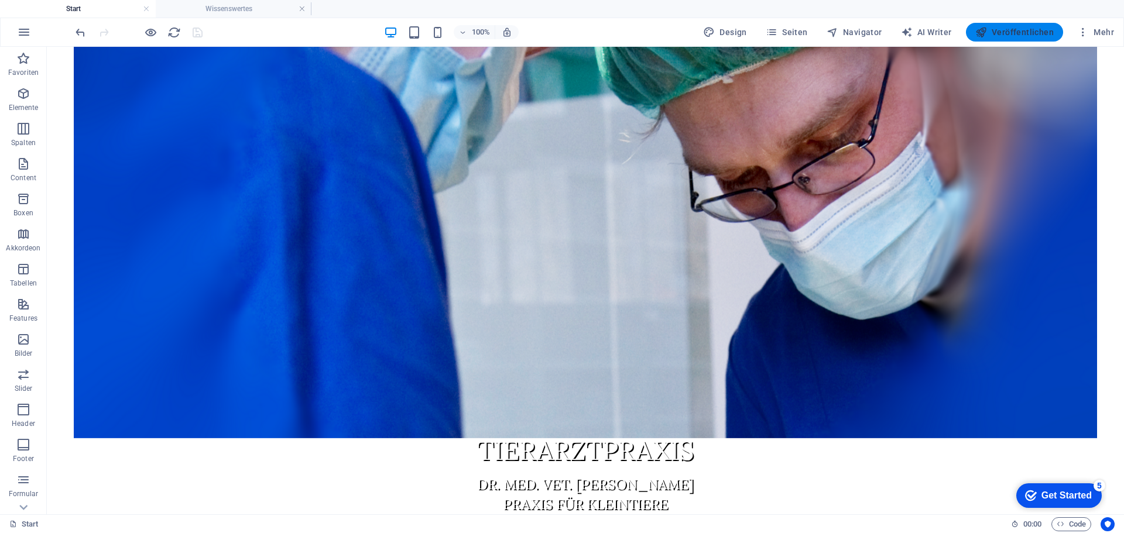
click at [1025, 35] on span "Veröffentlichen" at bounding box center [1014, 32] width 78 height 12
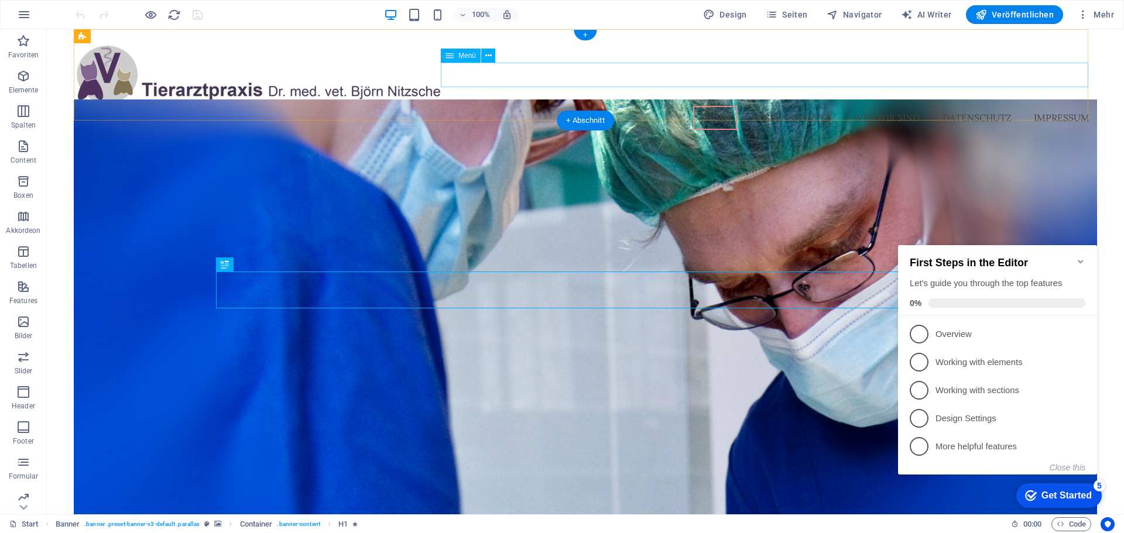
click at [801, 106] on nav "Home Wissenswertes Wer wir sind Datenschutz Impressum" at bounding box center [585, 118] width 1023 height 25
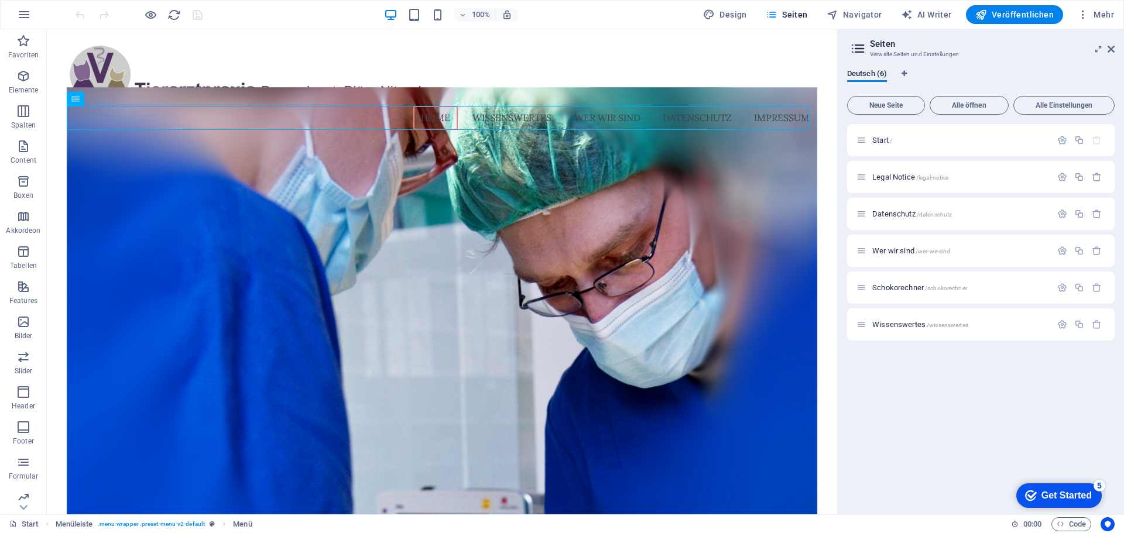
click at [1008, 513] on div "checkmark Get Started 5 First Steps in the Editor Let's guide you through the t…" at bounding box center [1057, 495] width 100 height 35
click at [897, 333] on div "Wissenswertes /wissenswertes" at bounding box center [981, 325] width 268 height 32
click at [897, 332] on div "Wissenswertes /wissenswertes" at bounding box center [981, 325] width 268 height 32
click at [873, 327] on span "Wissenswertes /wissenswertes" at bounding box center [920, 324] width 96 height 9
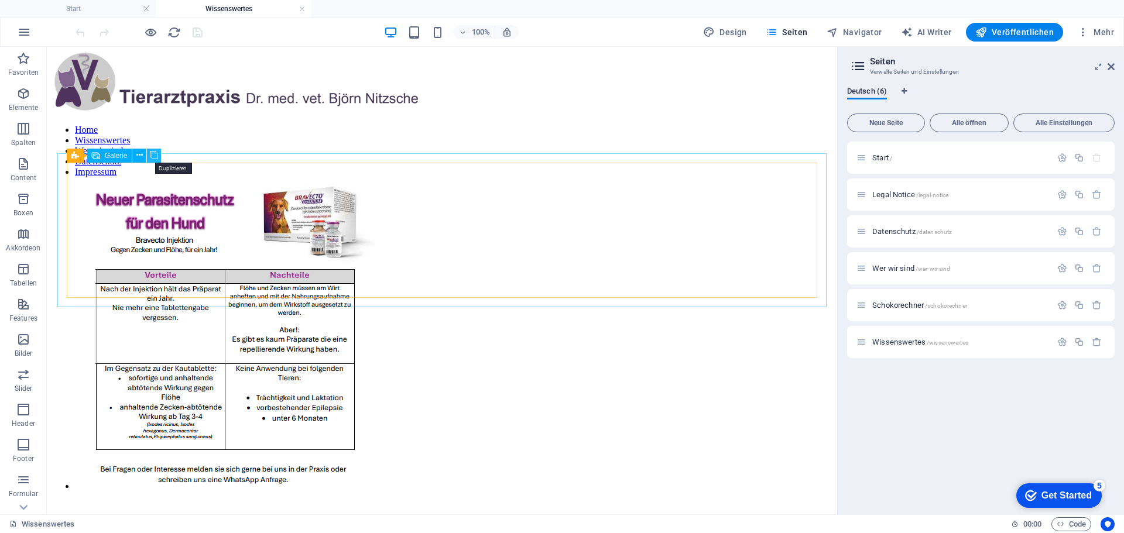
click at [152, 153] on icon at bounding box center [154, 155] width 8 height 12
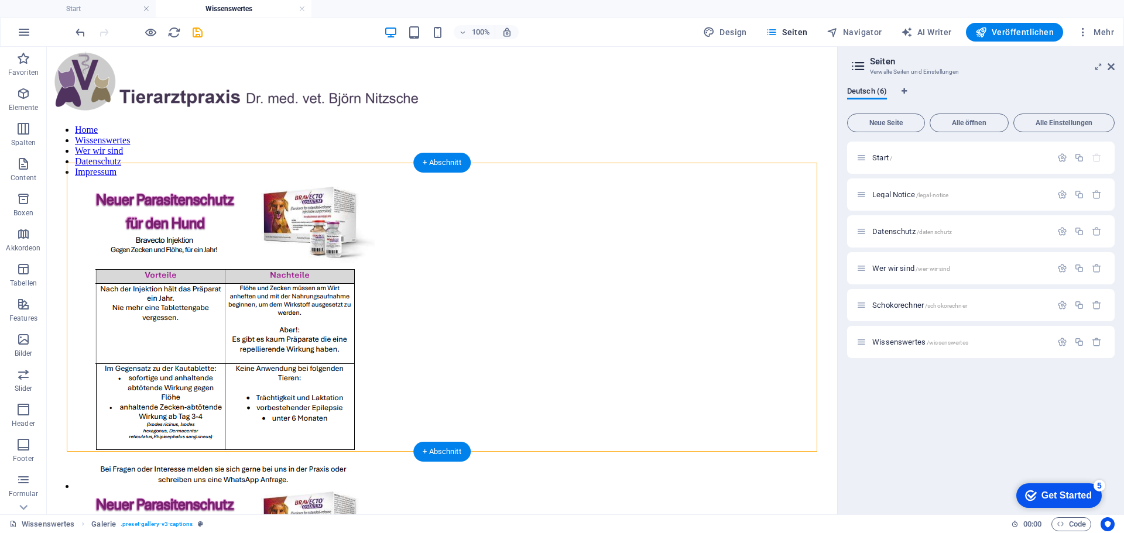
drag, startPoint x: 151, startPoint y: 353, endPoint x: 296, endPoint y: 239, distance: 184.2
click at [296, 239] on div at bounding box center [442, 492] width 781 height 610
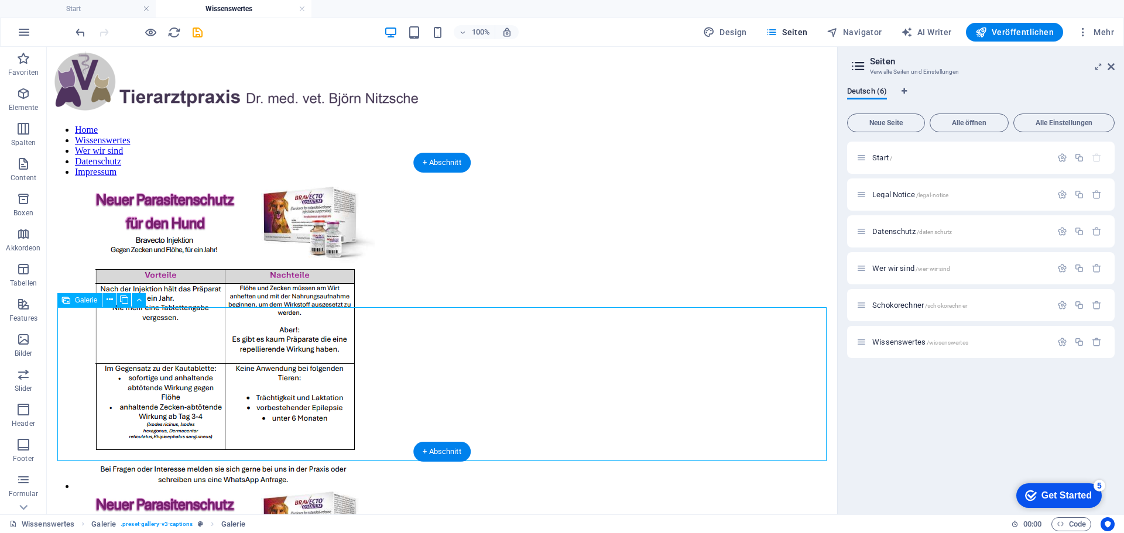
drag, startPoint x: 151, startPoint y: 357, endPoint x: 269, endPoint y: 309, distance: 127.6
click at [138, 203] on li at bounding box center [309, 339] width 468 height 305
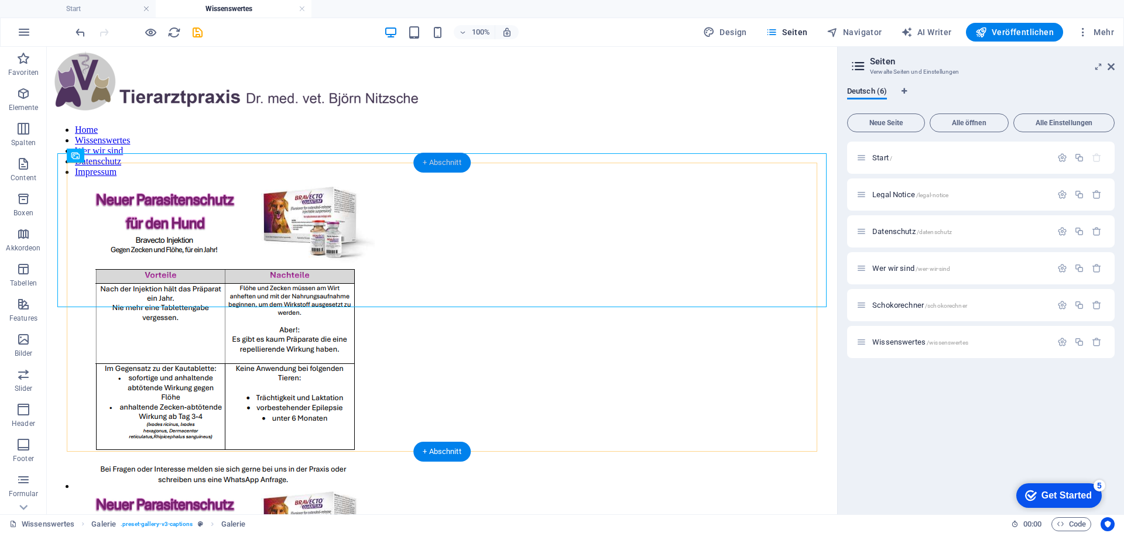
click at [434, 161] on div "+ Abschnitt" at bounding box center [441, 163] width 57 height 20
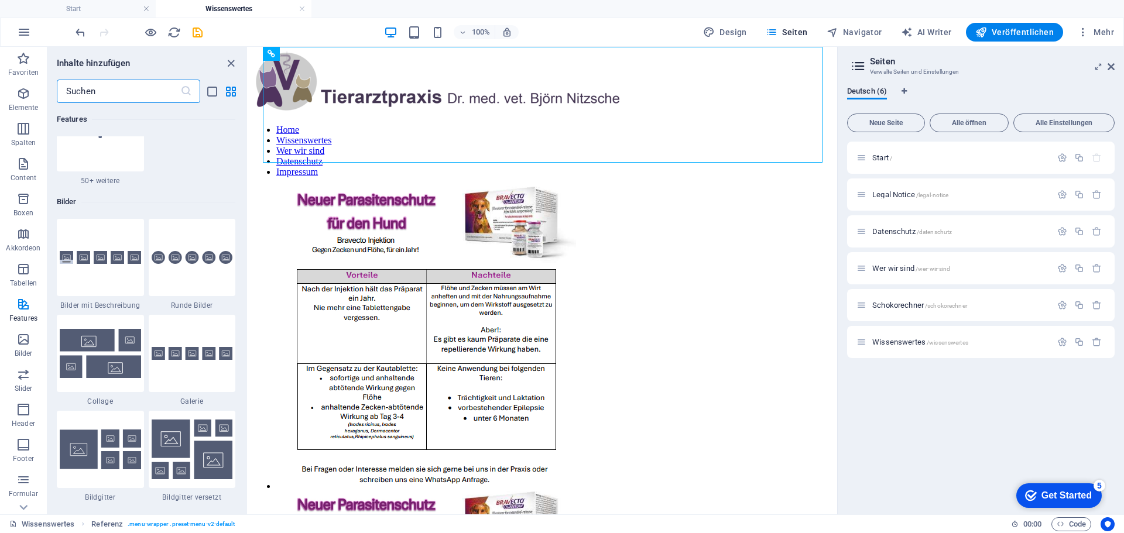
scroll to position [5912, 0]
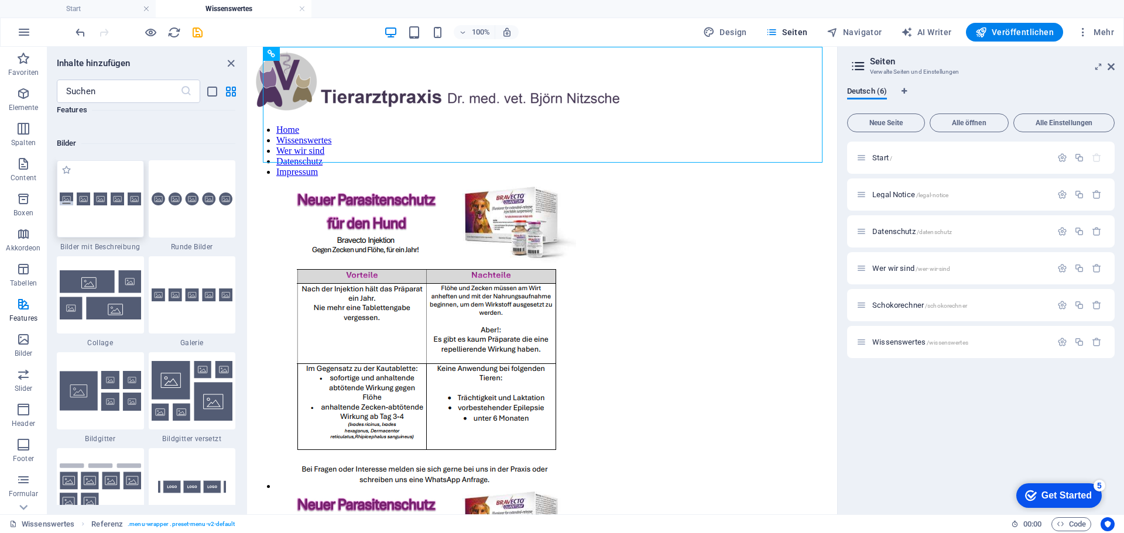
click at [119, 203] on img at bounding box center [100, 199] width 81 height 13
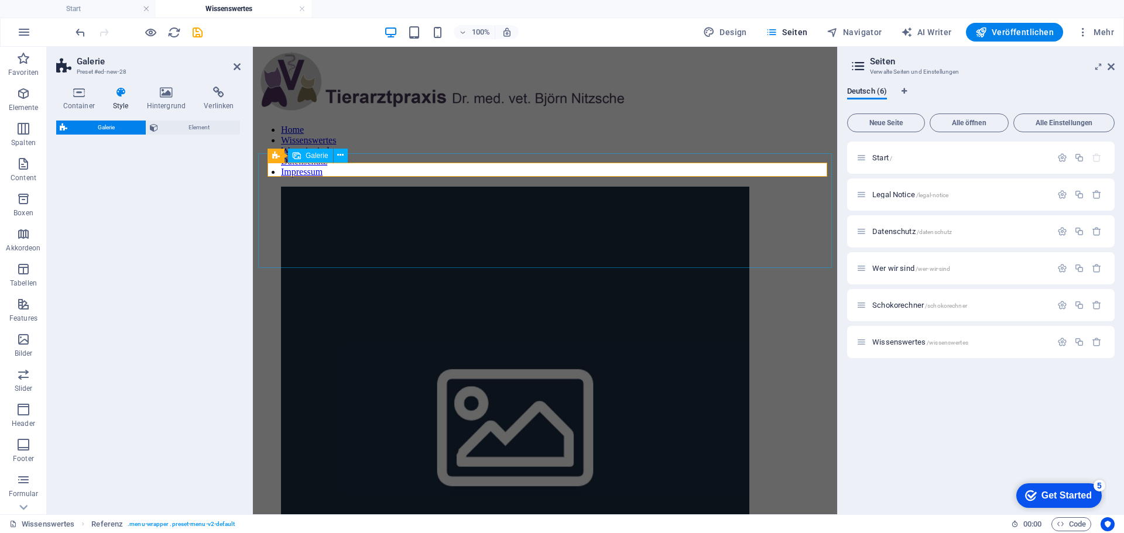
select select "rem"
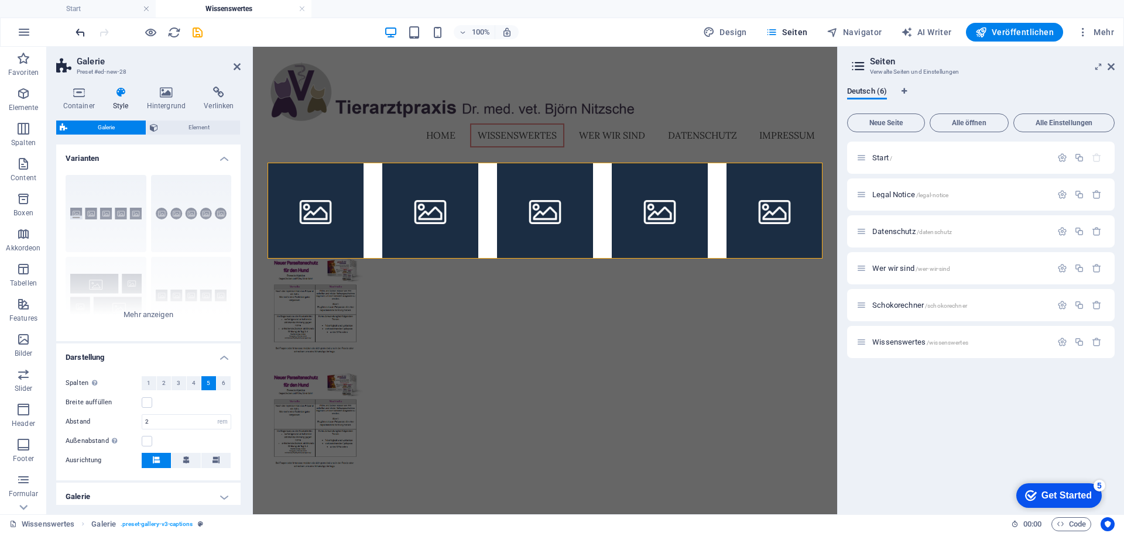
click at [79, 28] on icon "undo" at bounding box center [80, 32] width 13 height 13
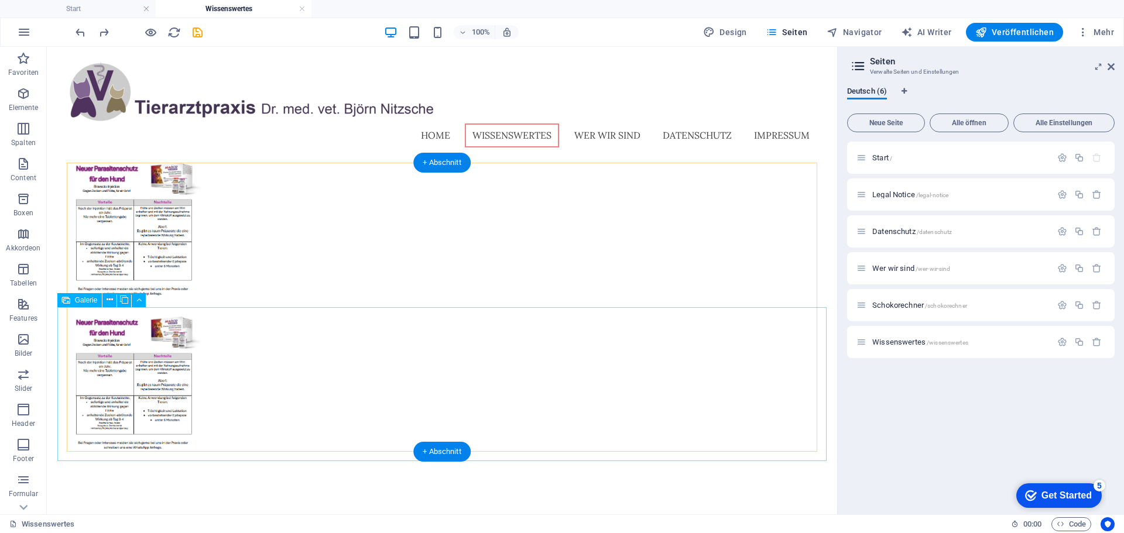
click at [378, 363] on div at bounding box center [442, 384] width 770 height 154
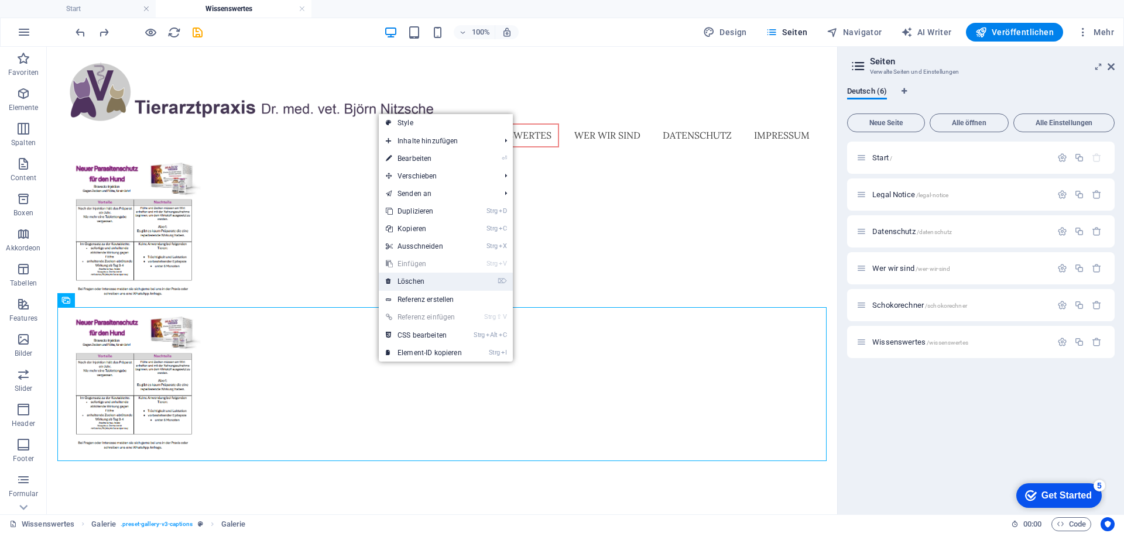
click at [418, 280] on link "⌦ Löschen" at bounding box center [424, 282] width 90 height 18
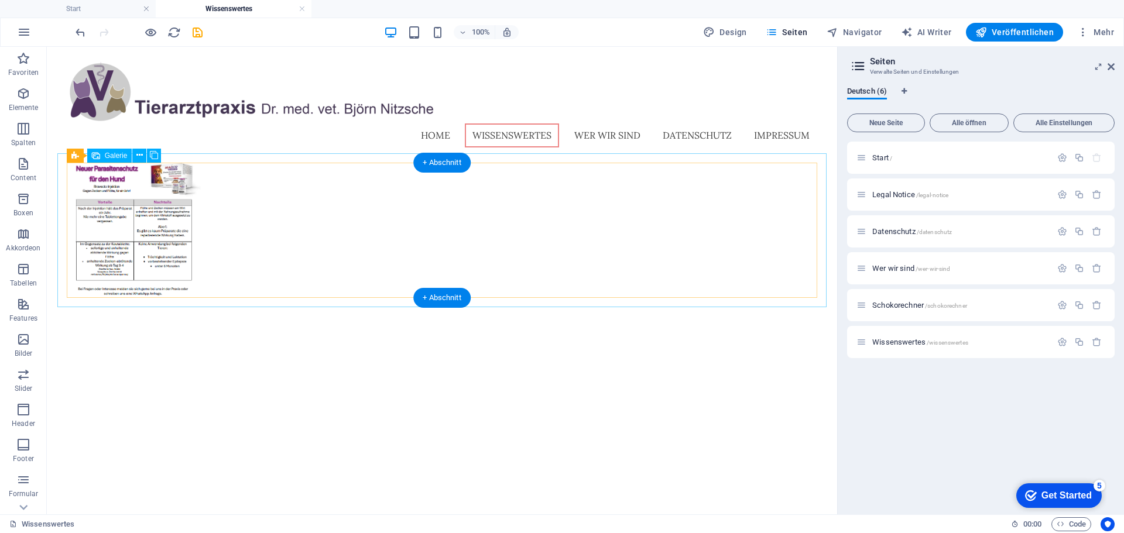
click at [155, 225] on li at bounding box center [134, 230] width 135 height 135
click at [159, 222] on li at bounding box center [134, 230] width 135 height 135
click at [253, 225] on div at bounding box center [442, 230] width 770 height 154
select select "4"
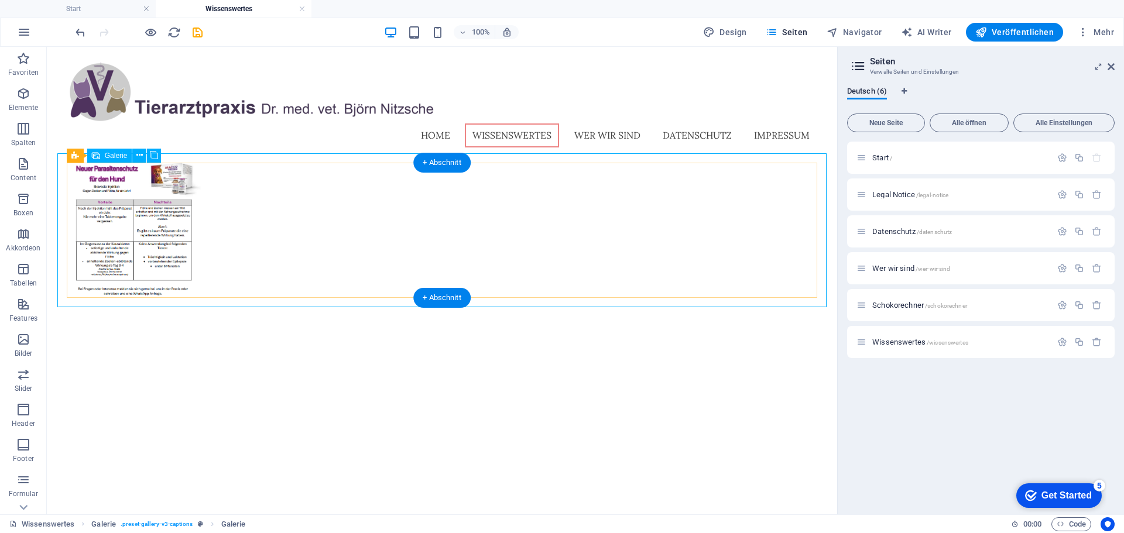
select select "px"
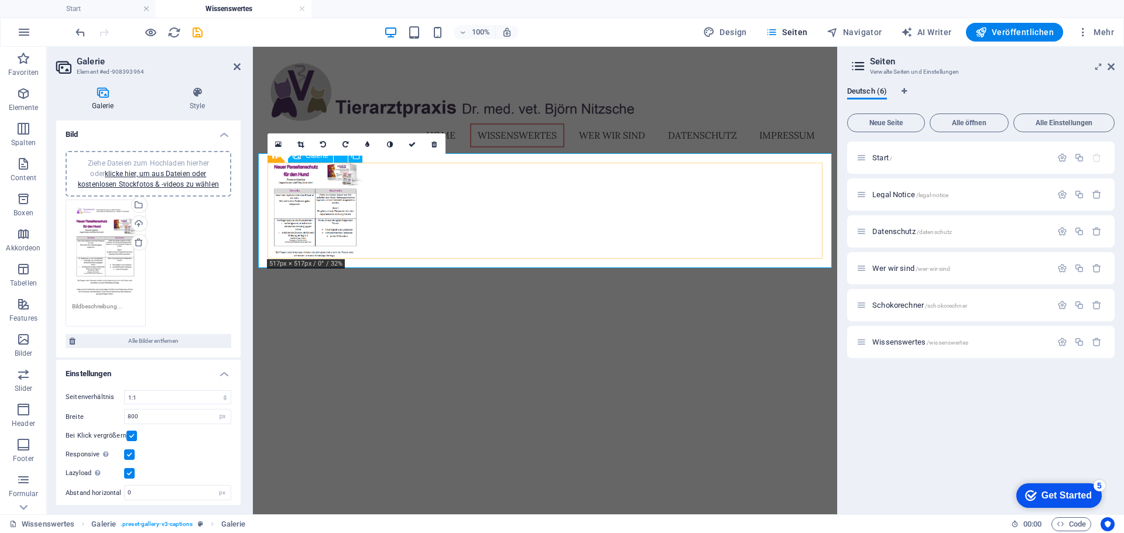
click at [342, 221] on li at bounding box center [316, 211] width 96 height 96
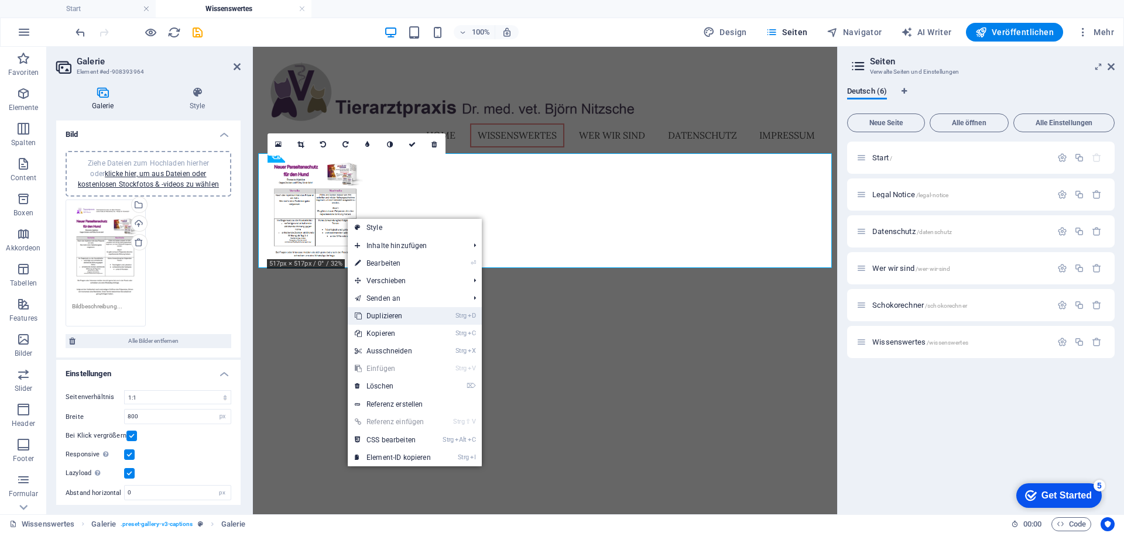
click at [407, 315] on link "Strg D Duplizieren" at bounding box center [393, 316] width 90 height 18
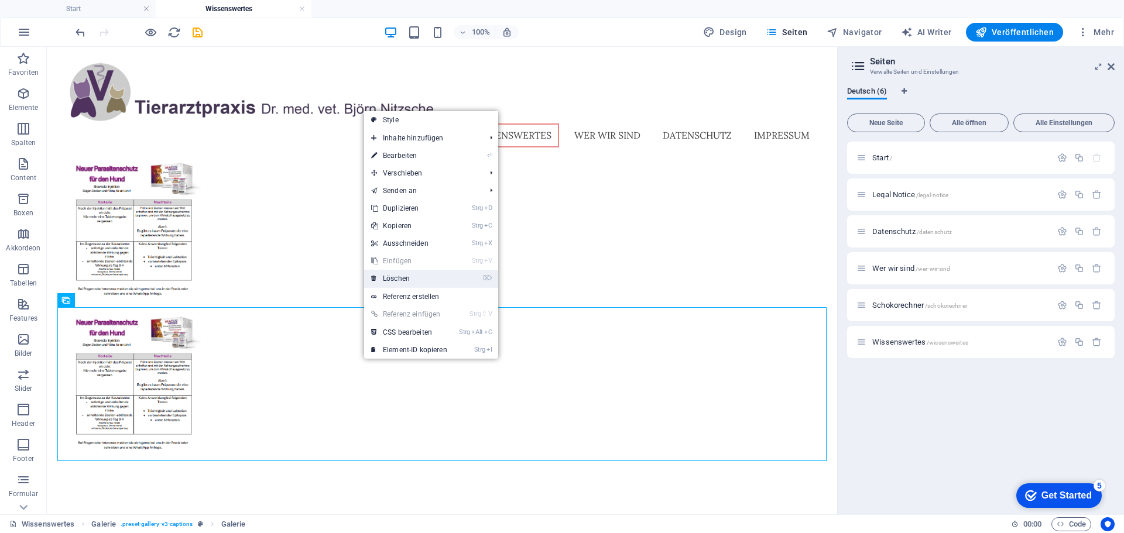
click at [404, 276] on link "⌦ Löschen" at bounding box center [409, 279] width 90 height 18
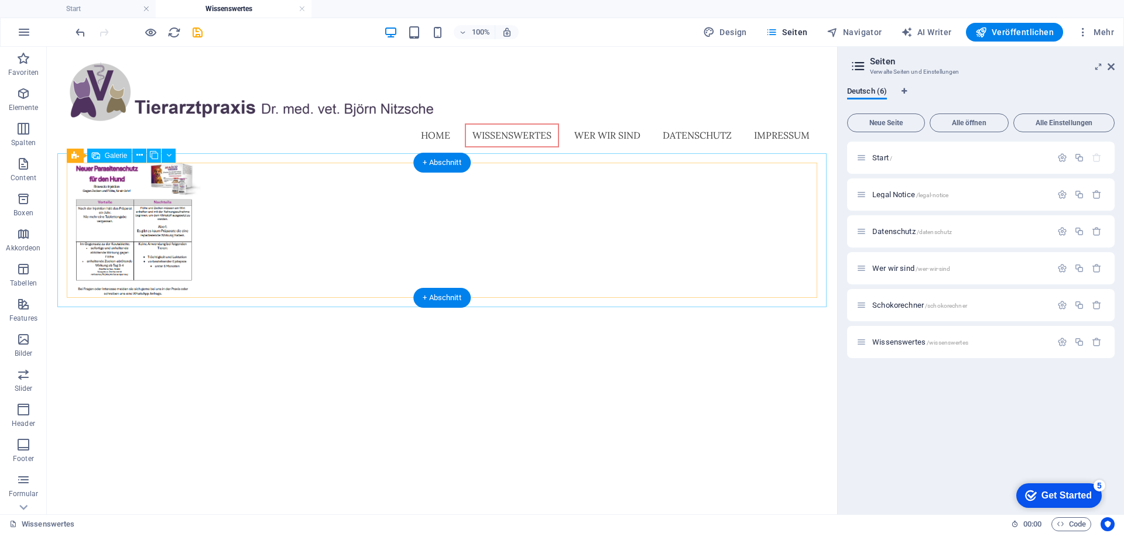
click at [125, 229] on li at bounding box center [134, 230] width 135 height 135
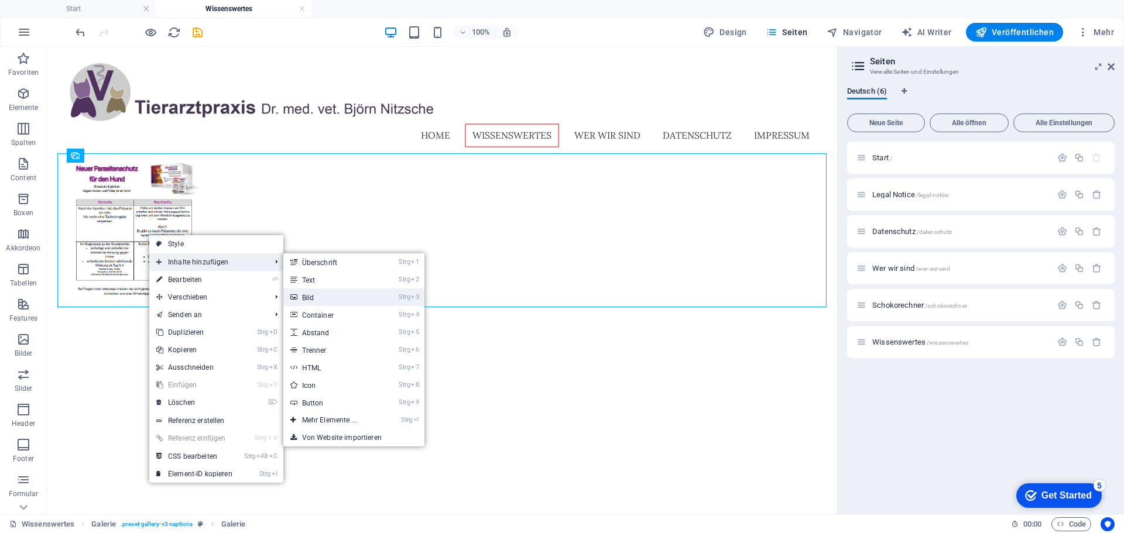
click at [356, 294] on link "Strg 3 Bild" at bounding box center [331, 298] width 97 height 18
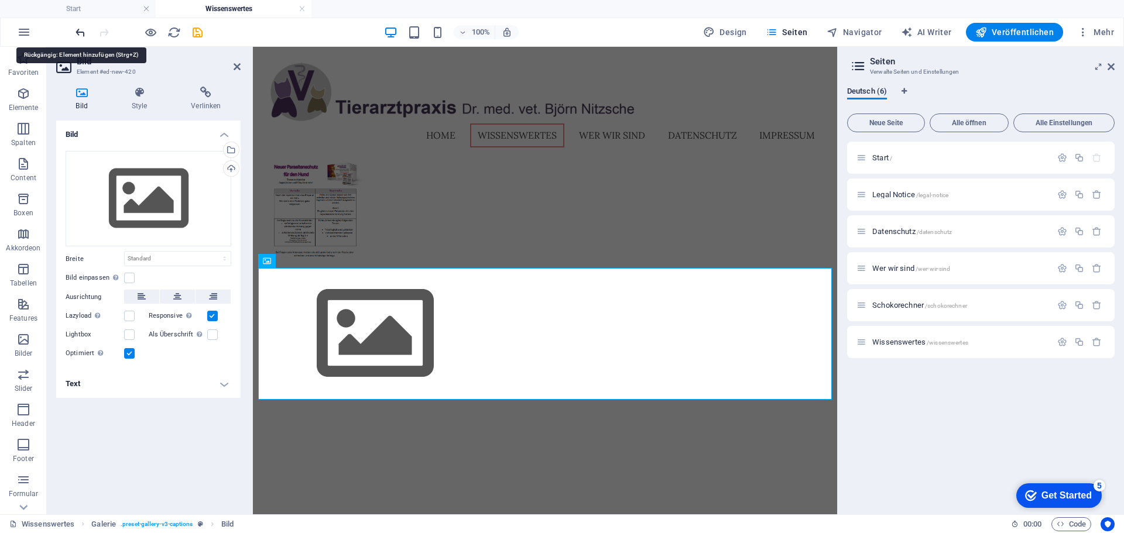
click at [78, 37] on icon "undo" at bounding box center [80, 32] width 13 height 13
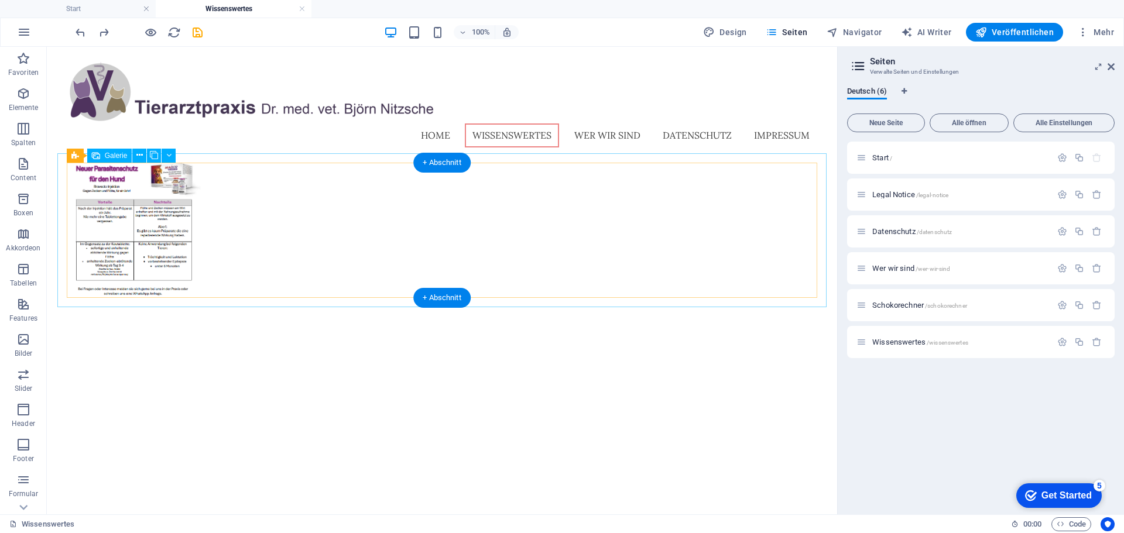
click at [417, 253] on div at bounding box center [442, 230] width 770 height 154
click at [381, 218] on div at bounding box center [442, 230] width 770 height 154
click at [111, 220] on li at bounding box center [134, 230] width 135 height 135
click at [374, 228] on div at bounding box center [442, 230] width 770 height 154
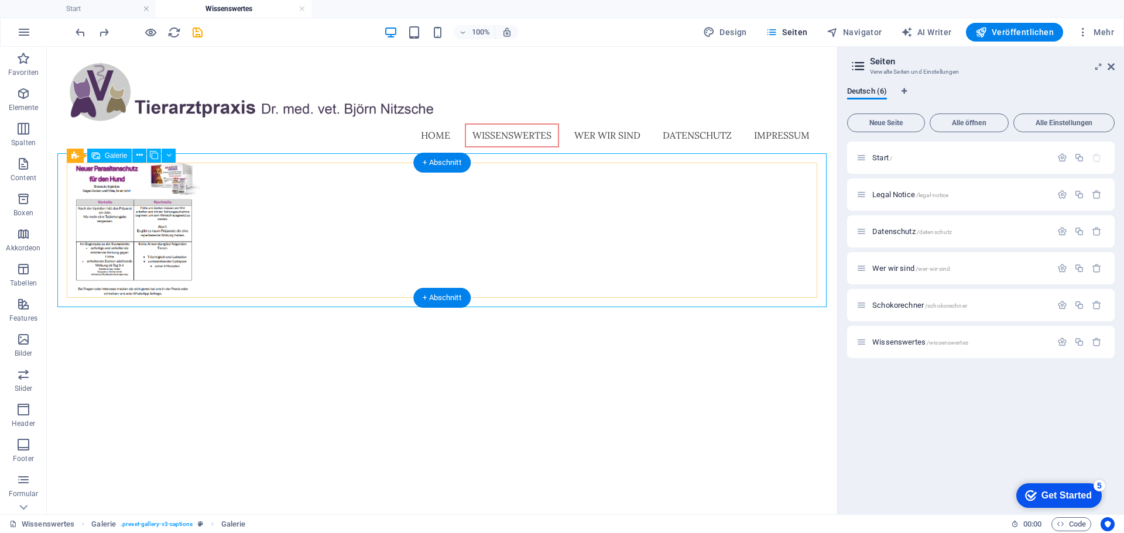
select select "4"
select select "px"
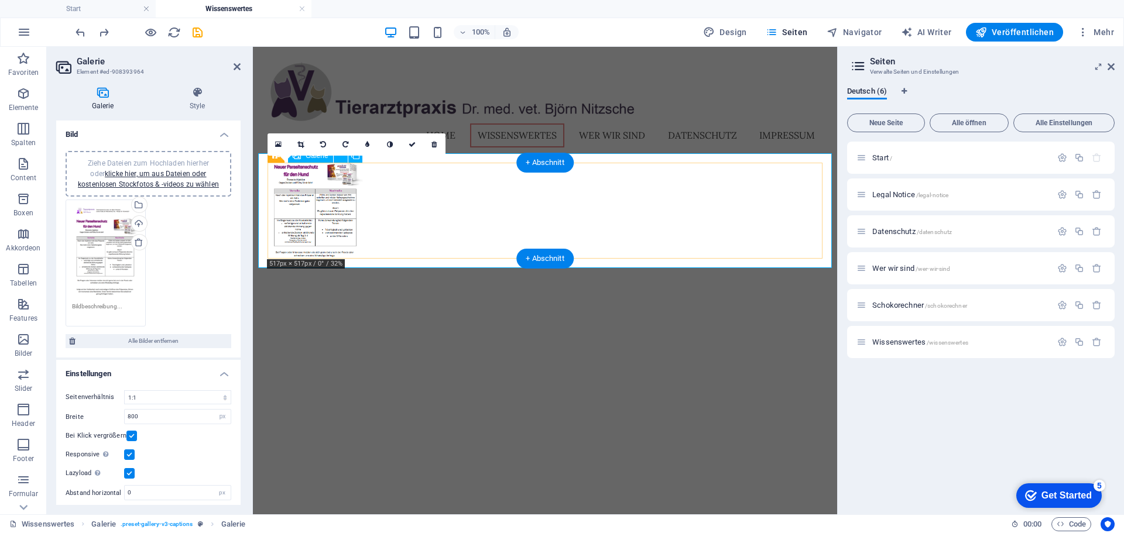
click at [302, 212] on li at bounding box center [316, 211] width 96 height 96
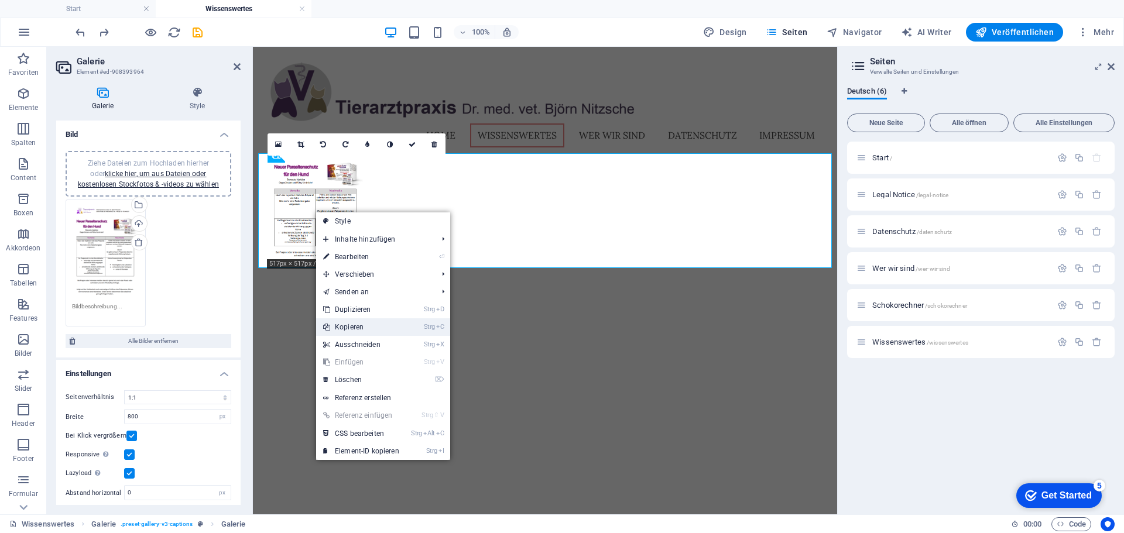
click at [363, 320] on link "Strg C Kopieren" at bounding box center [361, 327] width 90 height 18
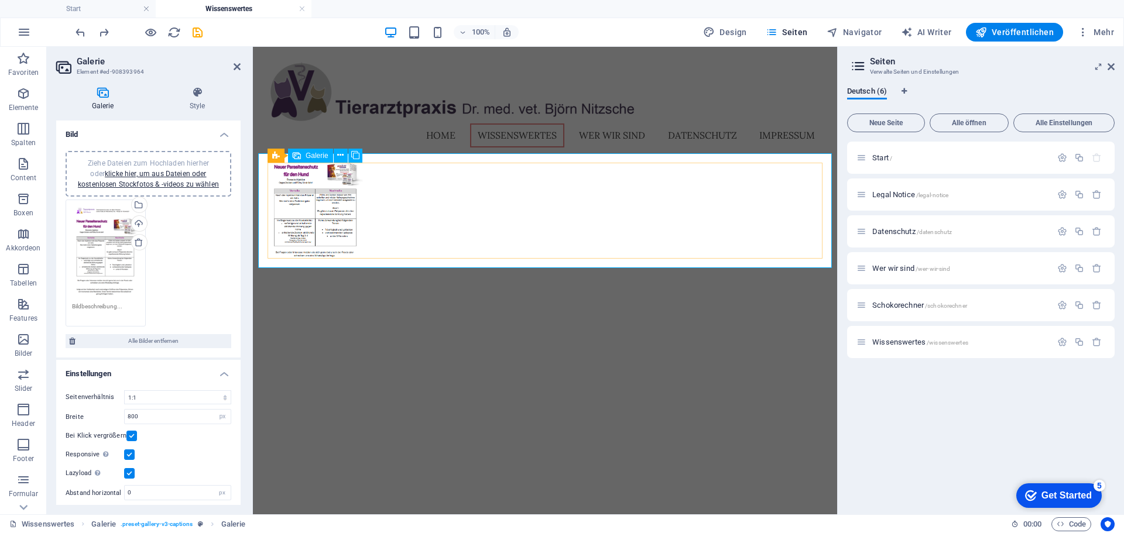
click at [414, 205] on div at bounding box center [545, 210] width 574 height 115
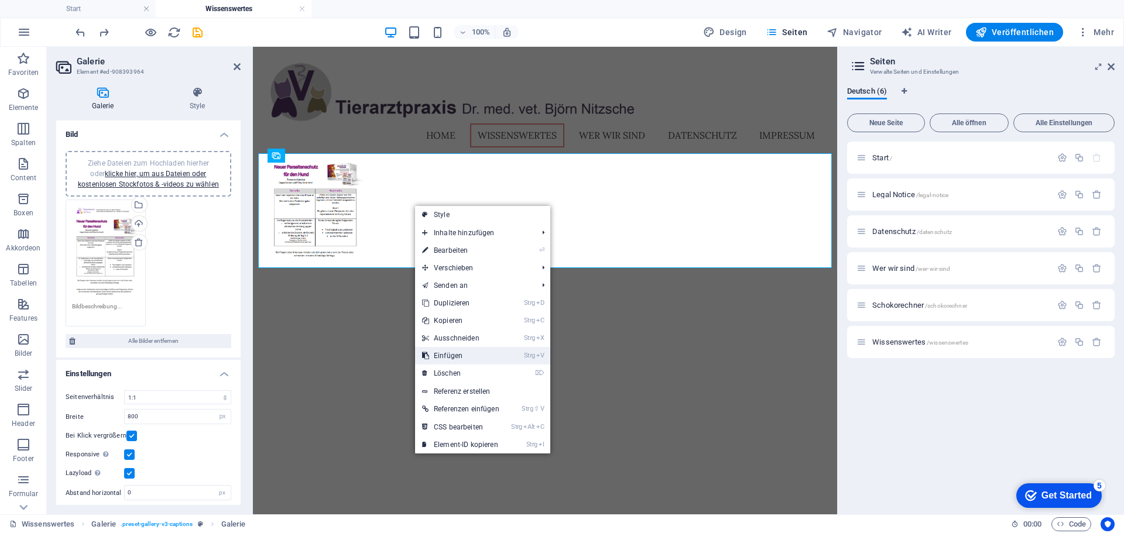
click at [457, 354] on link "Strg V Einfügen" at bounding box center [460, 356] width 91 height 18
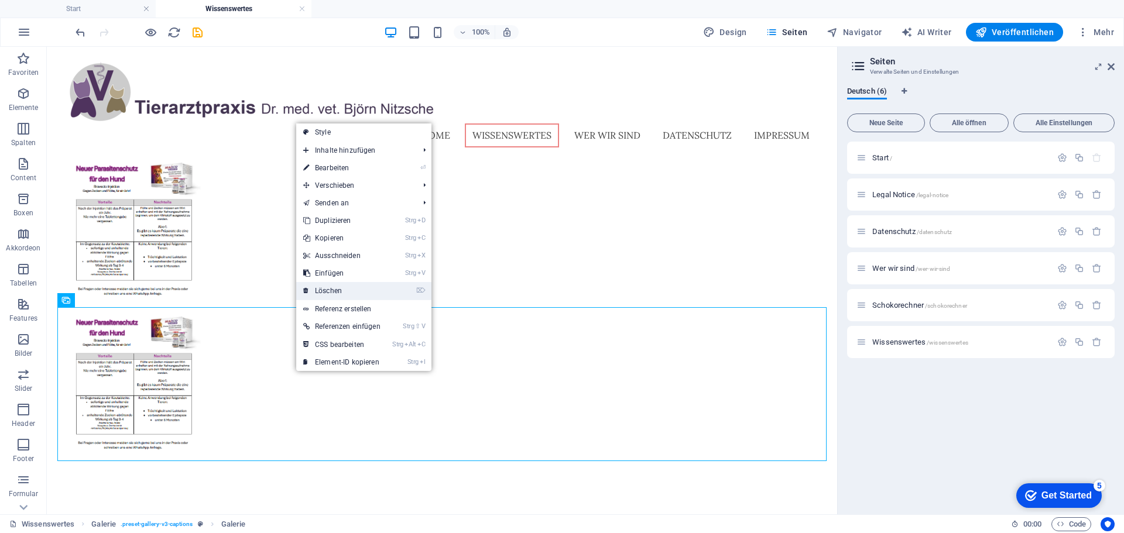
click at [369, 291] on link "⌦ Löschen" at bounding box center [341, 291] width 91 height 18
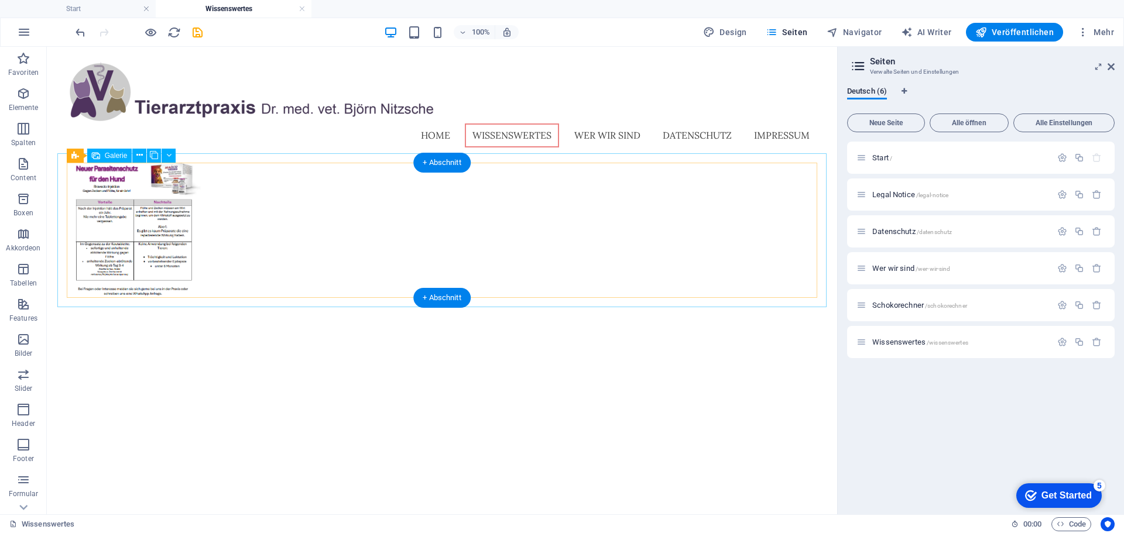
click at [142, 247] on li at bounding box center [134, 230] width 135 height 135
click at [304, 241] on div at bounding box center [442, 230] width 770 height 154
click at [438, 159] on div "+ Abschnitt" at bounding box center [441, 163] width 57 height 20
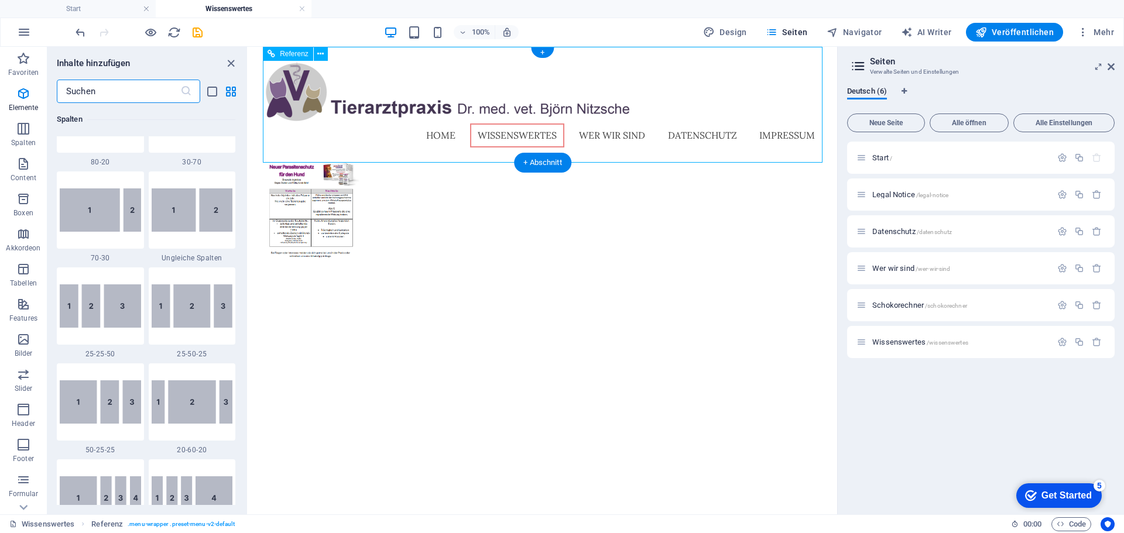
scroll to position [2048, 0]
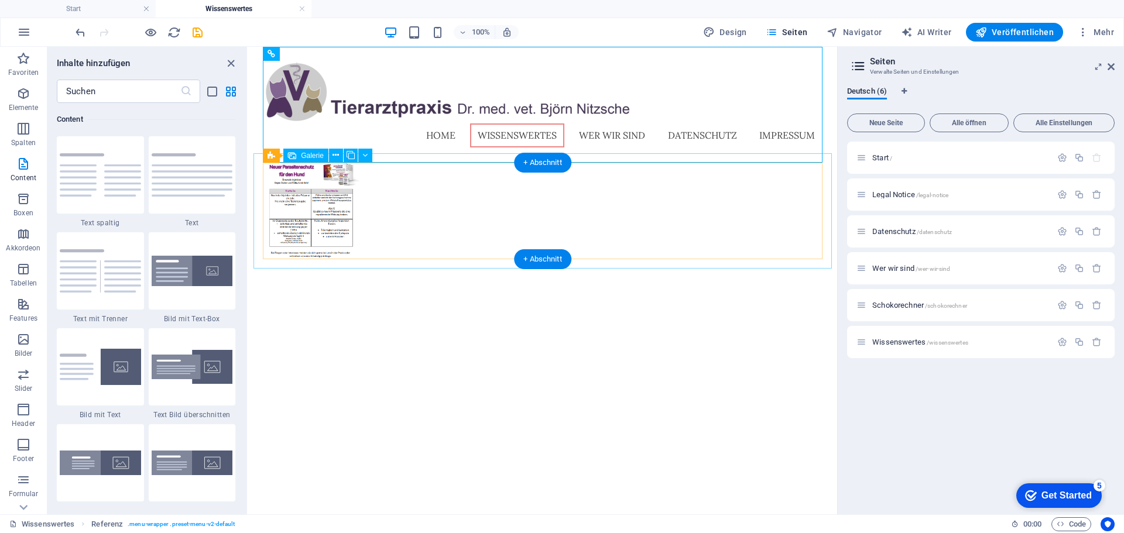
click at [424, 213] on div at bounding box center [542, 211] width 578 height 116
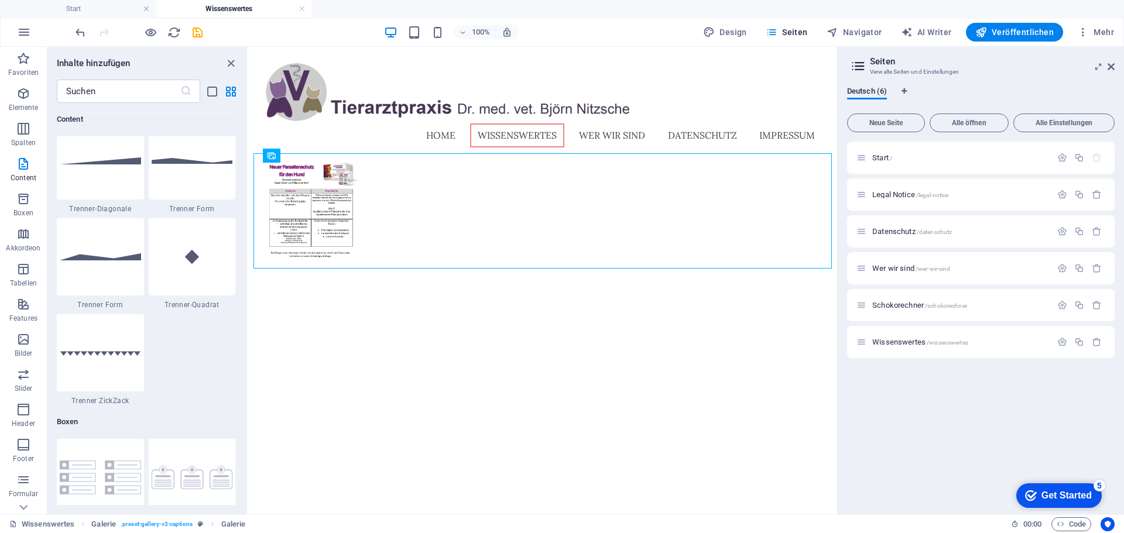
scroll to position [3219, 0]
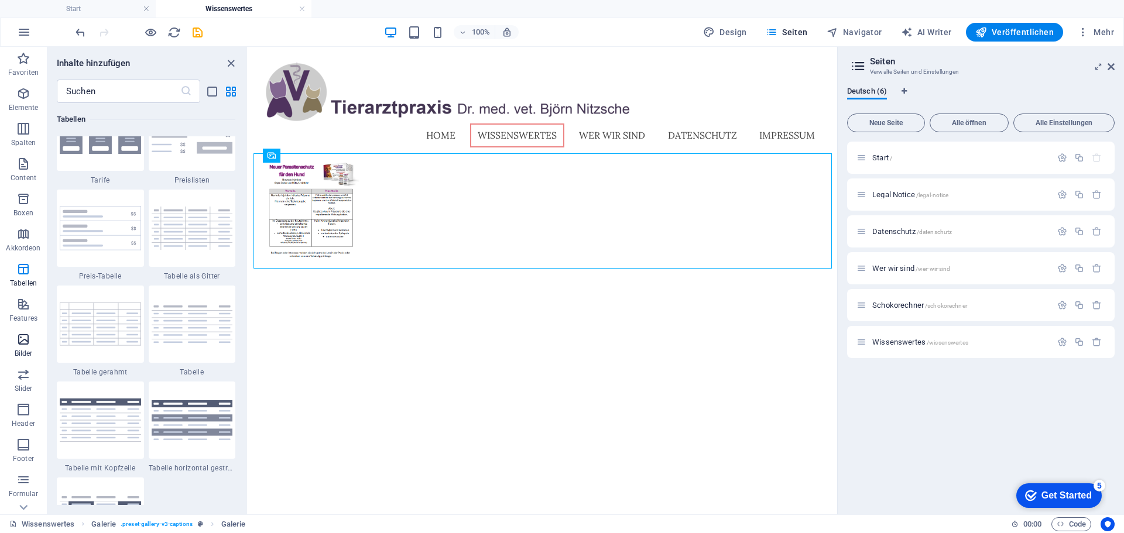
click at [28, 352] on p "Bilder" at bounding box center [24, 353] width 18 height 9
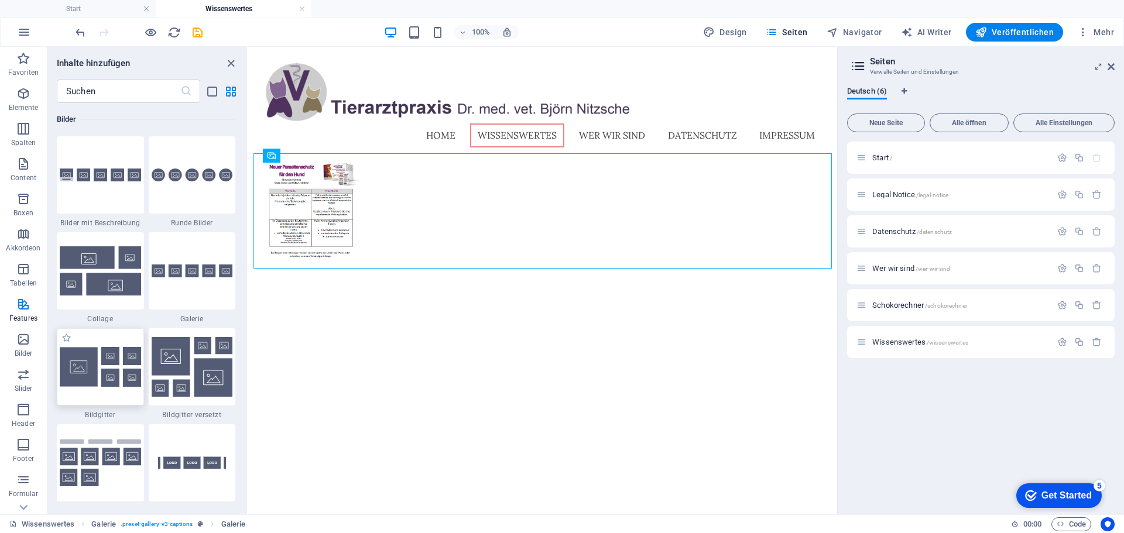
scroll to position [5936, 0]
click at [104, 200] on div at bounding box center [100, 174] width 87 height 77
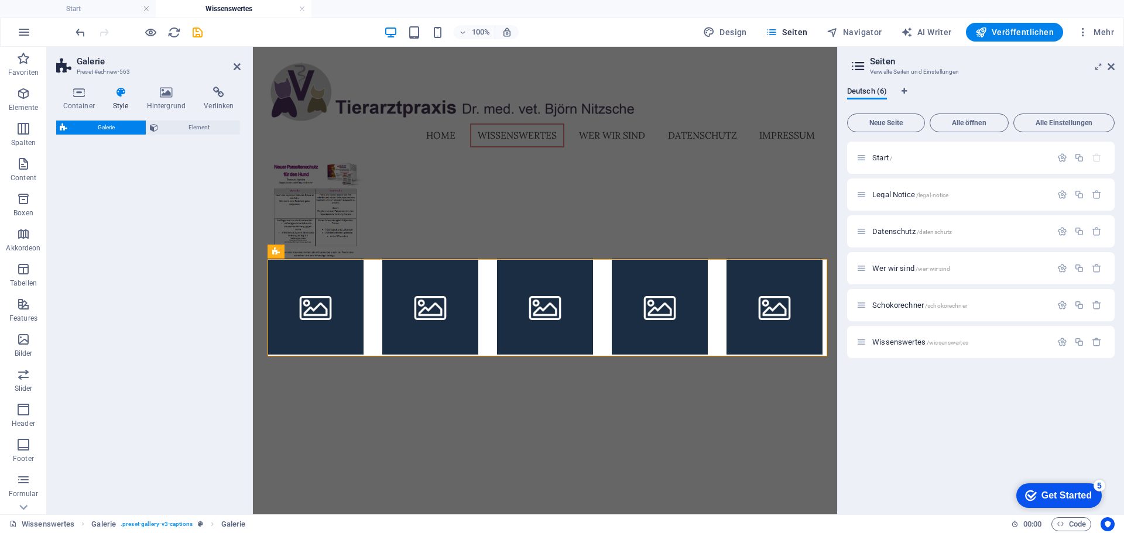
select select "rem"
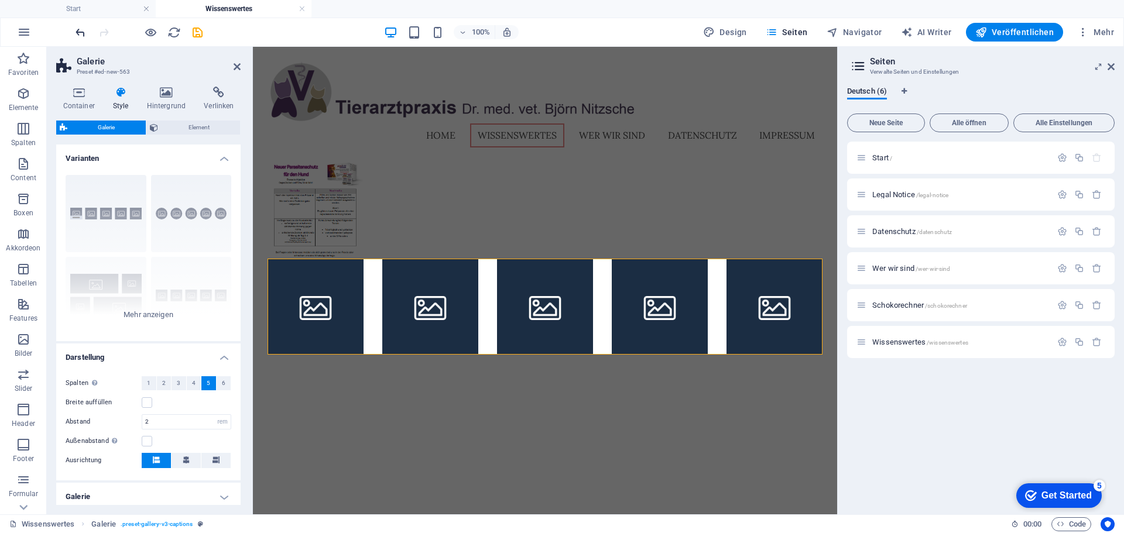
click at [81, 33] on icon "undo" at bounding box center [80, 32] width 13 height 13
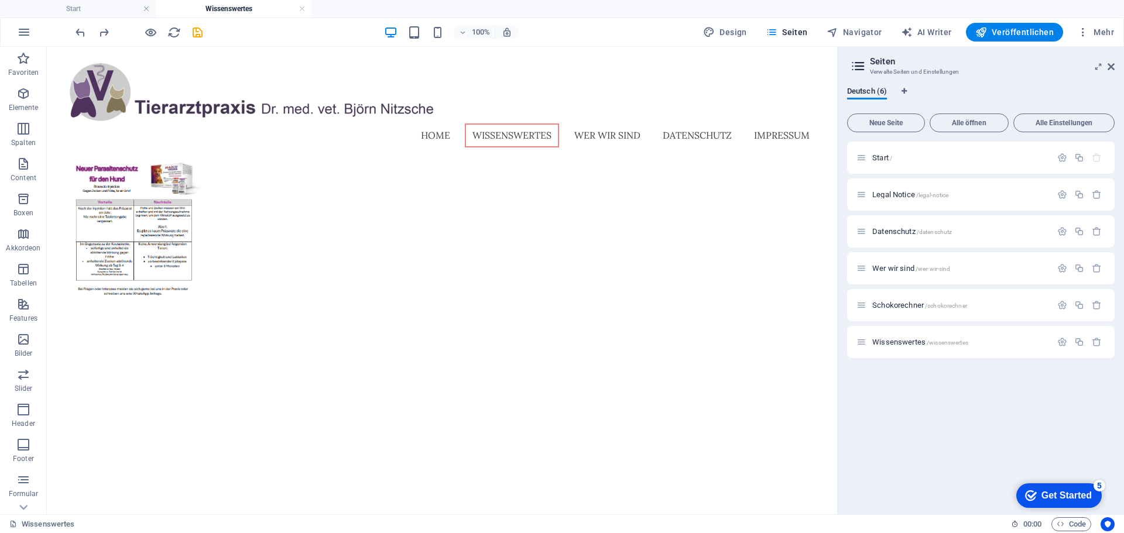
click at [181, 317] on html "Home Wissenswertes Wer wir sind Datenschutz Impressum" at bounding box center [442, 182] width 790 height 270
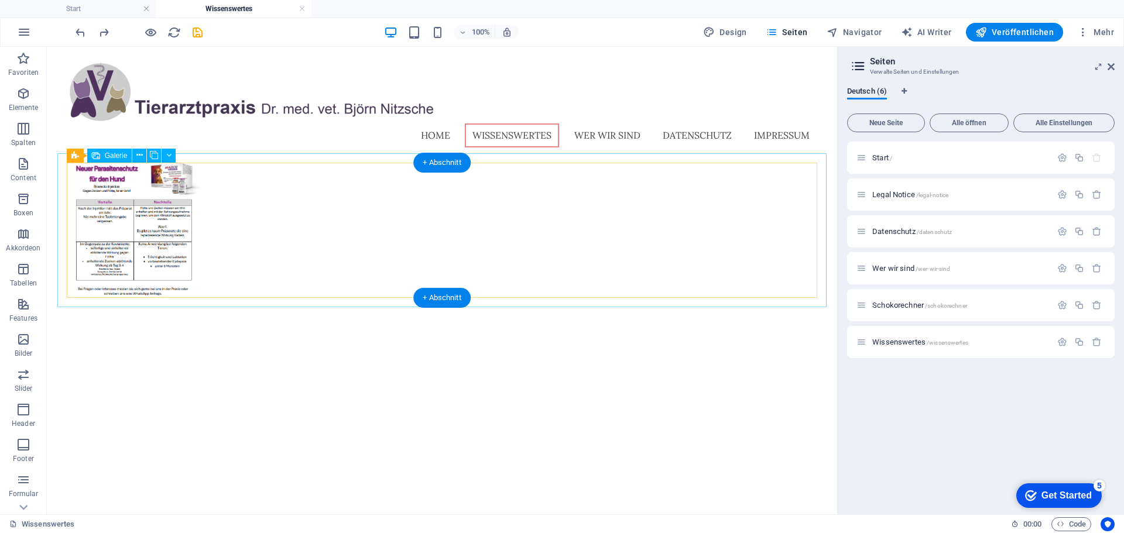
click at [279, 296] on div at bounding box center [442, 230] width 770 height 154
click at [447, 294] on div "+ Abschnitt" at bounding box center [441, 298] width 57 height 20
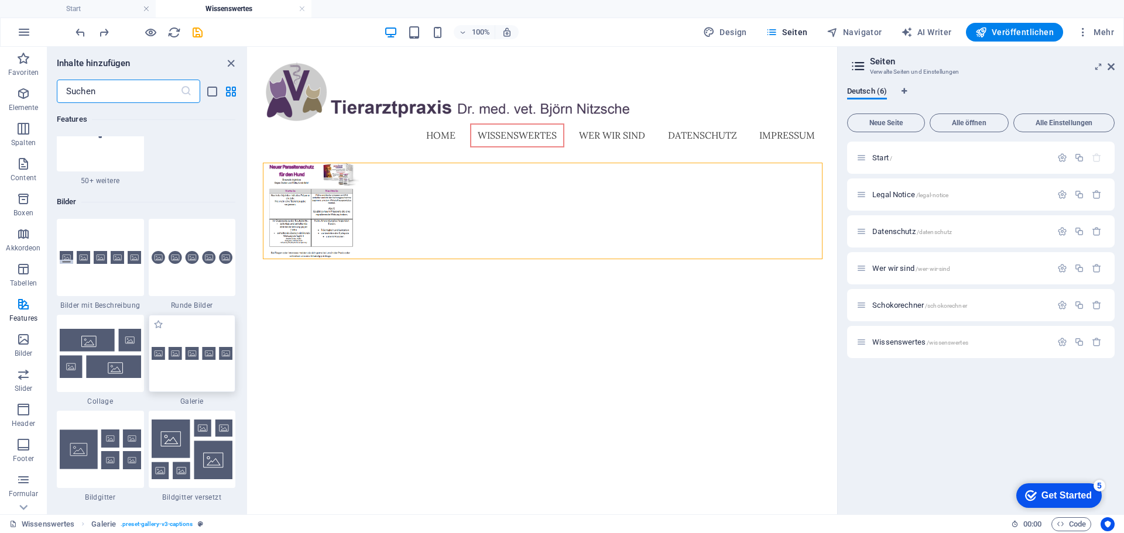
scroll to position [5912, 0]
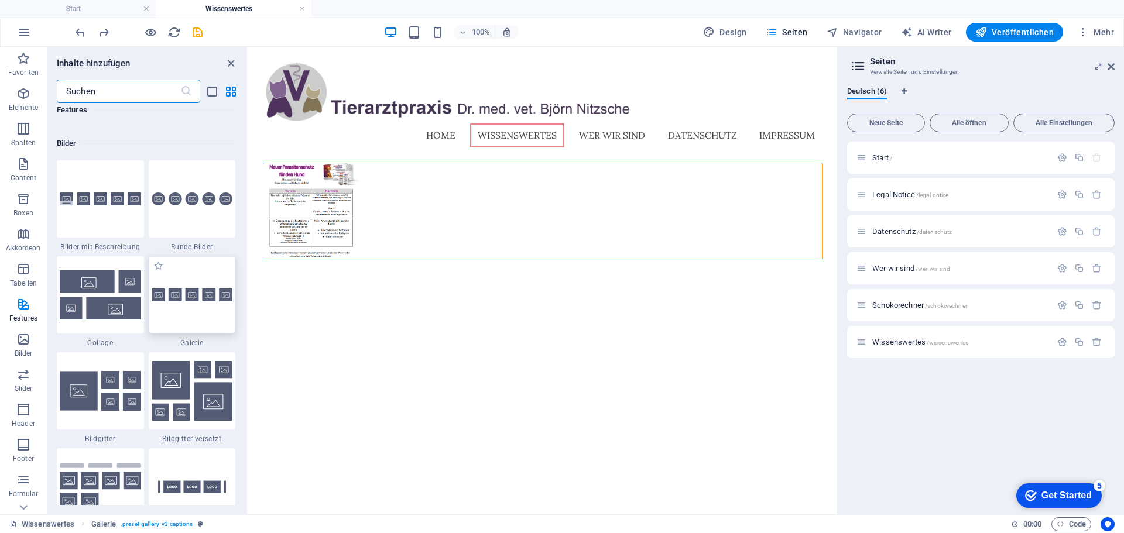
click at [177, 300] on img at bounding box center [192, 295] width 81 height 13
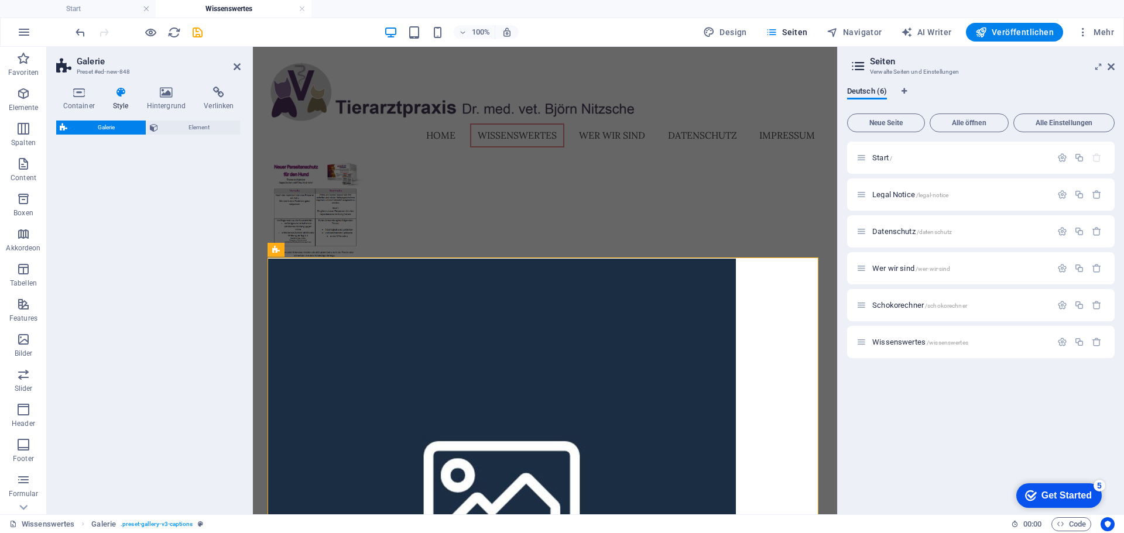
select select "rem"
select select "preset-gallery-v3-default"
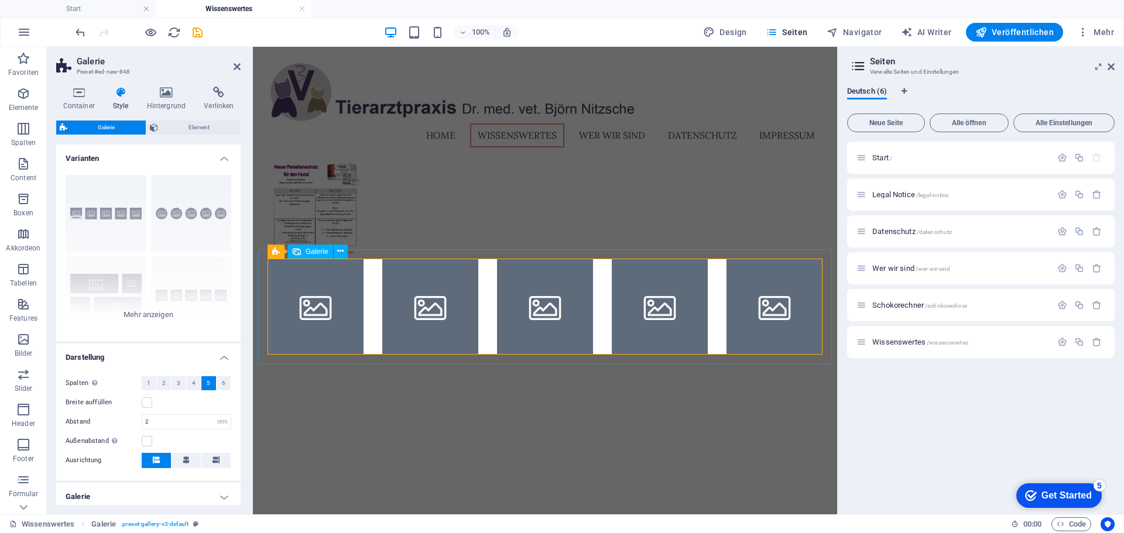
click at [302, 318] on li at bounding box center [316, 307] width 96 height 96
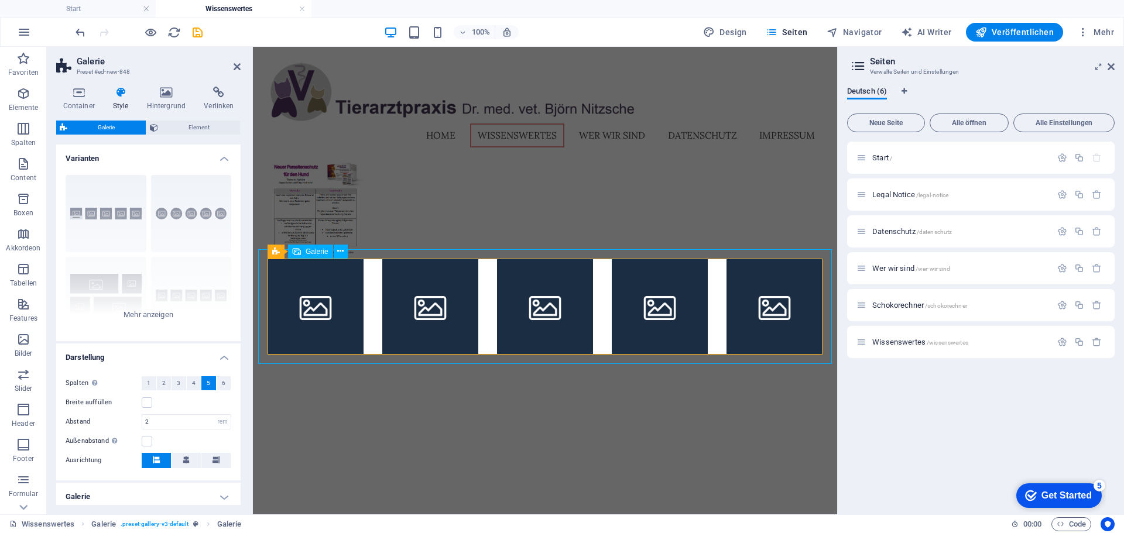
click at [312, 253] on span "Galerie" at bounding box center [317, 251] width 23 height 7
click at [306, 249] on span "Galerie" at bounding box center [317, 251] width 23 height 7
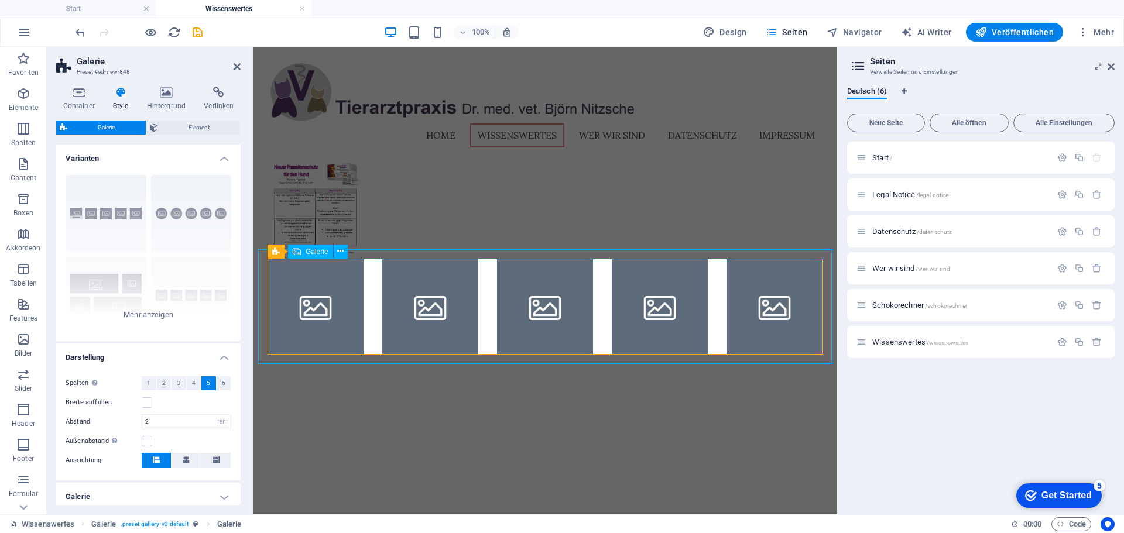
click at [308, 282] on li at bounding box center [316, 307] width 96 height 96
select select "4"
select select "px"
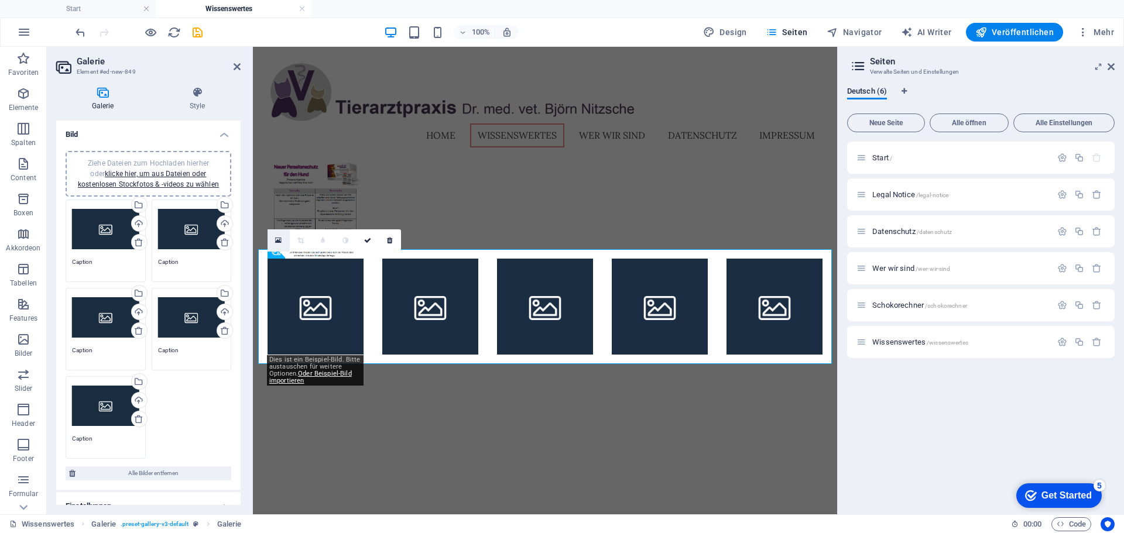
click at [279, 238] on icon at bounding box center [278, 241] width 6 height 8
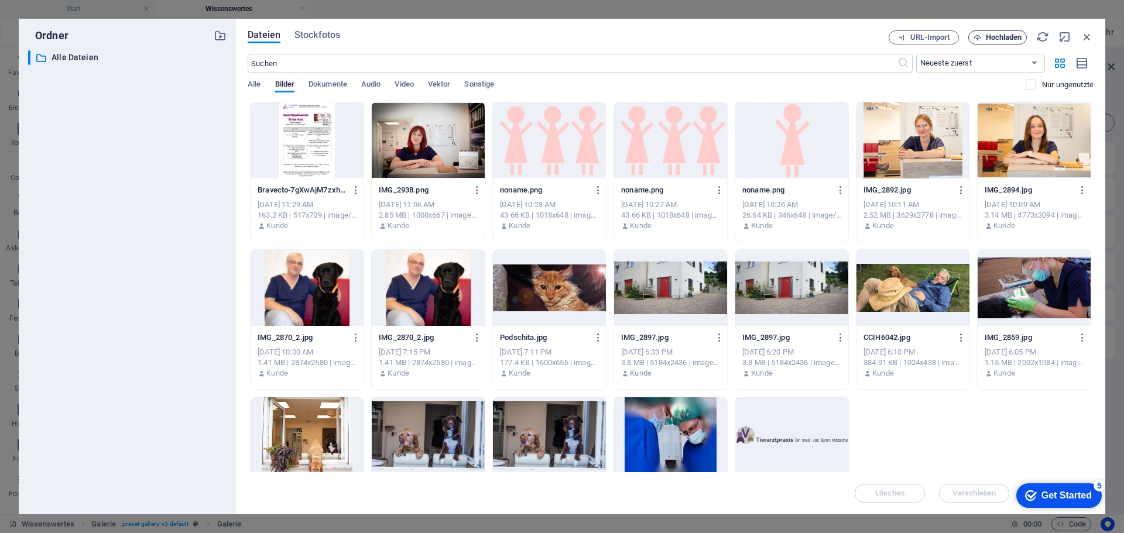
click at [1012, 39] on span "Hochladen" at bounding box center [1004, 37] width 36 height 7
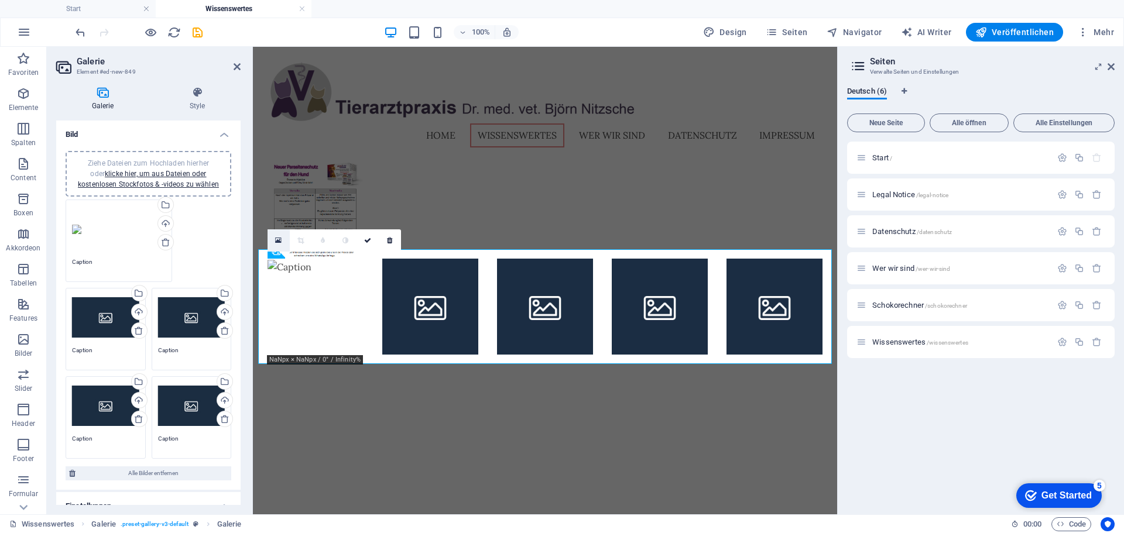
click at [278, 244] on icon at bounding box center [278, 241] width 6 height 8
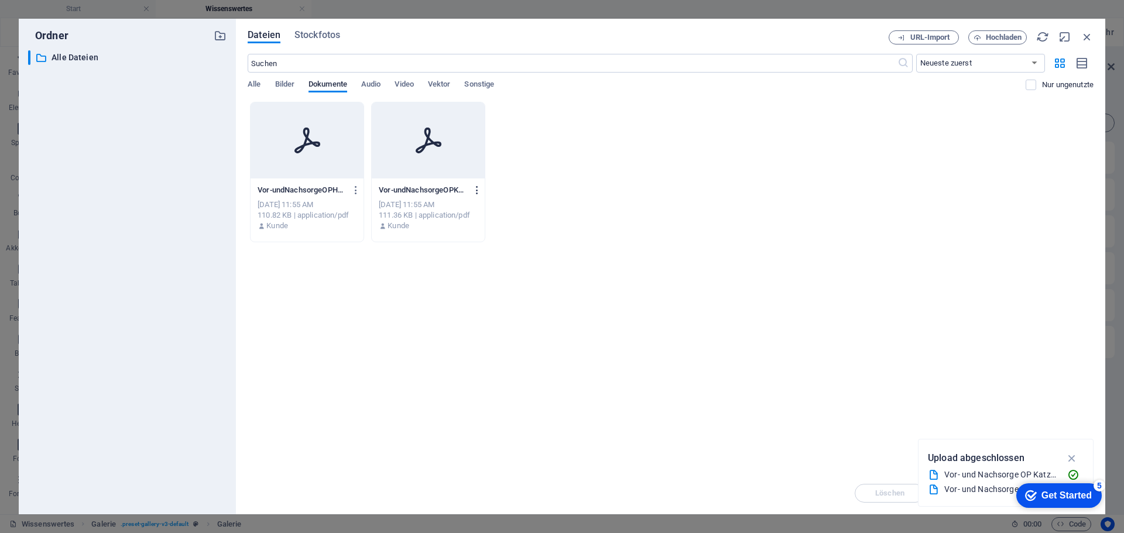
click at [478, 189] on icon "button" at bounding box center [477, 190] width 11 height 11
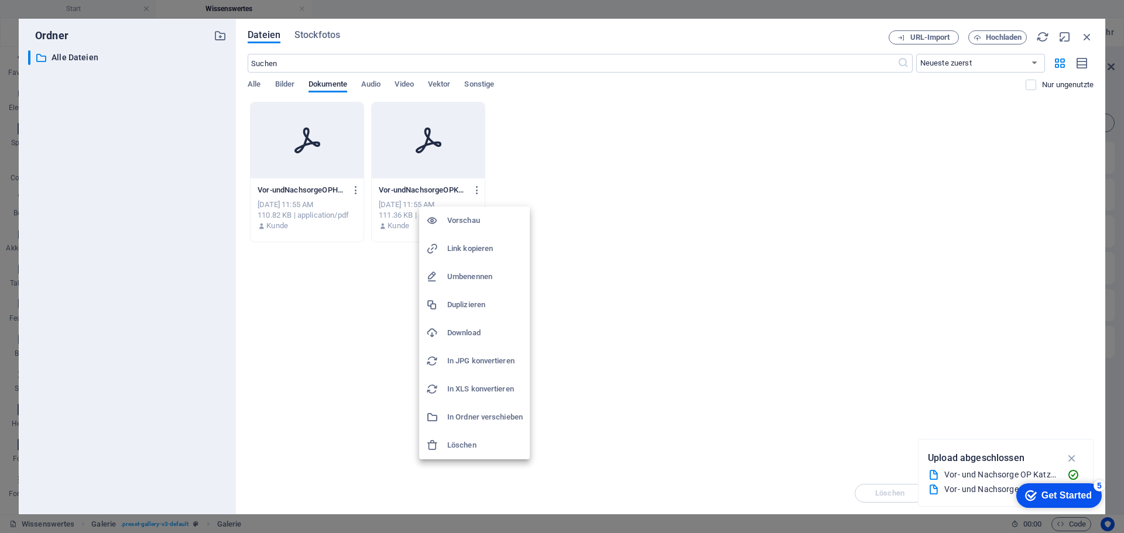
click at [476, 447] on h6 "Löschen" at bounding box center [485, 445] width 76 height 14
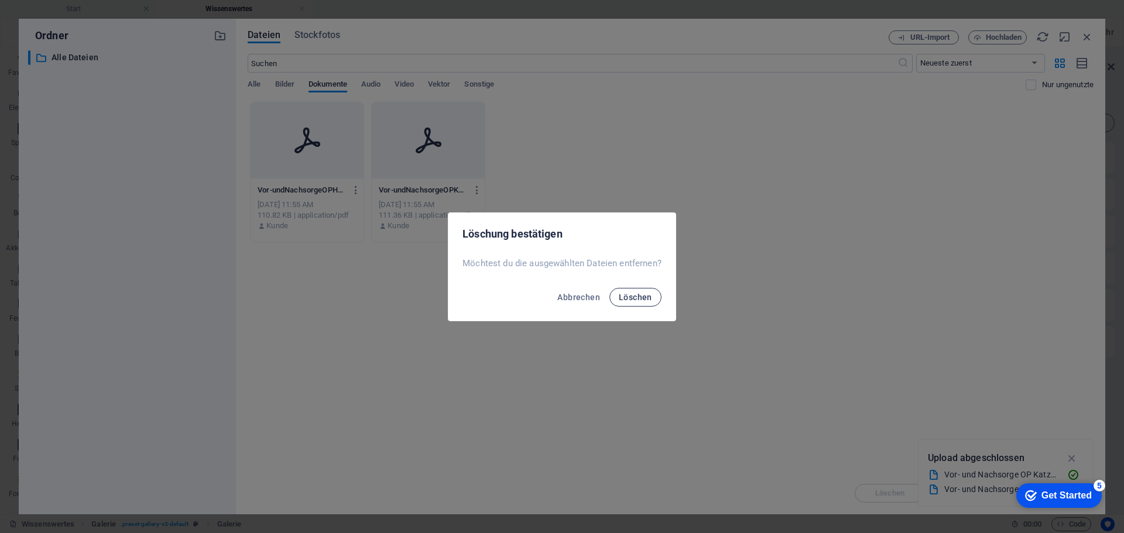
click at [645, 300] on span "Löschen" at bounding box center [635, 297] width 33 height 9
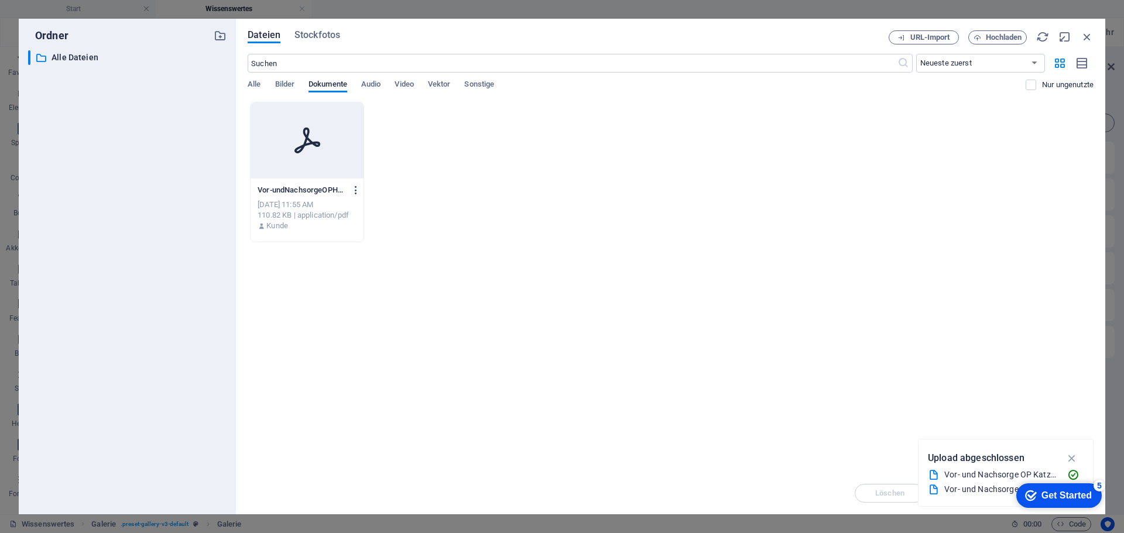
click at [355, 193] on icon "button" at bounding box center [356, 190] width 11 height 11
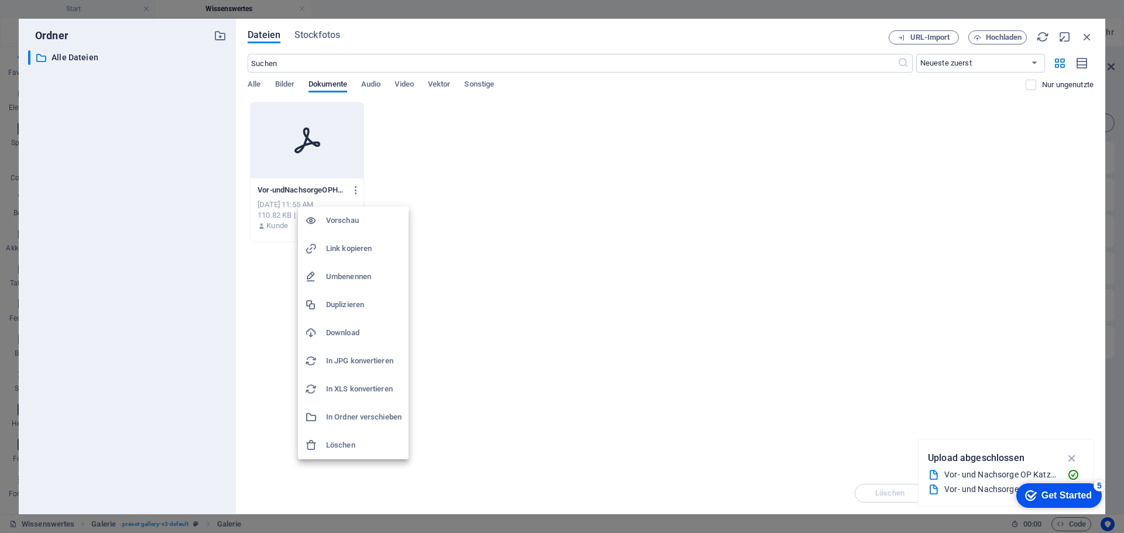
click at [335, 441] on h6 "Löschen" at bounding box center [364, 445] width 76 height 14
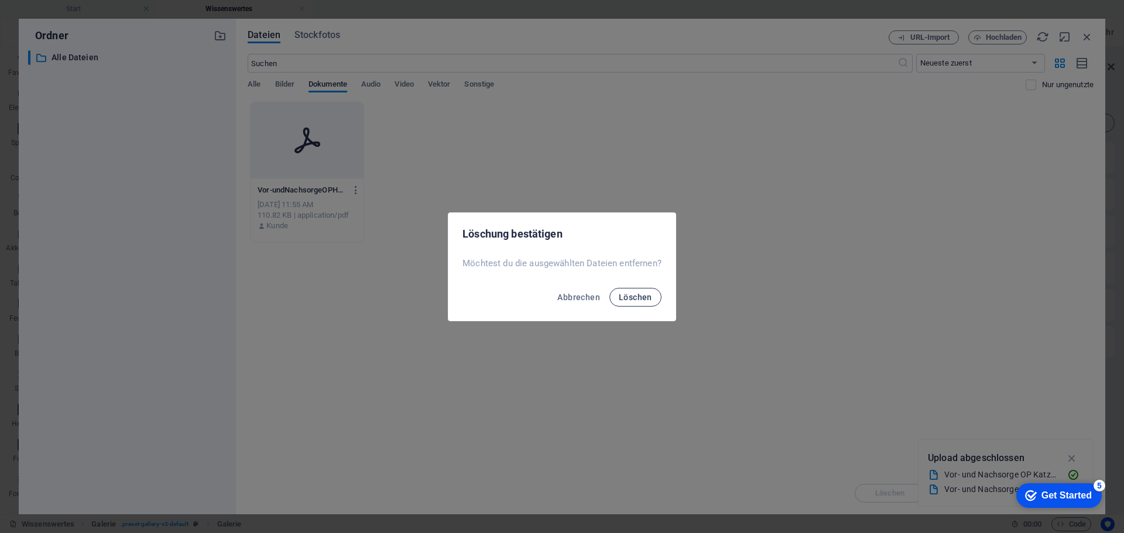
click at [645, 302] on button "Löschen" at bounding box center [635, 297] width 52 height 19
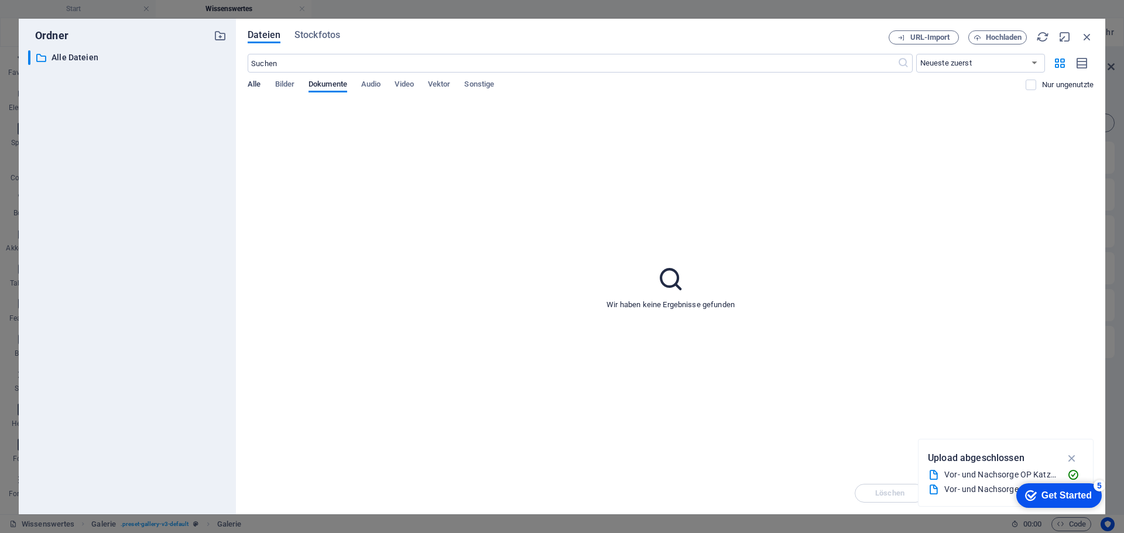
click at [250, 87] on div "Dateien Stockfotos URL-Import Hochladen ​ Neueste zuerst Älteste zuerst Name (A…" at bounding box center [670, 267] width 869 height 496
click at [250, 87] on span "Alle" at bounding box center [254, 85] width 13 height 16
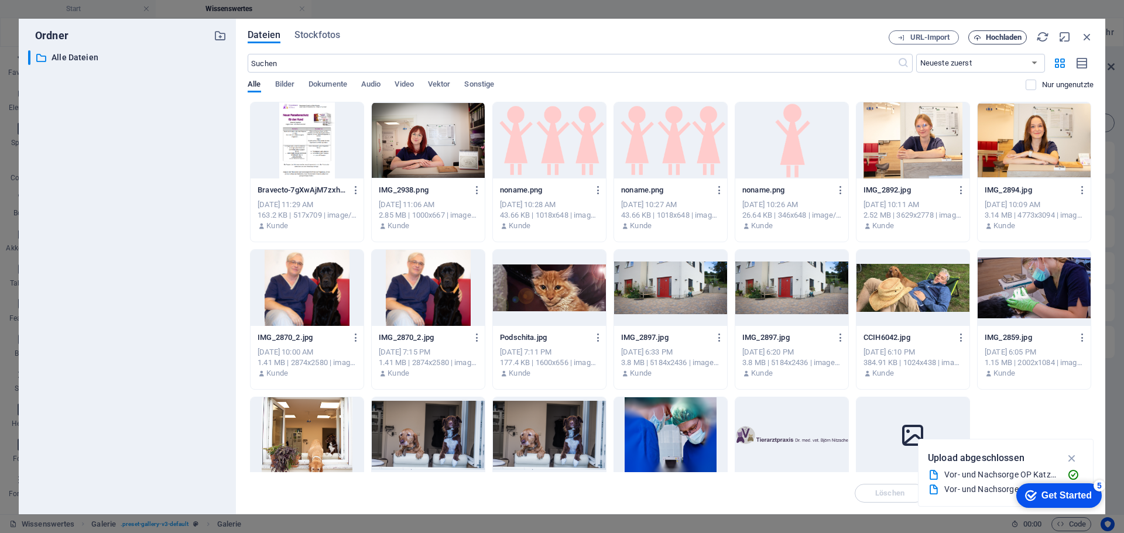
click at [1010, 37] on span "Hochladen" at bounding box center [1004, 37] width 36 height 7
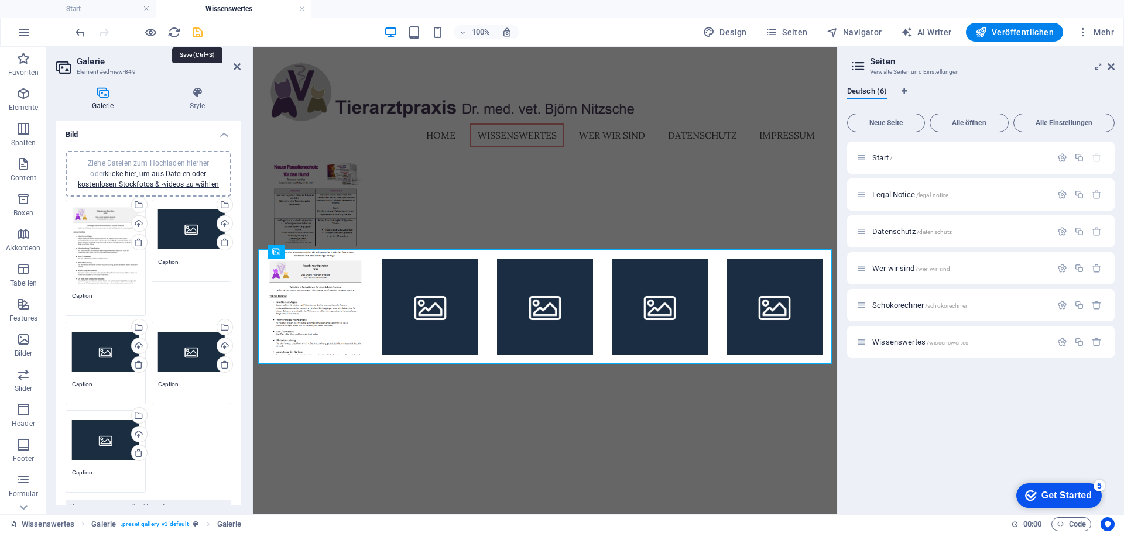
click at [194, 34] on icon "save" at bounding box center [197, 32] width 13 height 13
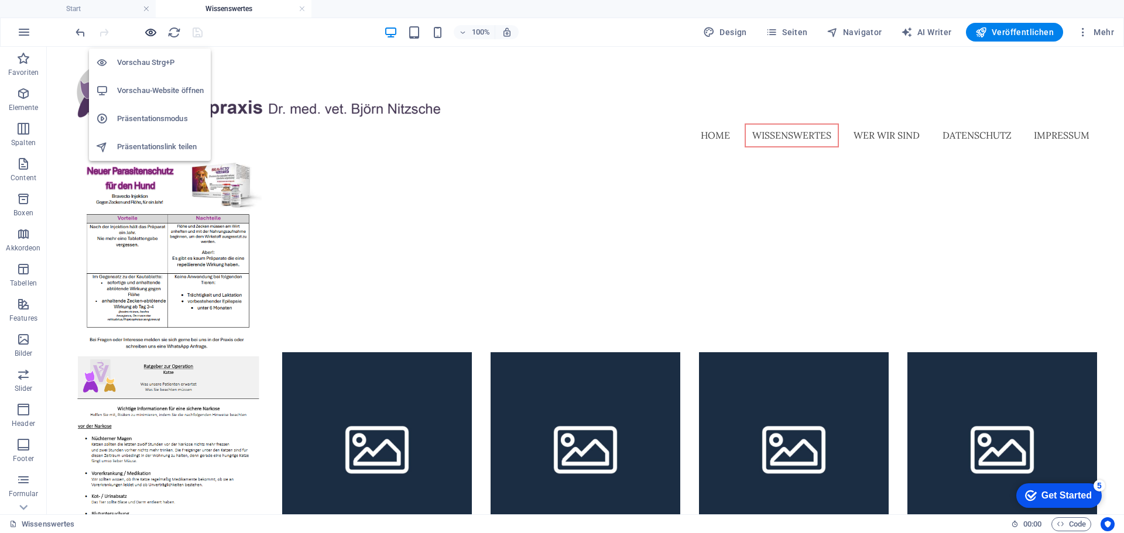
click at [153, 32] on icon "button" at bounding box center [150, 32] width 13 height 13
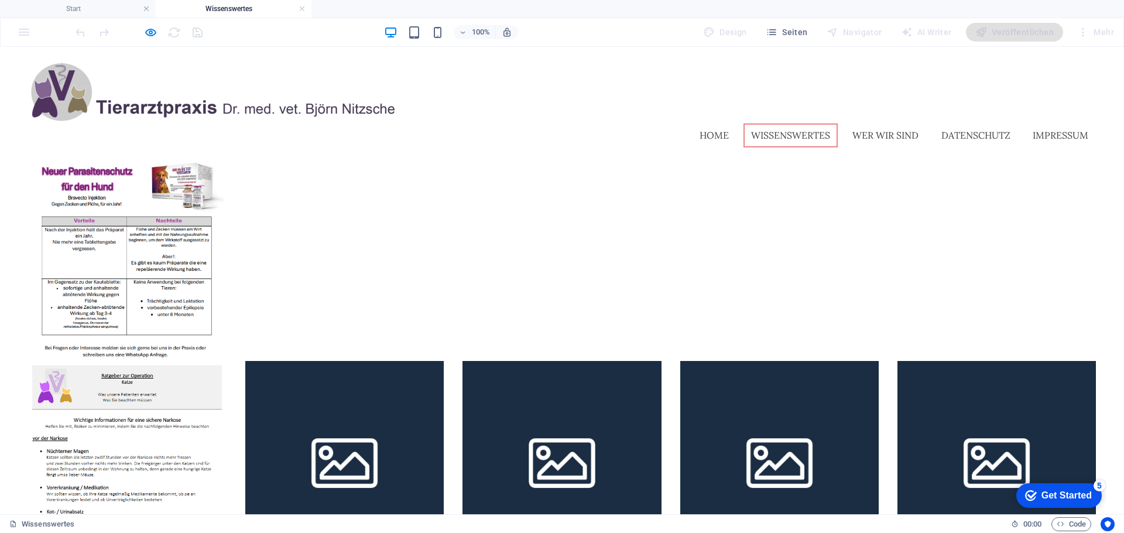
scroll to position [46, 0]
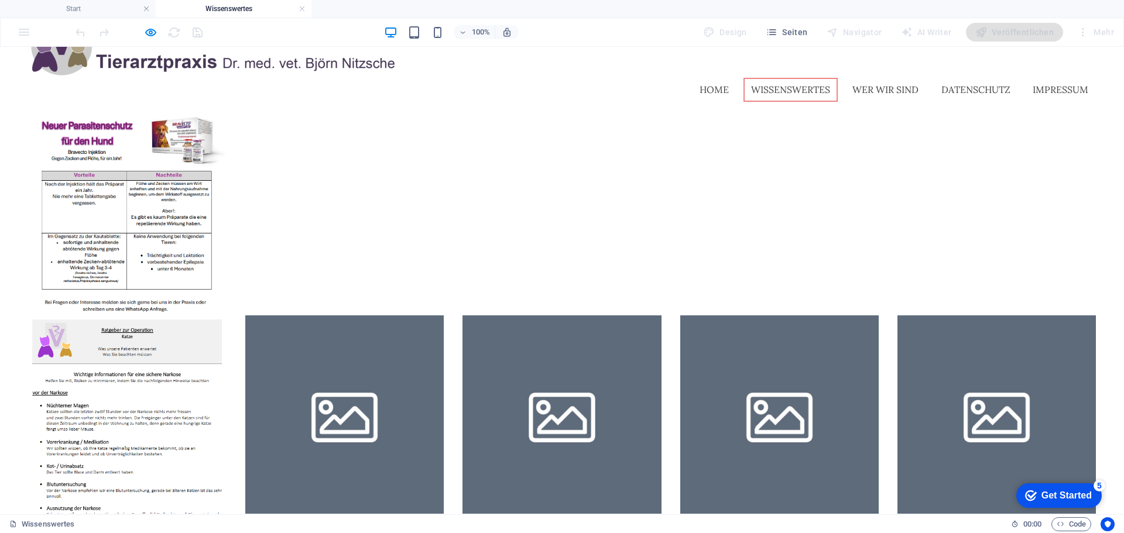
click at [136, 363] on img at bounding box center [127, 415] width 198 height 198
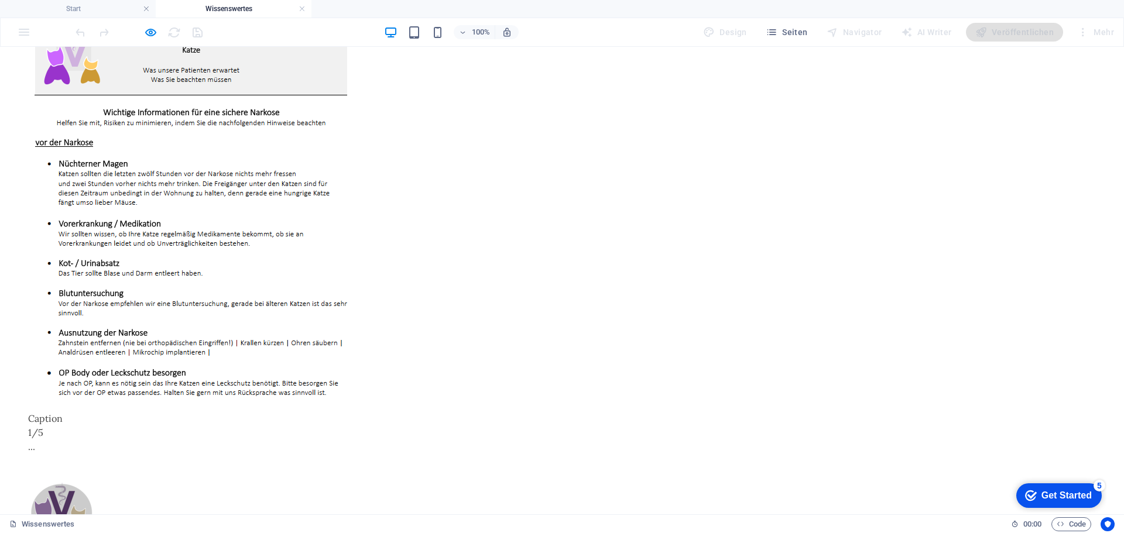
click at [33, 15] on button "×" at bounding box center [30, 8] width 5 height 14
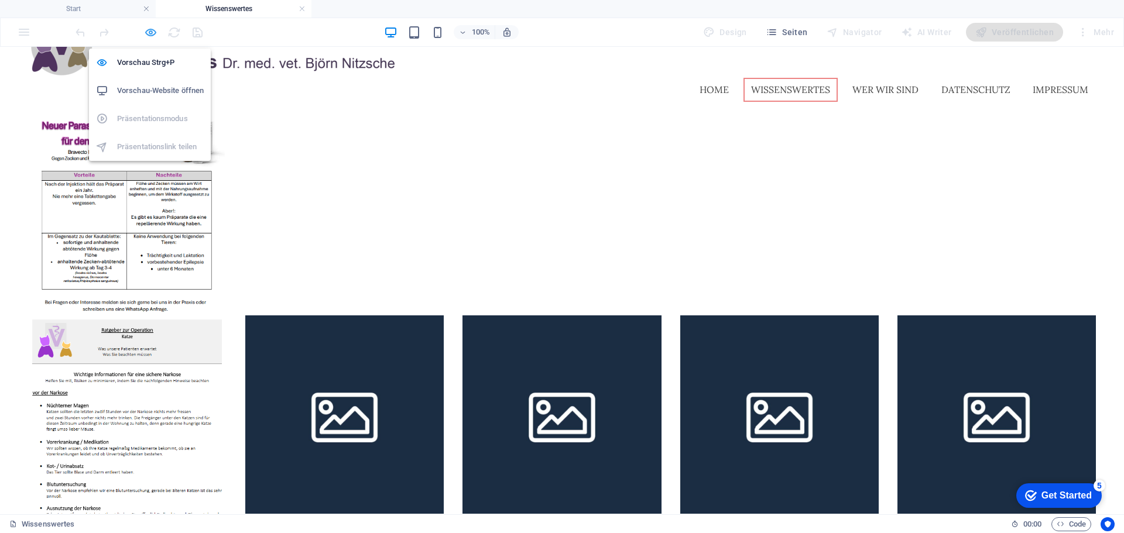
click at [153, 35] on icon "button" at bounding box center [150, 32] width 13 height 13
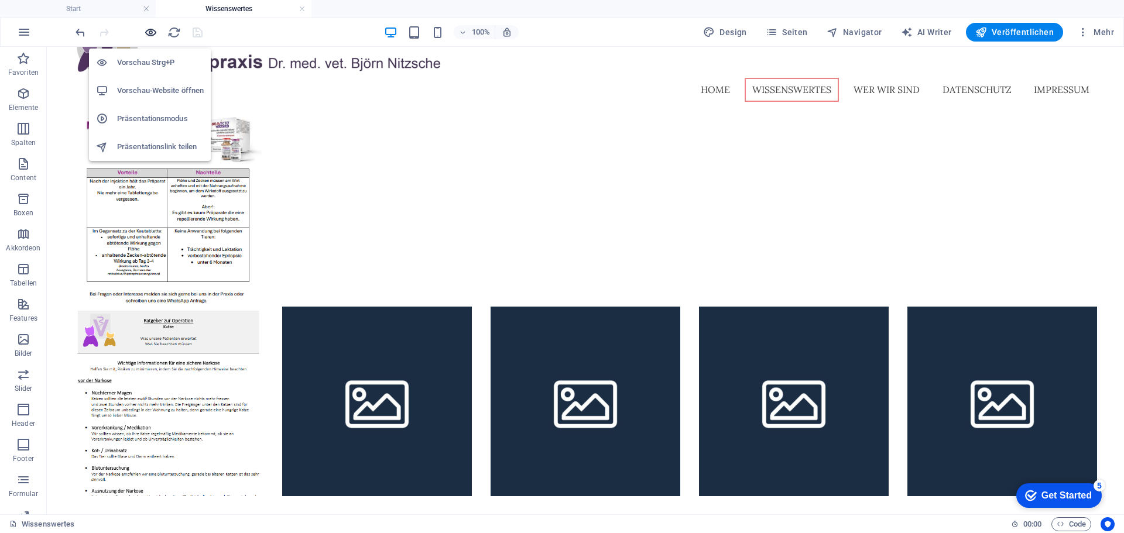
scroll to position [26, 0]
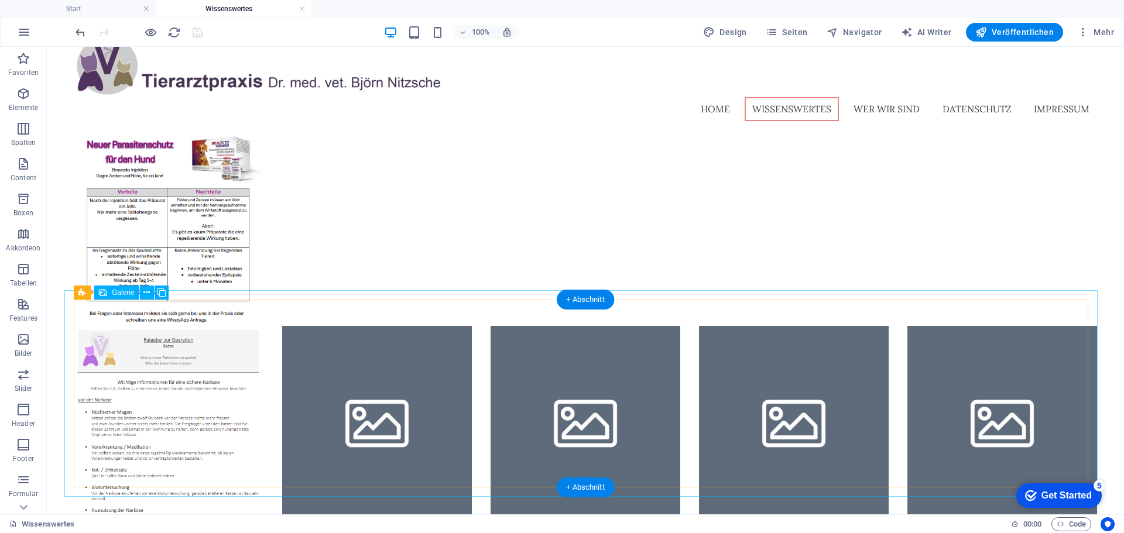
drag, startPoint x: 634, startPoint y: 347, endPoint x: 577, endPoint y: 359, distance: 58.6
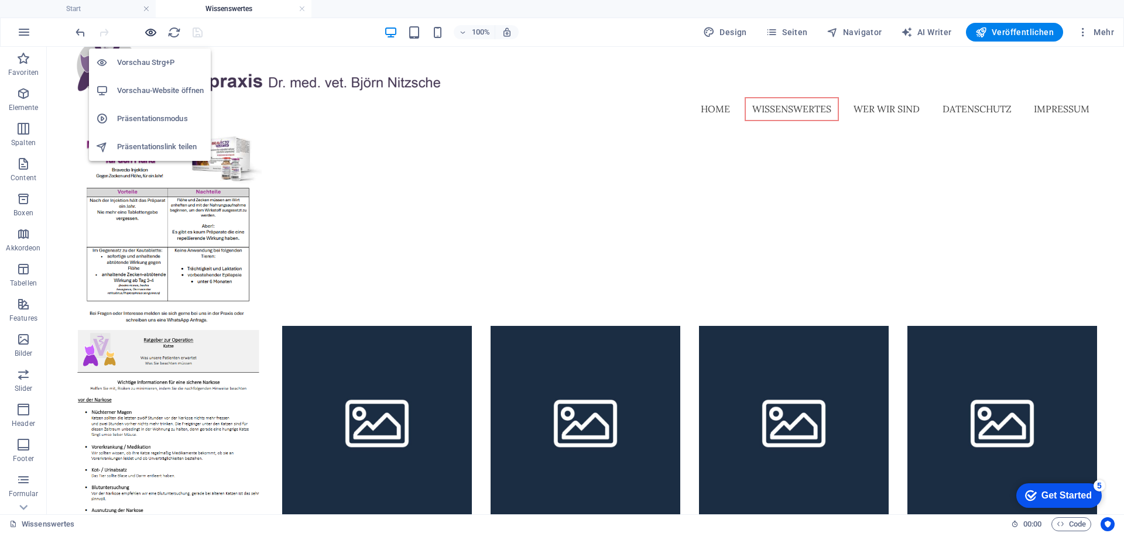
click at [153, 35] on icon "button" at bounding box center [150, 32] width 13 height 13
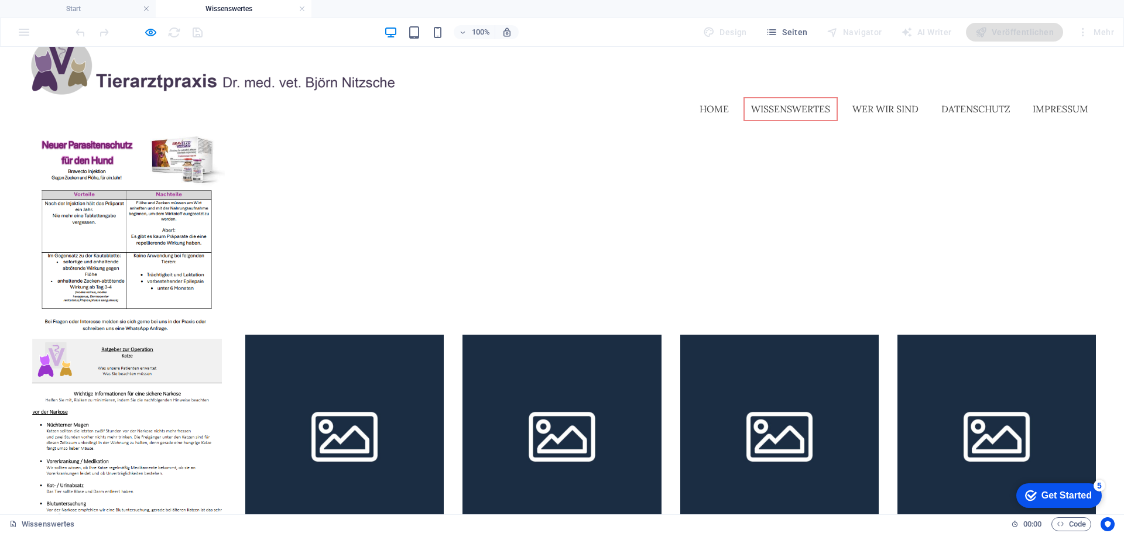
scroll to position [46, 0]
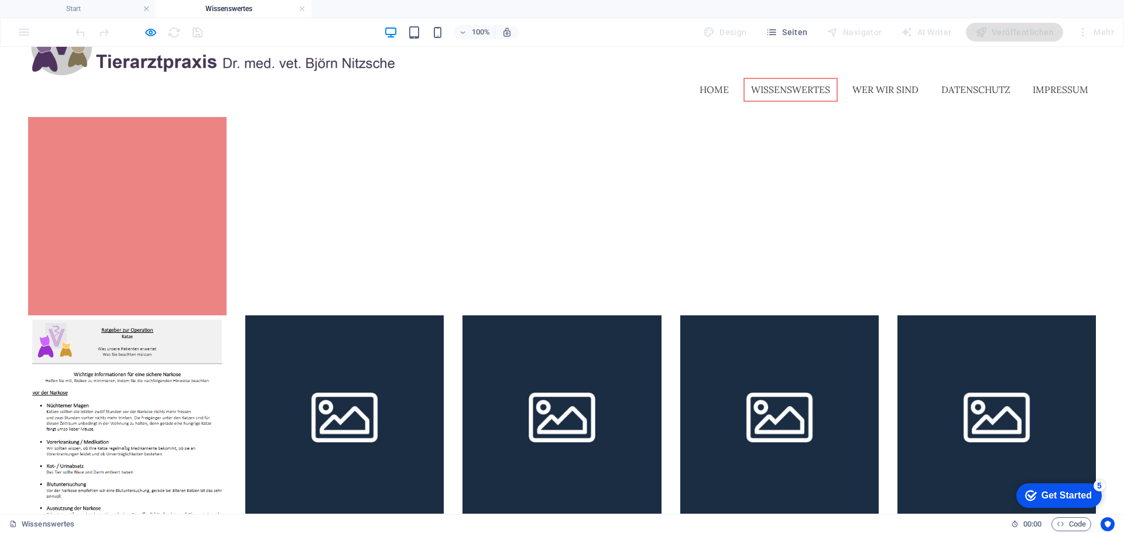
click at [101, 184] on link at bounding box center [127, 216] width 198 height 198
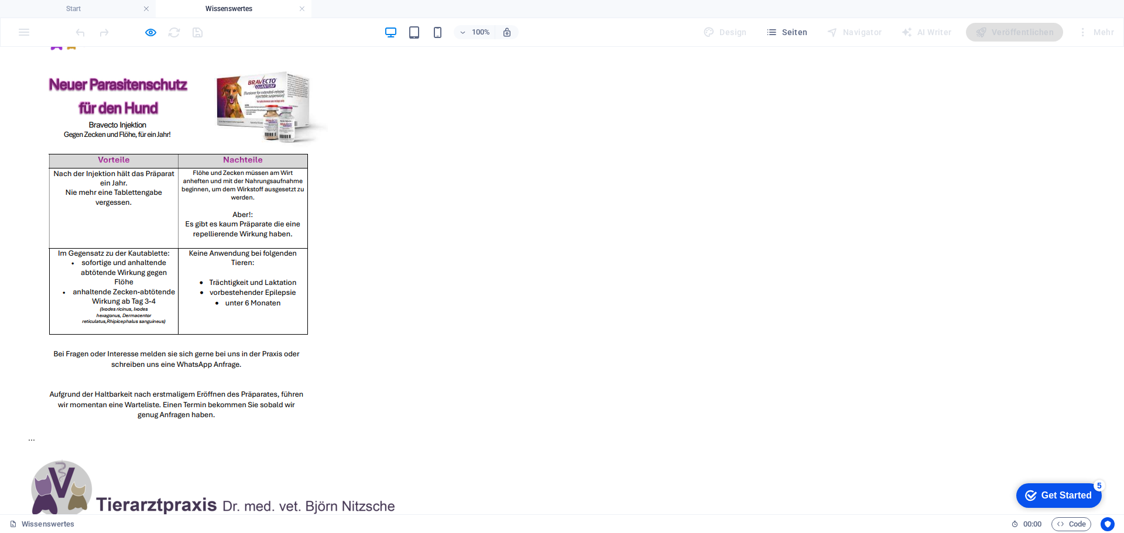
click at [33, 15] on button "×" at bounding box center [30, 8] width 5 height 14
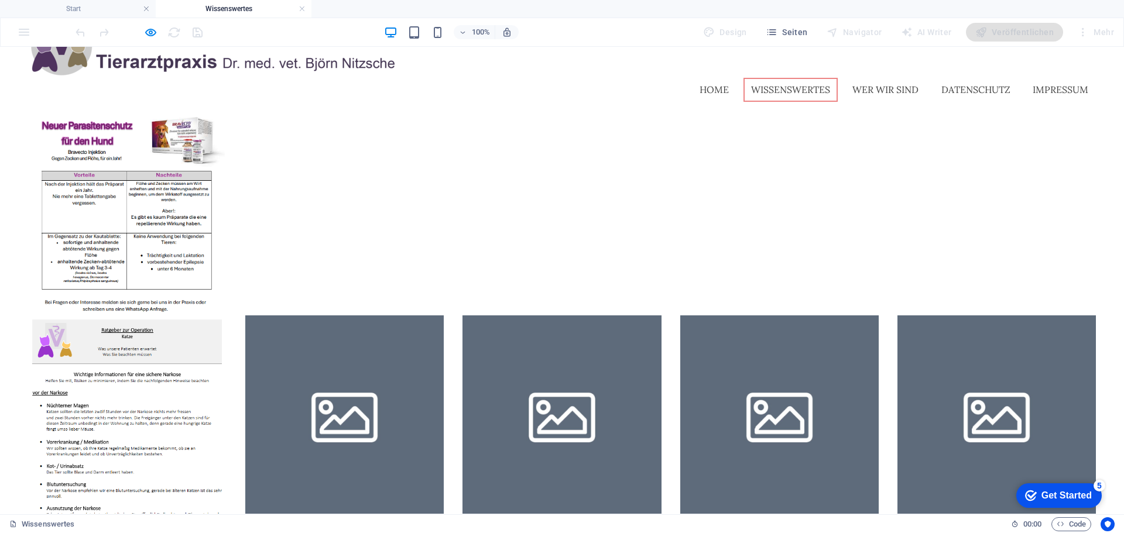
click at [96, 376] on img at bounding box center [127, 415] width 198 height 198
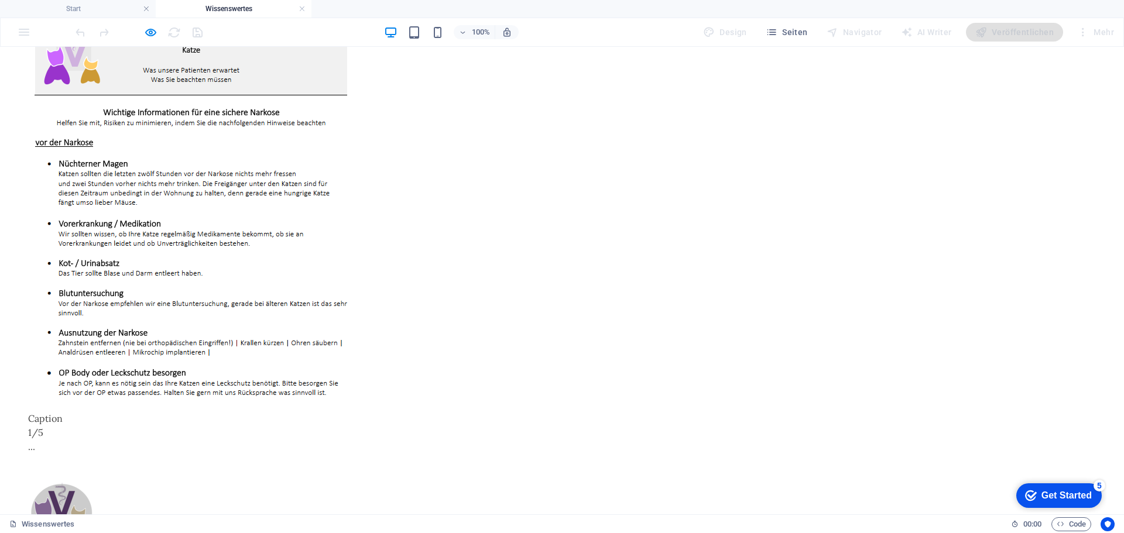
click at [33, 15] on button "×" at bounding box center [30, 8] width 5 height 14
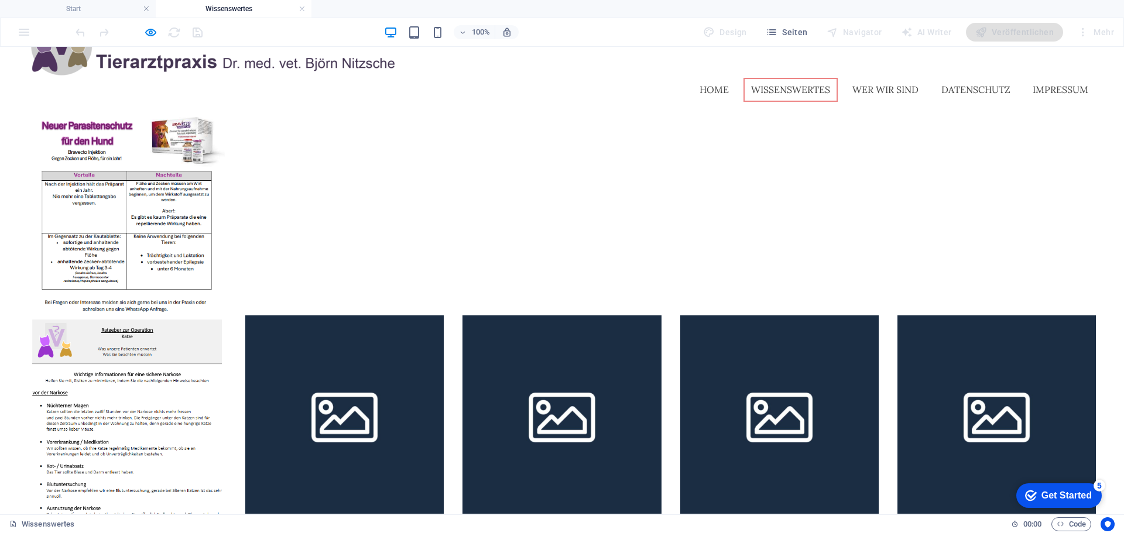
scroll to position [0, 0]
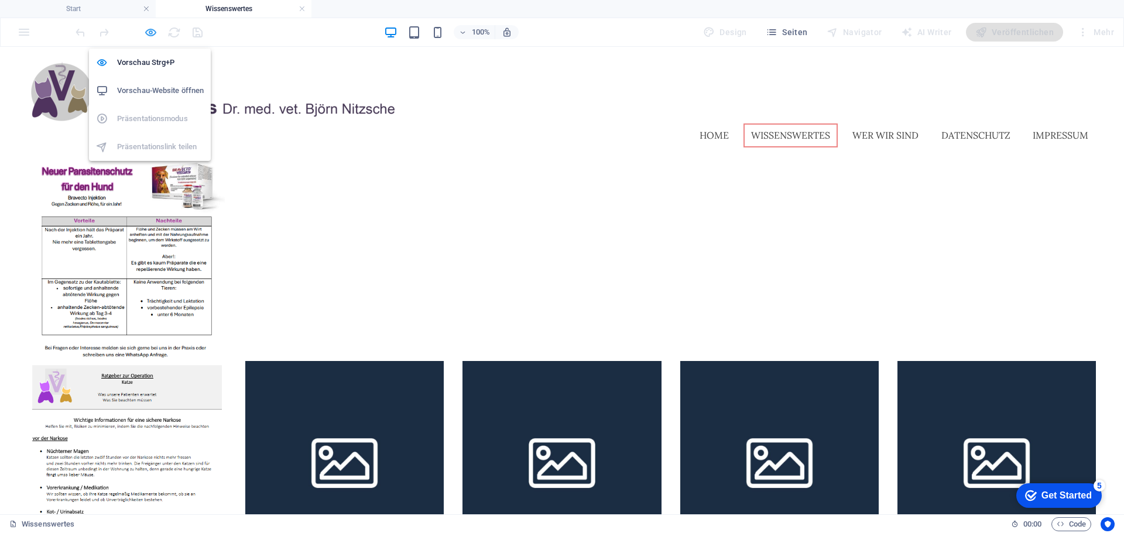
click at [149, 35] on icon "button" at bounding box center [150, 32] width 13 height 13
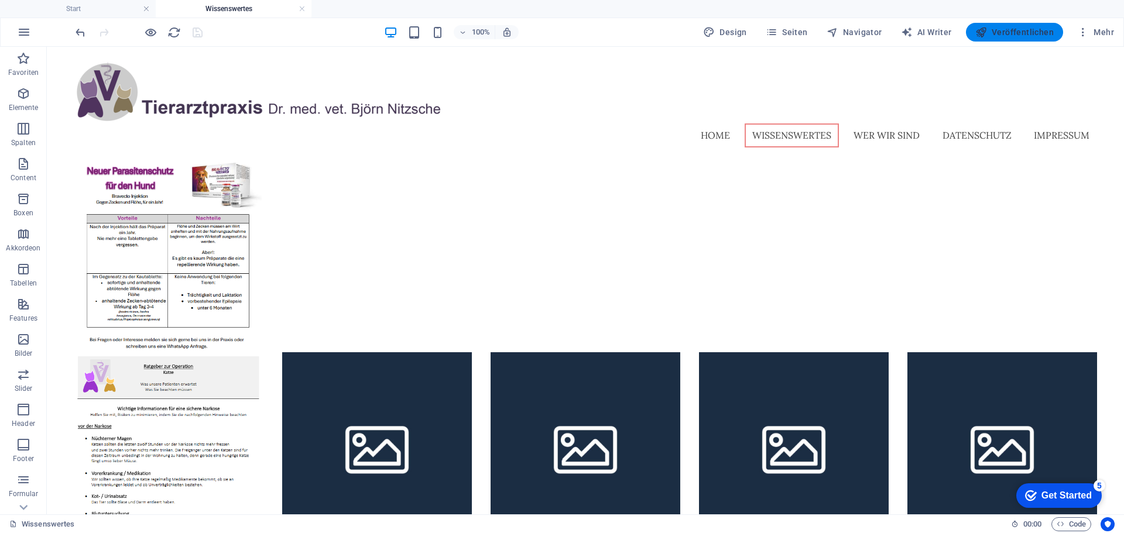
click at [991, 27] on span "Veröffentlichen" at bounding box center [1014, 32] width 78 height 12
